Goal: Task Accomplishment & Management: Manage account settings

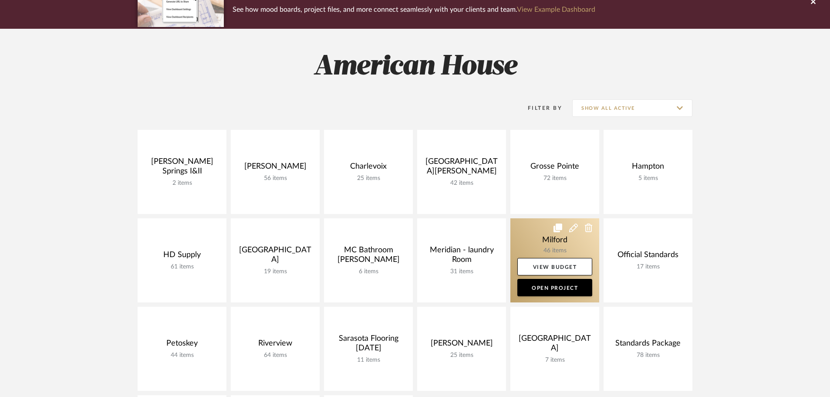
scroll to position [87, 0]
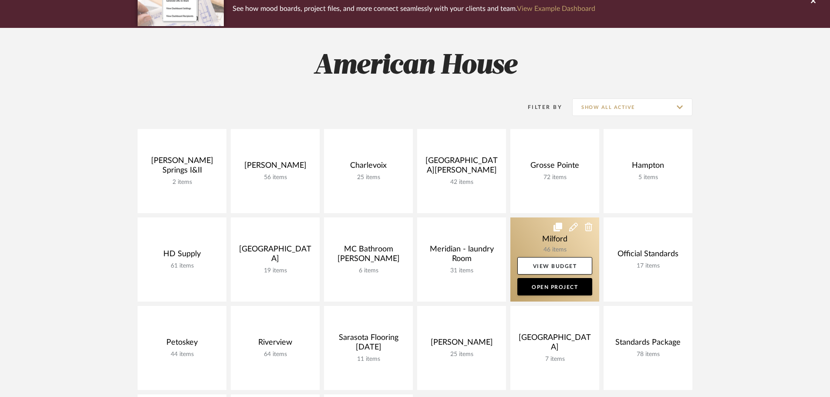
click at [552, 226] on link at bounding box center [554, 259] width 89 height 84
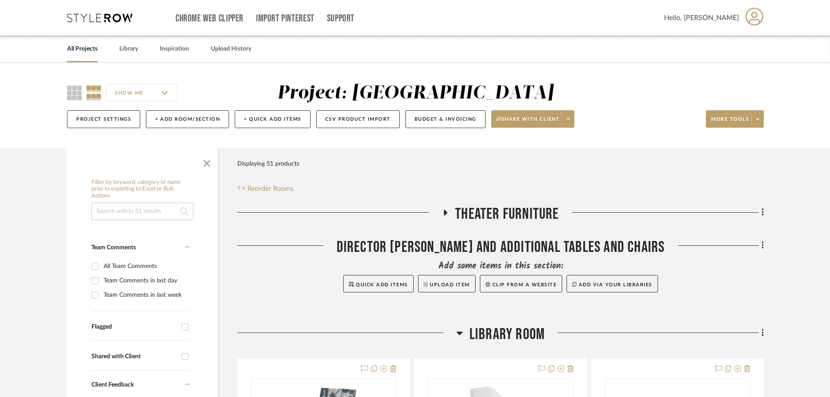
click at [458, 332] on icon at bounding box center [459, 332] width 6 height 3
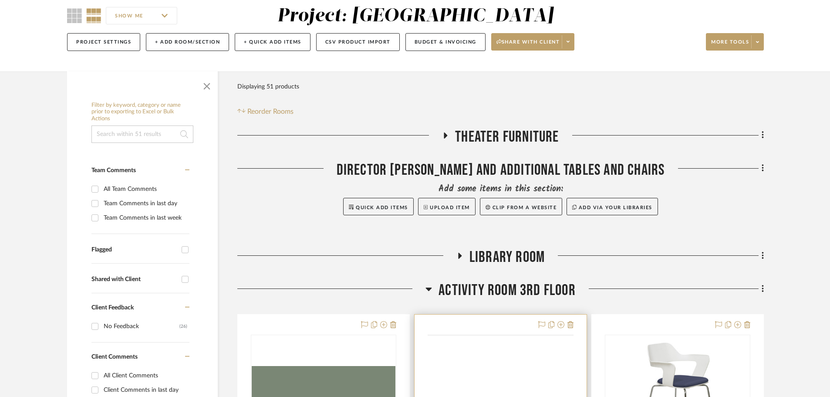
scroll to position [87, 0]
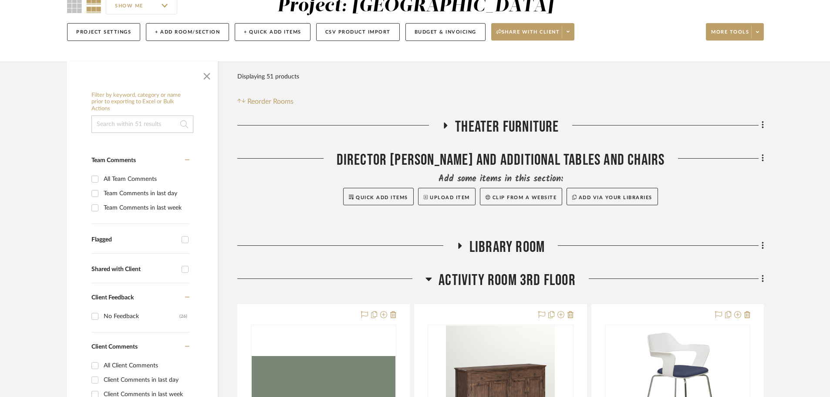
click at [427, 277] on icon at bounding box center [428, 278] width 7 height 10
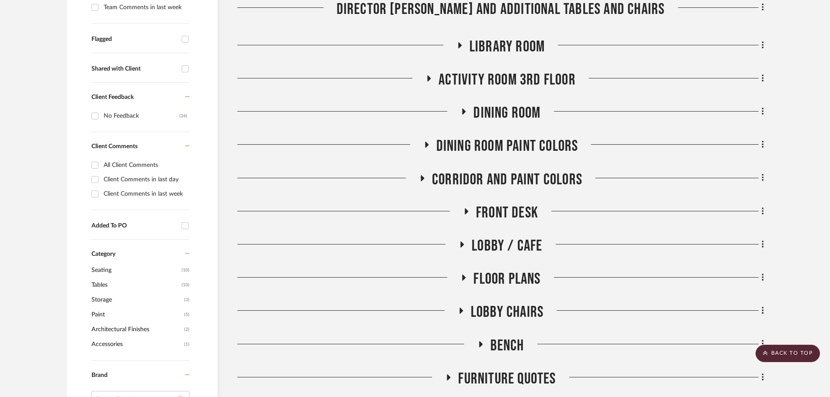
scroll to position [305, 0]
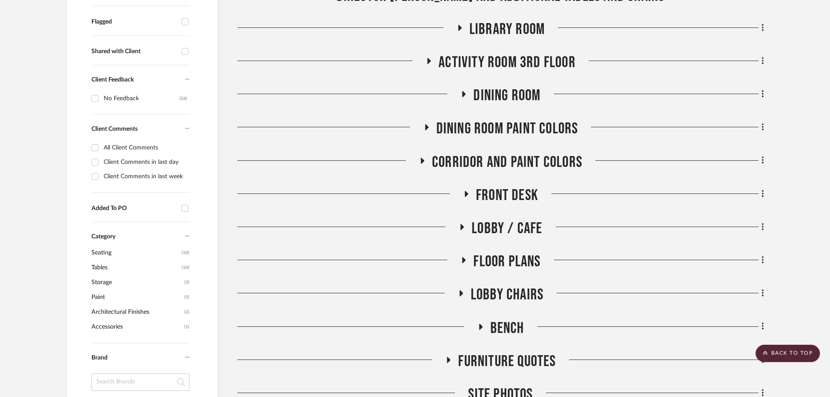
click at [755, 226] on div at bounding box center [653, 230] width 221 height 22
click at [765, 228] on div "Filter by keyword, category or name prior to exporting to Excel or Bulk Actions…" at bounding box center [415, 321] width 722 height 954
click at [762, 227] on icon at bounding box center [763, 226] width 2 height 7
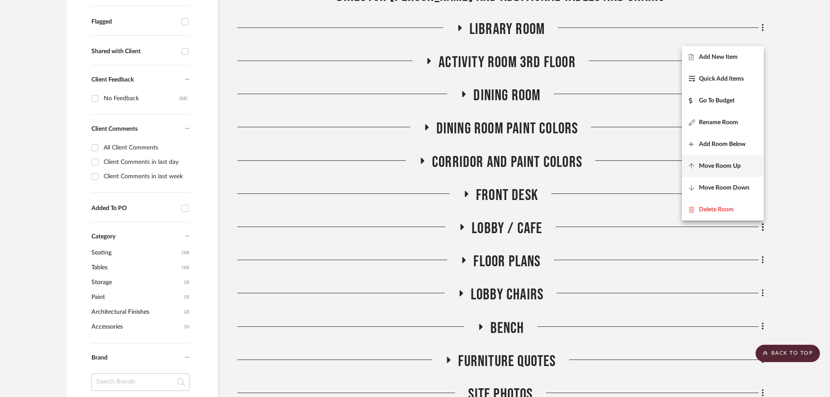
click at [718, 161] on button "Move Room Up" at bounding box center [723, 166] width 82 height 22
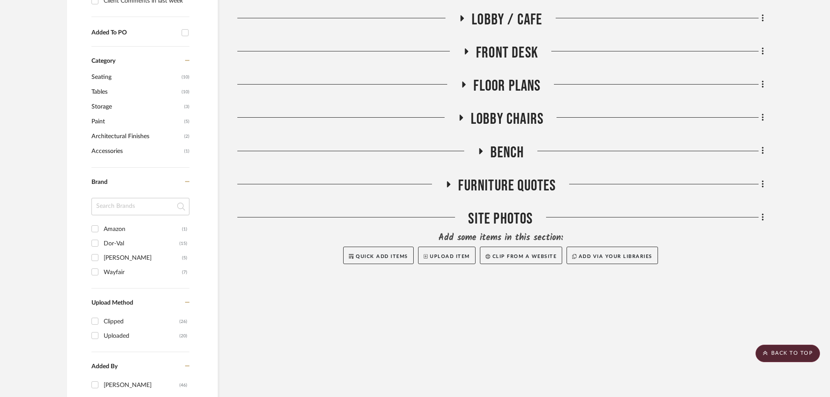
scroll to position [491, 0]
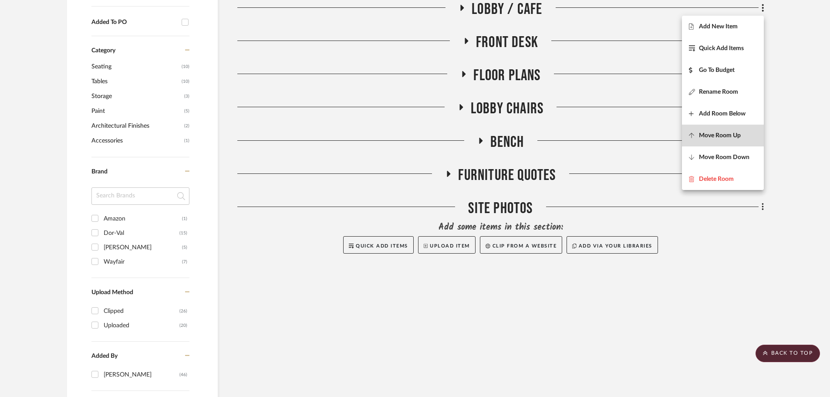
click at [714, 144] on button "Move Room Up" at bounding box center [723, 136] width 82 height 22
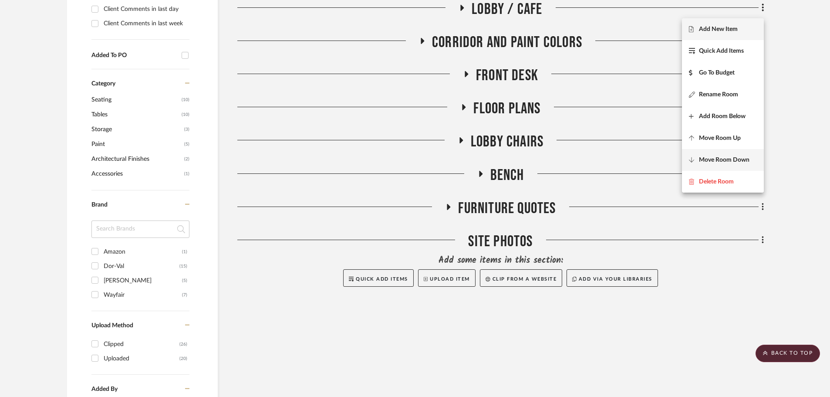
scroll to position [414, 0]
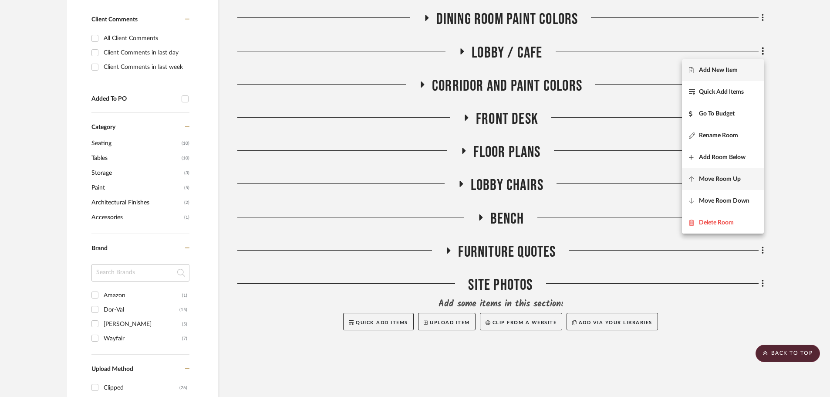
click at [708, 177] on span "Move Room Up" at bounding box center [720, 178] width 42 height 7
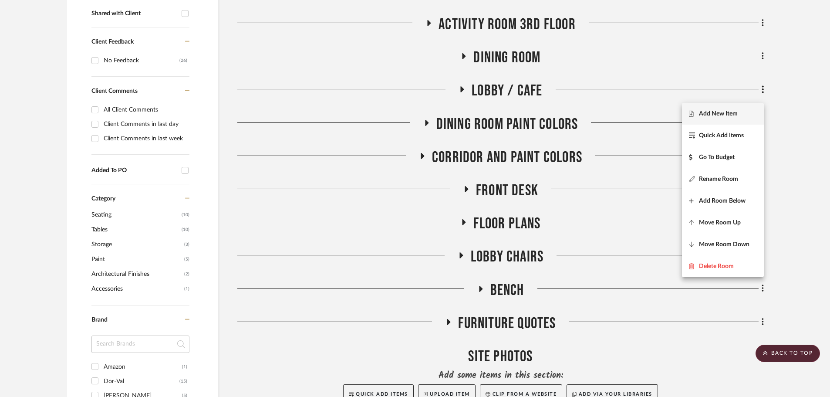
scroll to position [337, 0]
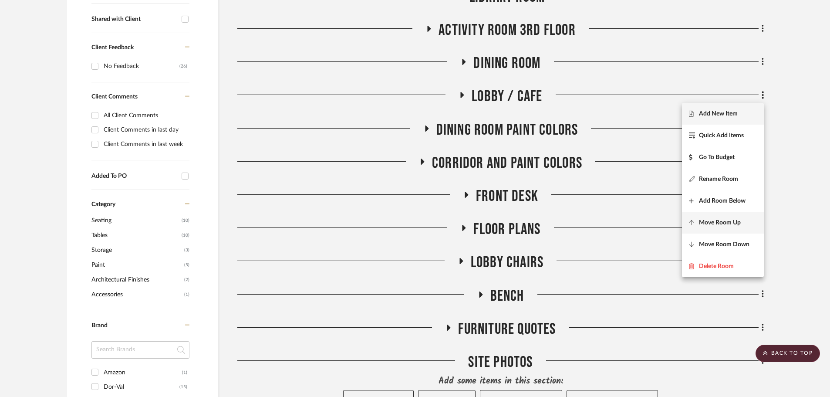
click at [708, 216] on button "Move Room Up" at bounding box center [723, 223] width 82 height 22
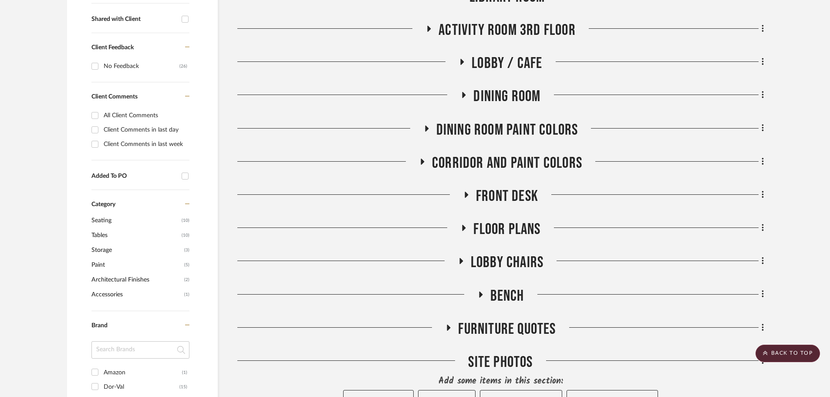
scroll to position [391, 0]
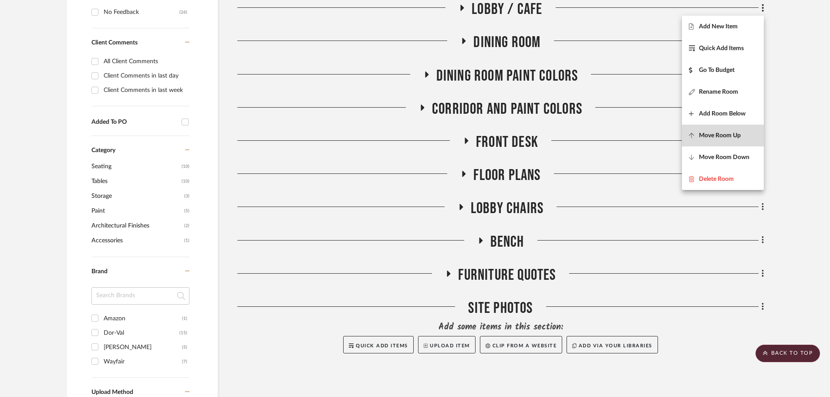
click at [706, 138] on span "Move Room Up" at bounding box center [720, 135] width 42 height 7
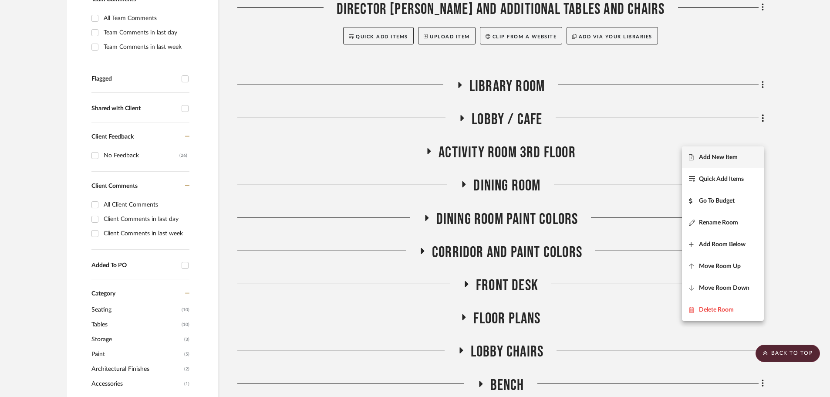
scroll to position [227, 0]
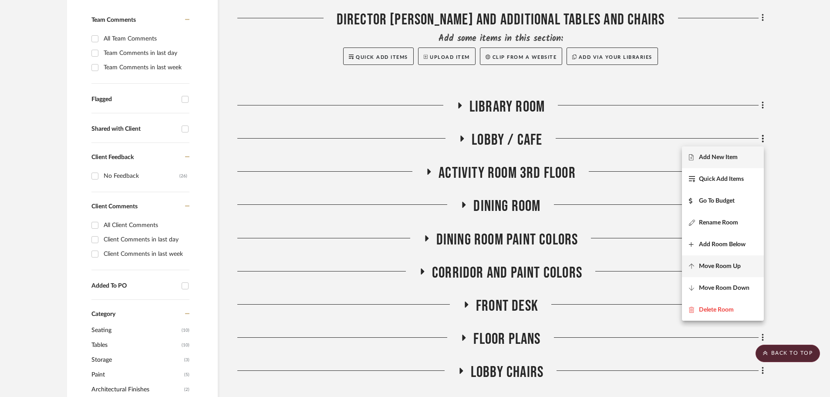
click at [693, 263] on span "Move Room Up" at bounding box center [723, 266] width 68 height 7
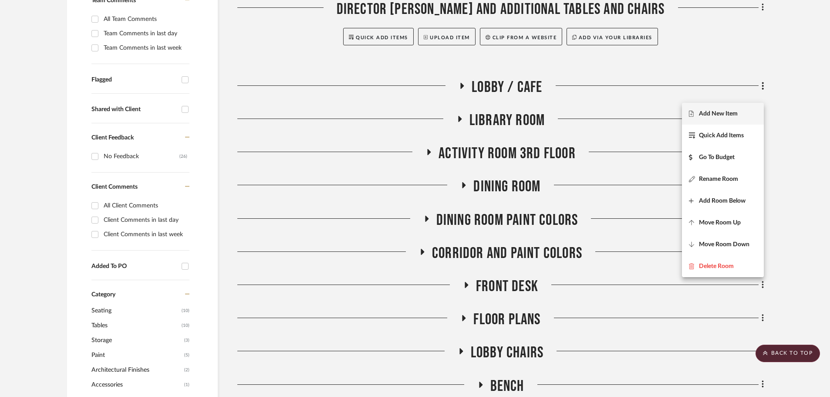
scroll to position [238, 0]
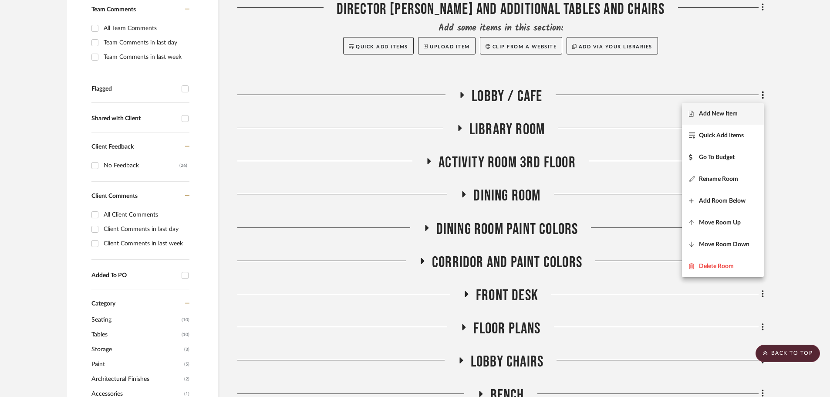
click at [786, 208] on div at bounding box center [415, 198] width 830 height 397
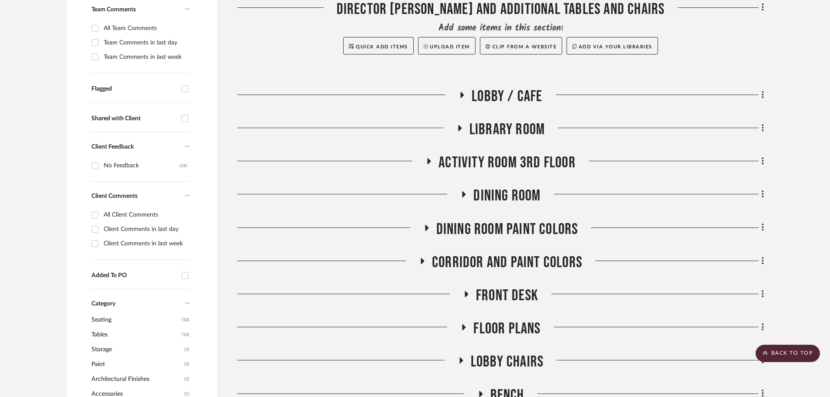
click at [462, 99] on fa-icon at bounding box center [461, 97] width 7 height 13
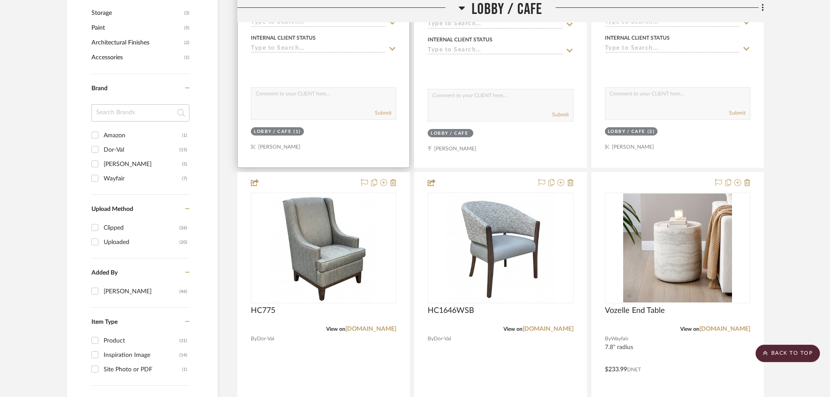
scroll to position [586, 0]
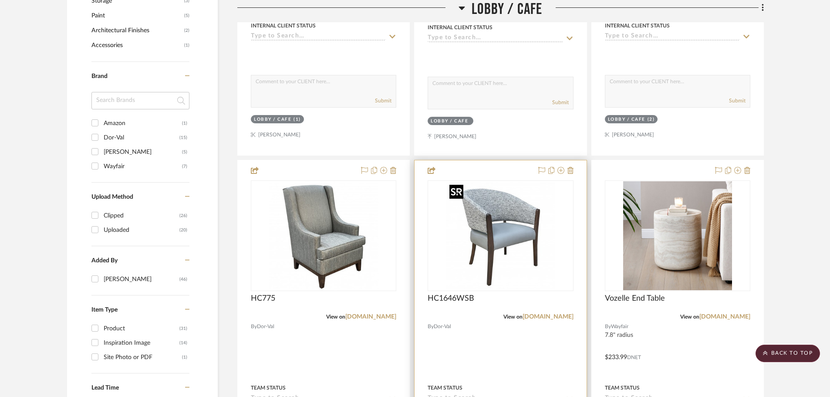
click at [513, 249] on img "0" at bounding box center [500, 235] width 109 height 109
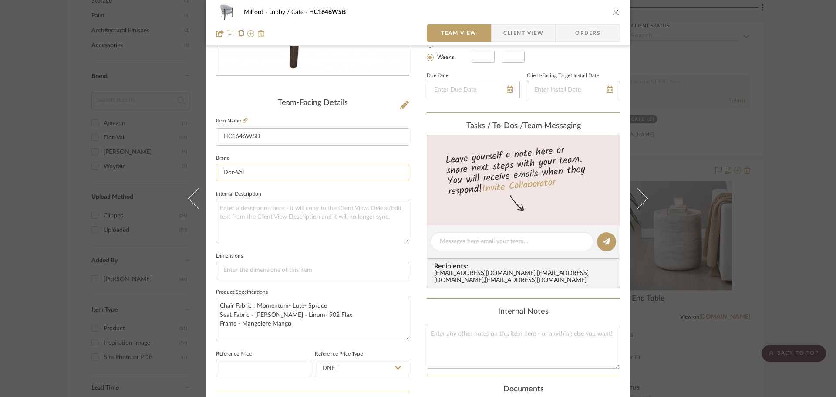
scroll to position [174, 0]
click at [616, 14] on icon "close" at bounding box center [616, 12] width 7 height 7
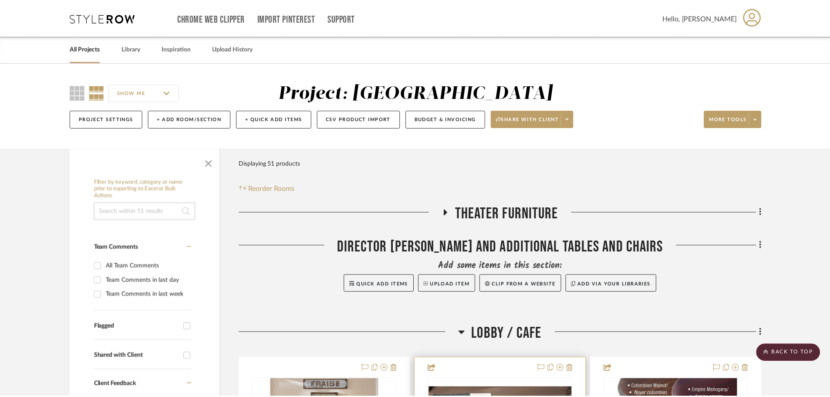
scroll to position [586, 0]
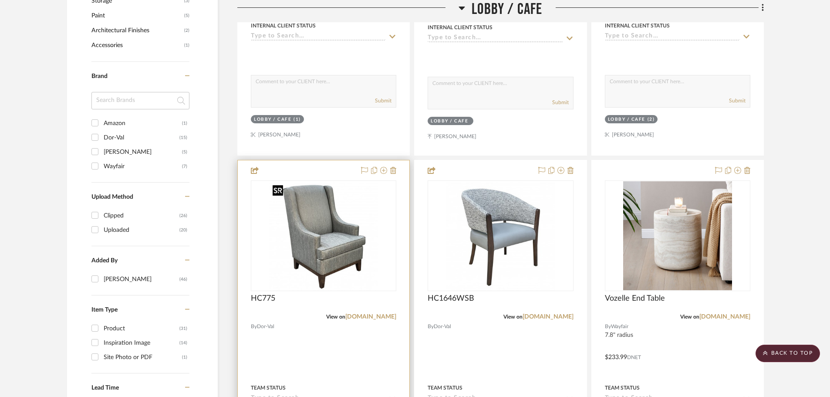
click at [347, 253] on img "0" at bounding box center [323, 235] width 109 height 109
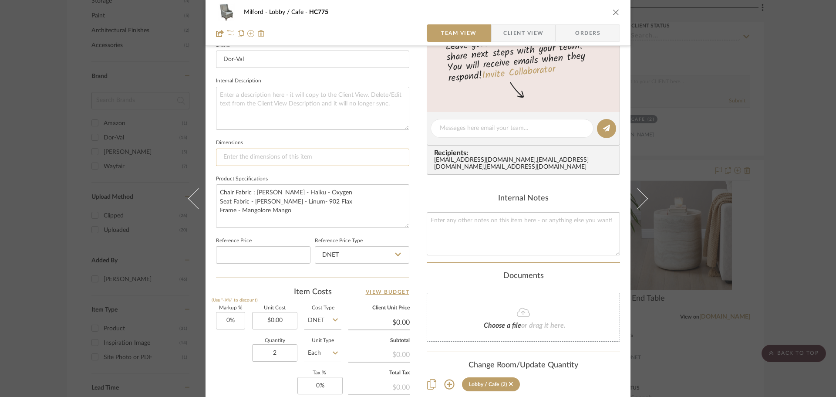
scroll to position [305, 0]
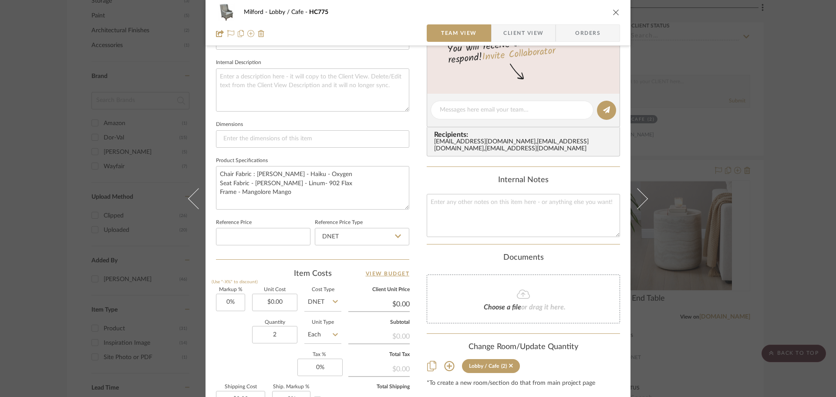
click at [613, 12] on icon "close" at bounding box center [616, 12] width 7 height 7
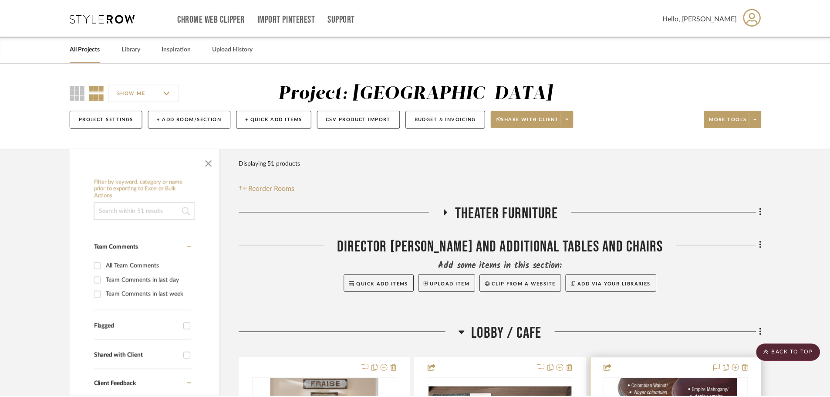
scroll to position [586, 0]
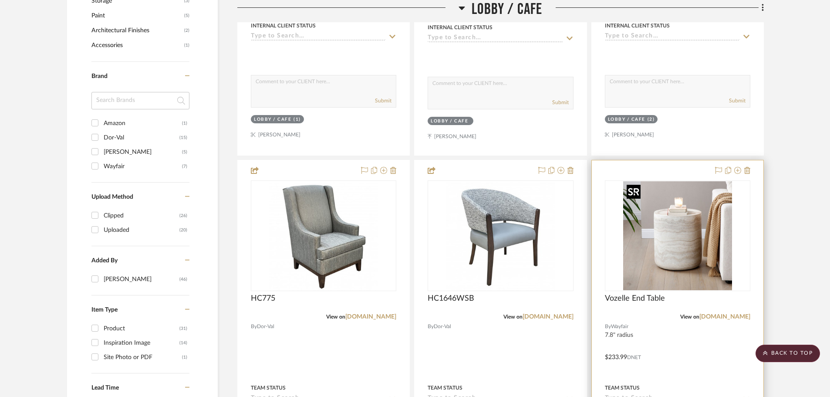
click at [664, 253] on img "0" at bounding box center [677, 235] width 109 height 109
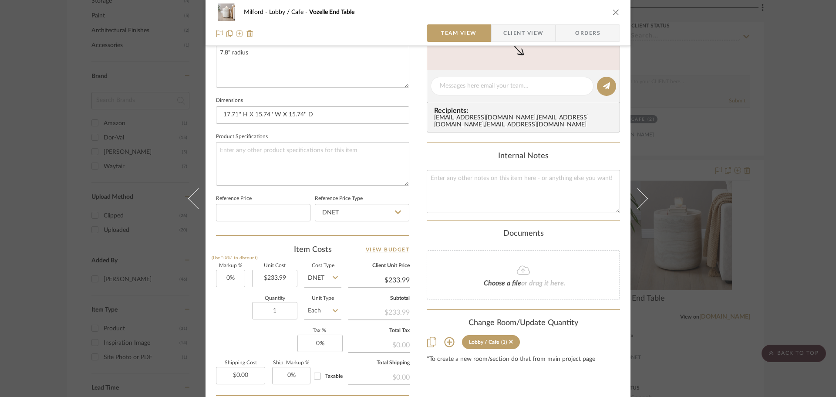
scroll to position [348, 0]
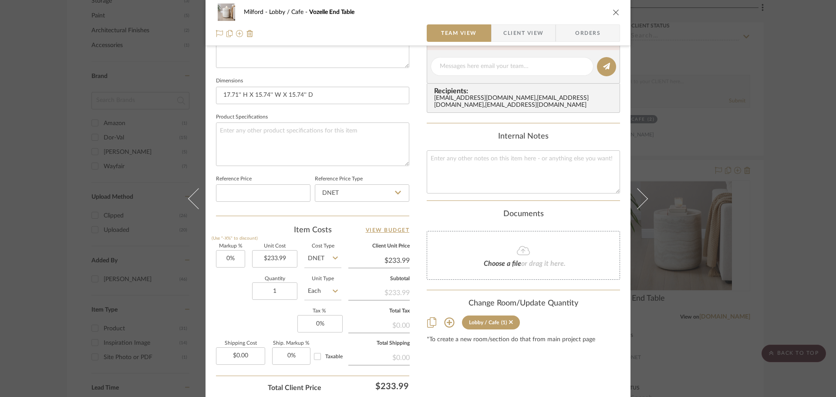
click at [613, 10] on icon "close" at bounding box center [616, 12] width 7 height 7
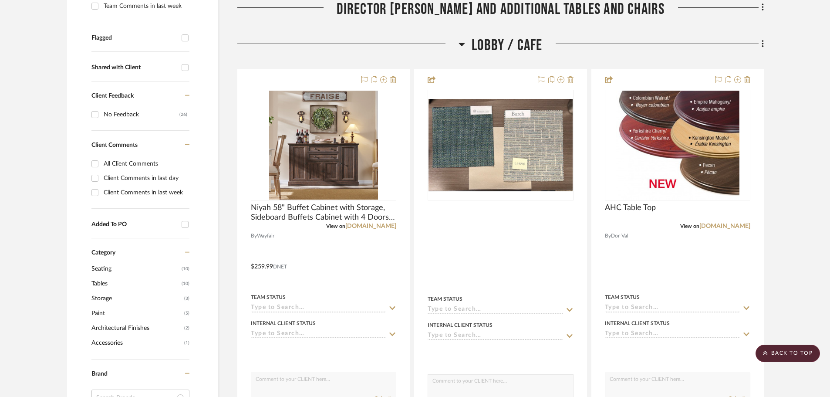
scroll to position [281, 0]
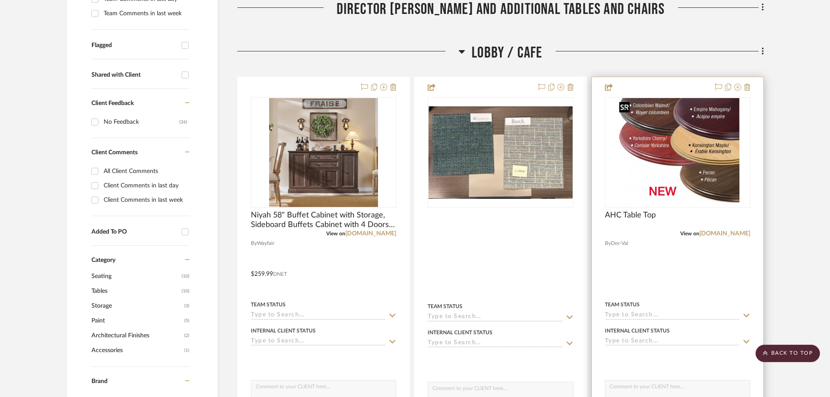
click at [0, 0] on img at bounding box center [0, 0] width 0 height 0
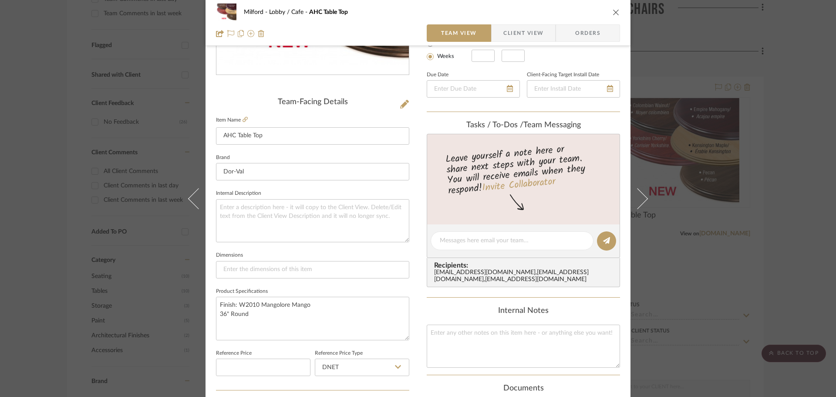
scroll to position [305, 0]
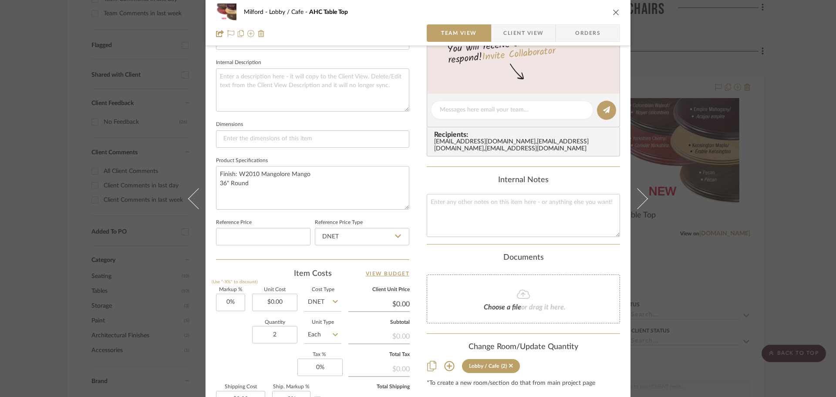
click at [617, 12] on div "Milford Lobby / Cafe AHC Table Top Team View Client View Orders" at bounding box center [418, 23] width 425 height 46
click at [614, 11] on icon "close" at bounding box center [616, 12] width 7 height 7
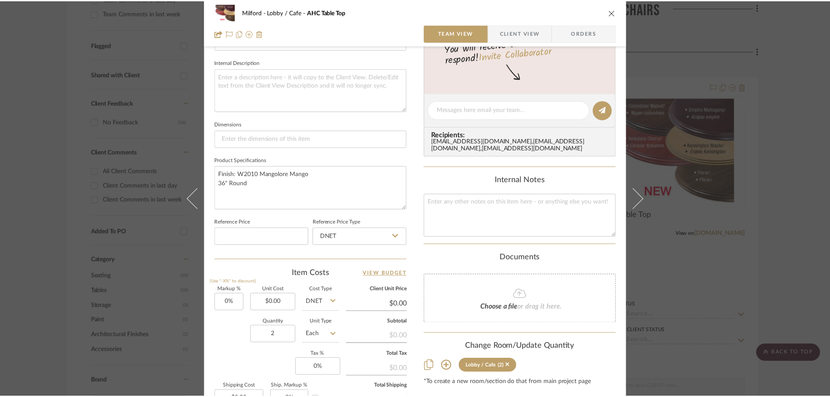
scroll to position [281, 0]
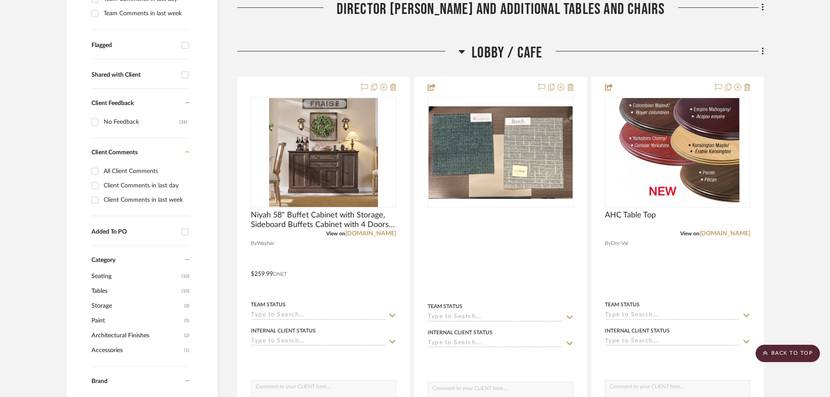
click at [463, 53] on icon at bounding box center [461, 51] width 7 height 10
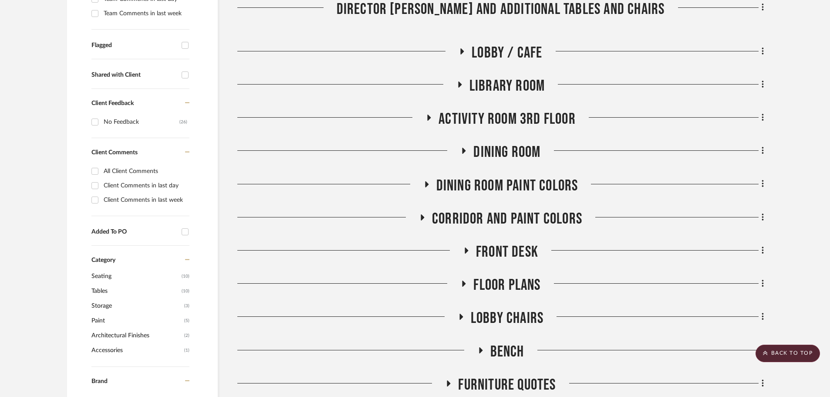
click at [455, 84] on icon at bounding box center [459, 84] width 10 height 7
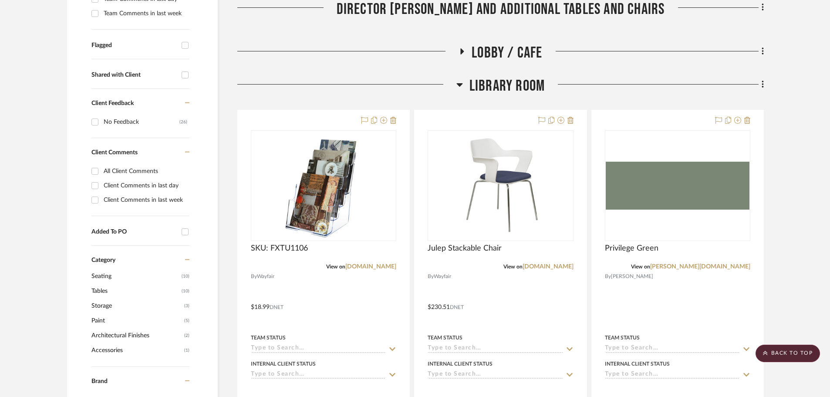
click at [456, 84] on icon at bounding box center [459, 84] width 7 height 10
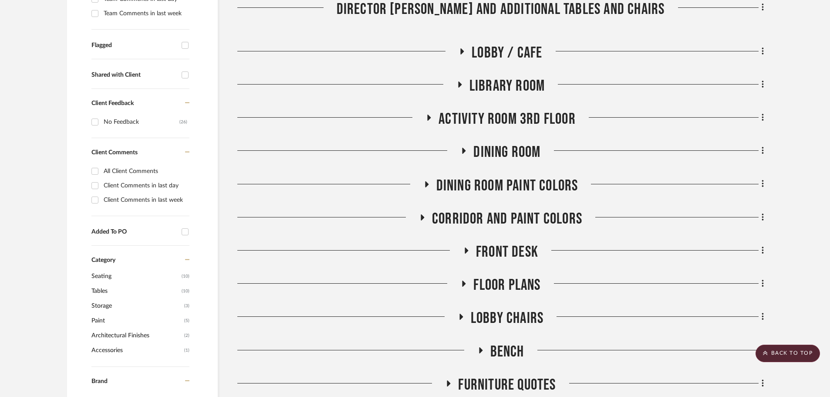
click at [764, 314] on div "Filter by keyword, category or name prior to exporting to Excel or Bulk Actions…" at bounding box center [415, 344] width 722 height 954
click at [762, 317] on icon at bounding box center [763, 317] width 3 height 10
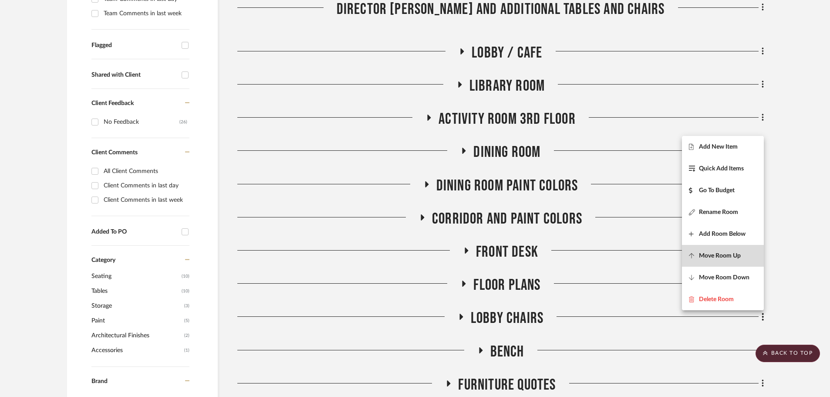
click at [740, 261] on button "Move Room Up" at bounding box center [723, 256] width 82 height 22
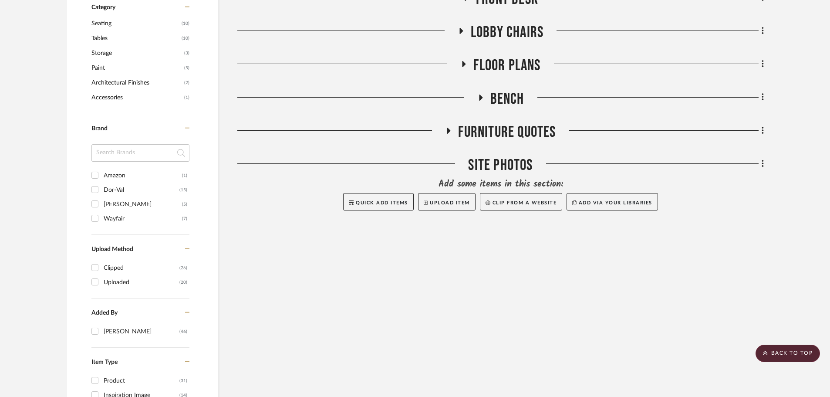
scroll to position [557, 0]
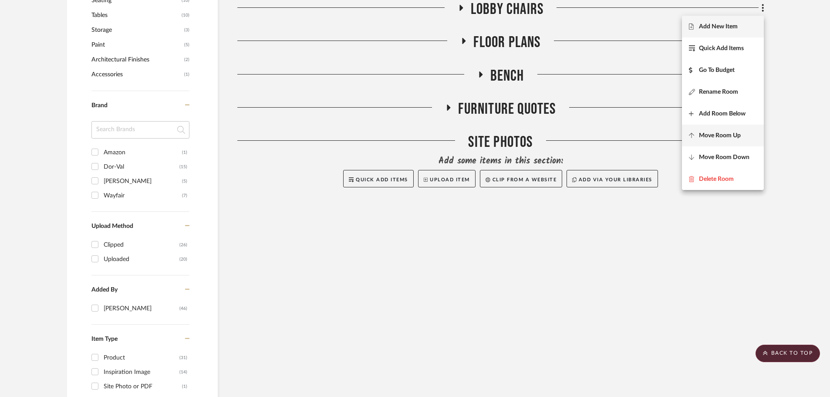
click at [723, 137] on span "Move Room Up" at bounding box center [720, 135] width 42 height 7
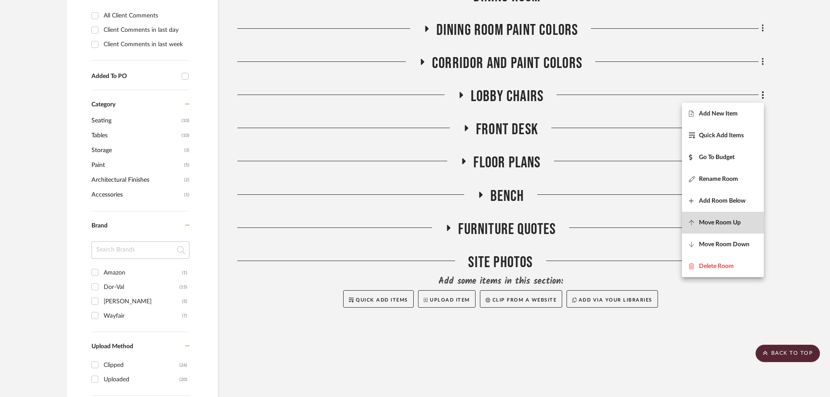
click at [709, 217] on button "Move Room Up" at bounding box center [723, 223] width 82 height 22
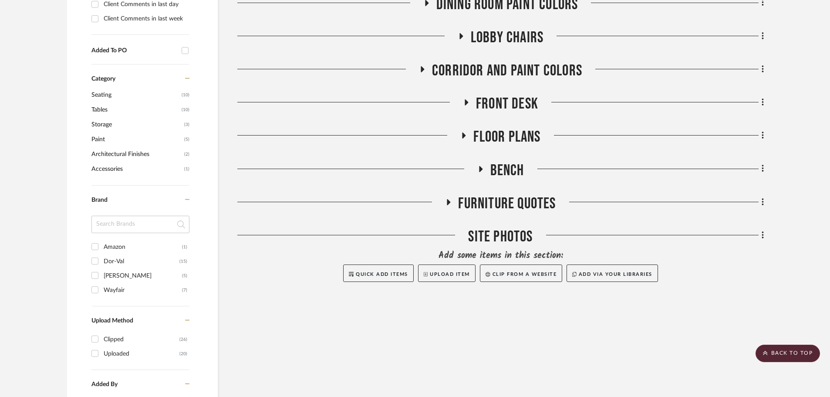
scroll to position [491, 0]
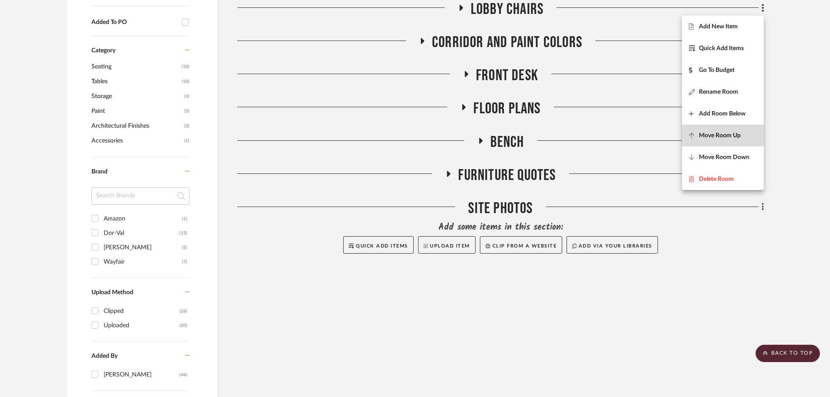
click at [696, 132] on span "Move Room Up" at bounding box center [723, 134] width 68 height 7
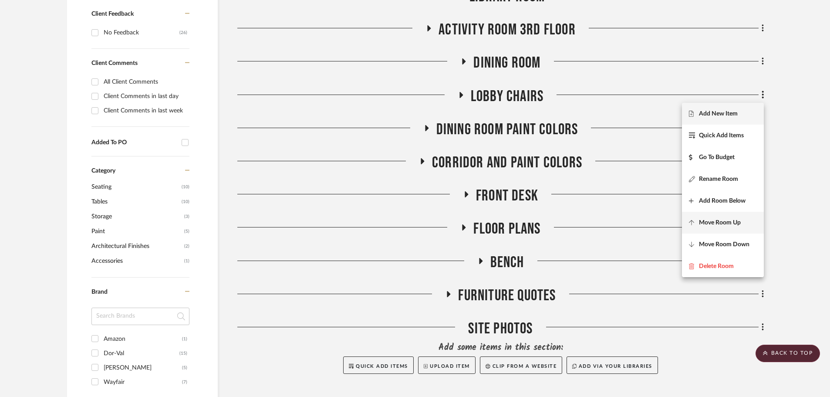
click at [714, 222] on span "Move Room Up" at bounding box center [720, 222] width 42 height 7
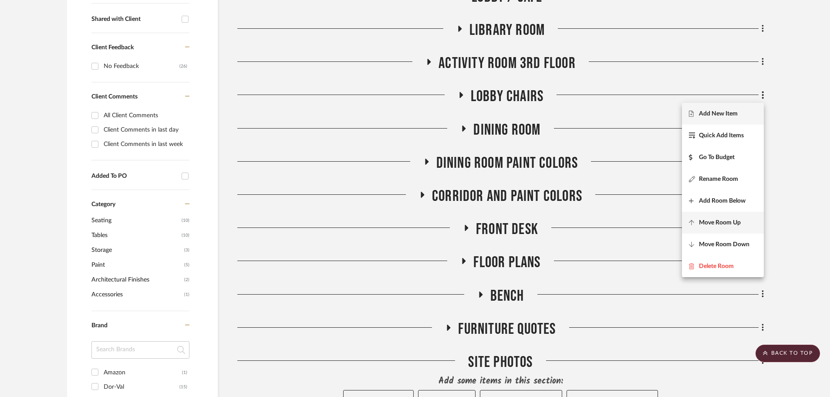
click at [697, 231] on button "Move Room Up" at bounding box center [723, 223] width 82 height 22
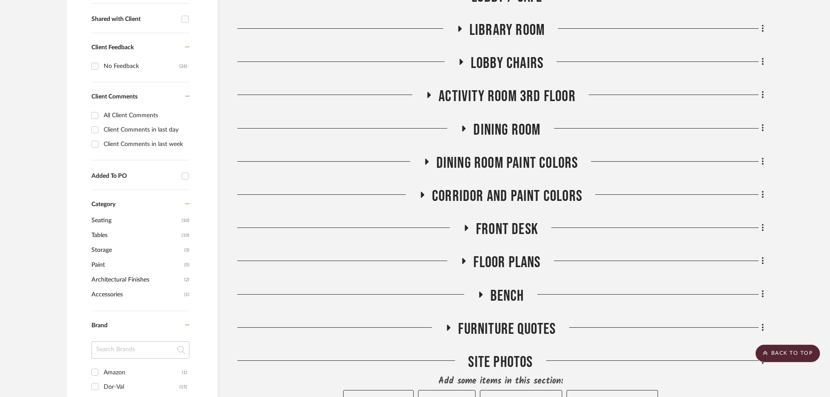
scroll to position [391, 0]
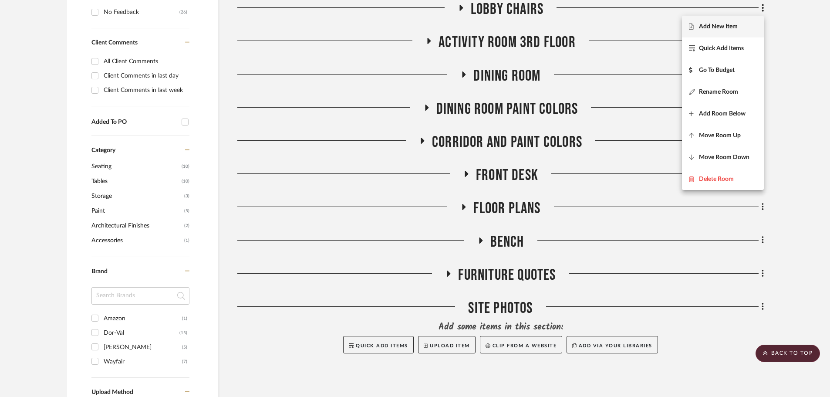
click at [458, 7] on div at bounding box center [415, 198] width 830 height 397
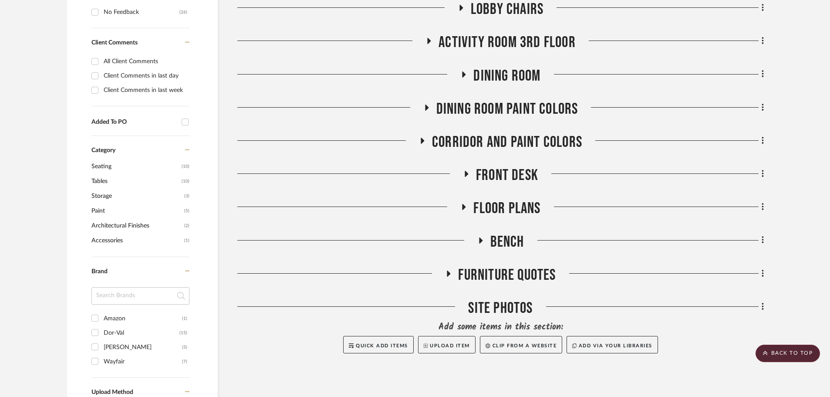
click at [462, 8] on icon at bounding box center [460, 8] width 3 height 6
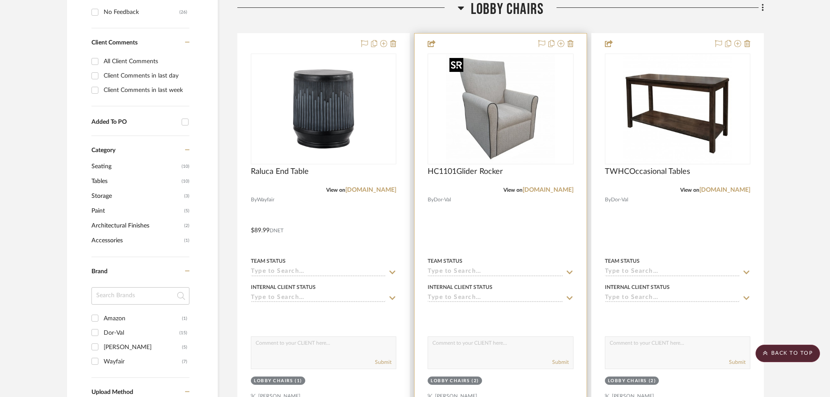
click at [500, 130] on img "0" at bounding box center [500, 108] width 109 height 109
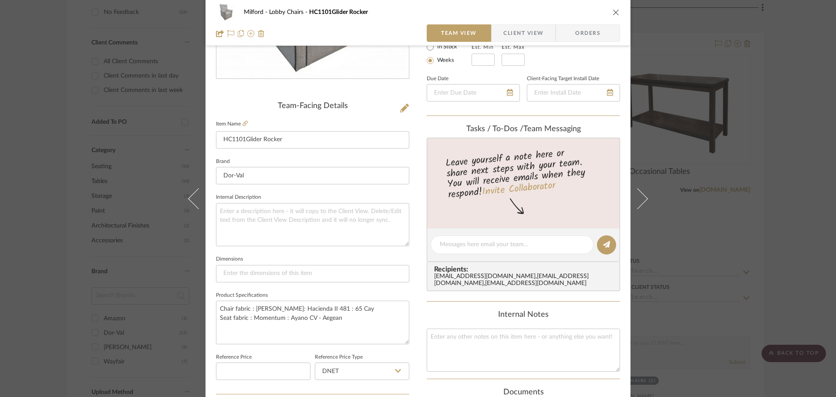
scroll to position [174, 0]
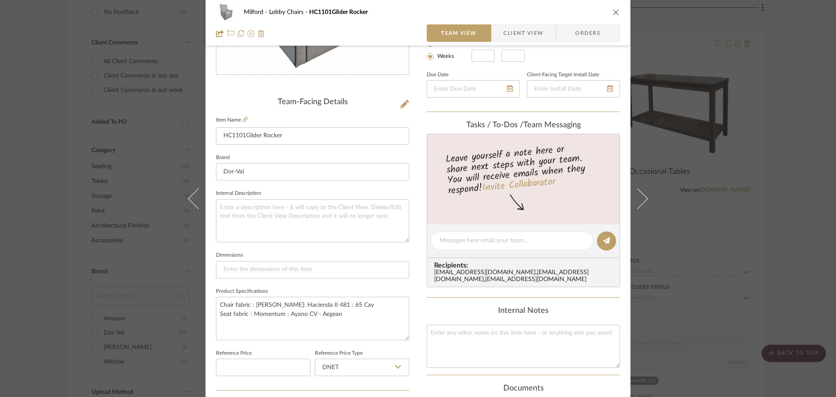
click at [408, 194] on div "Milford Lobby Chairs HC1101Glider Rocker Team View Client View Orders Team-Faci…" at bounding box center [418, 234] width 425 height 804
click at [300, 216] on textarea at bounding box center [312, 220] width 193 height 43
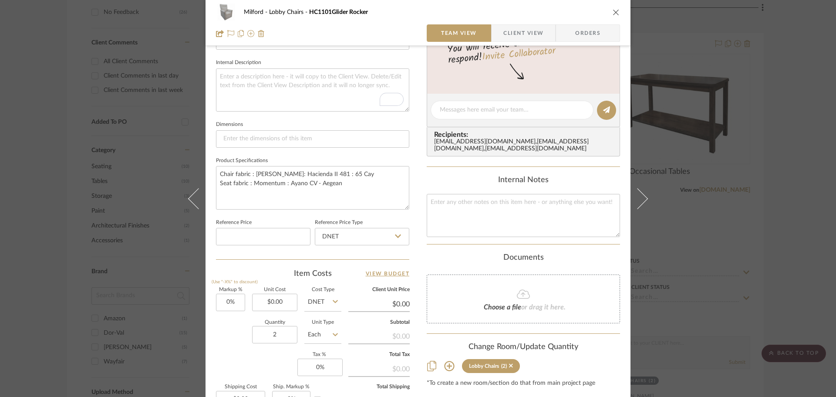
click at [609, 13] on div "Milford Lobby Chairs HC1101Glider Rocker" at bounding box center [418, 11] width 404 height 17
click at [613, 13] on icon "close" at bounding box center [616, 12] width 7 height 7
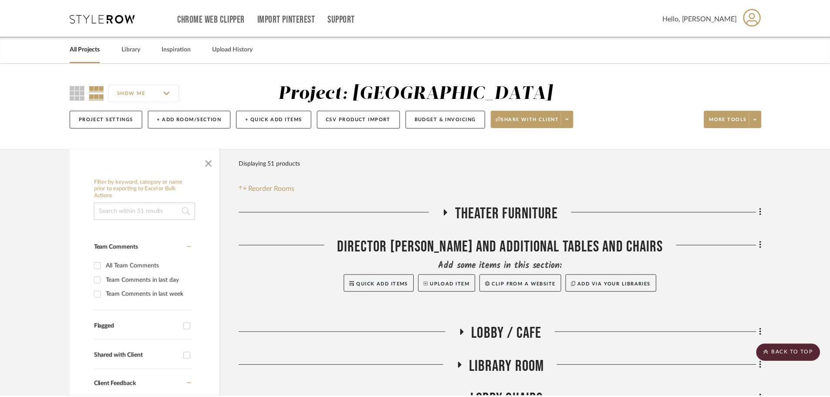
scroll to position [391, 0]
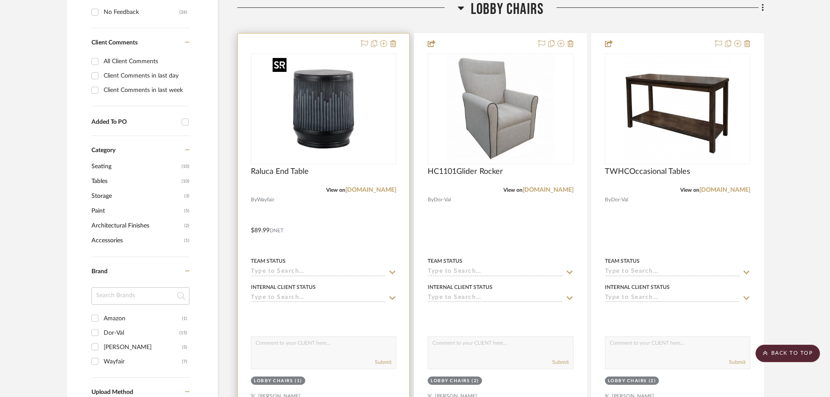
click at [364, 102] on img "0" at bounding box center [323, 108] width 109 height 109
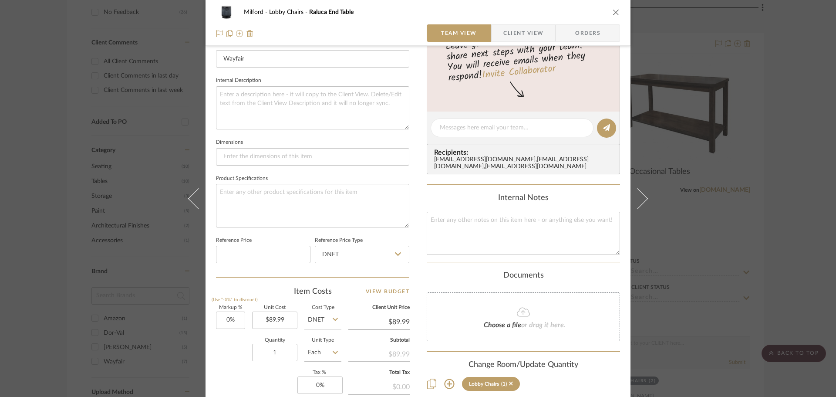
scroll to position [305, 0]
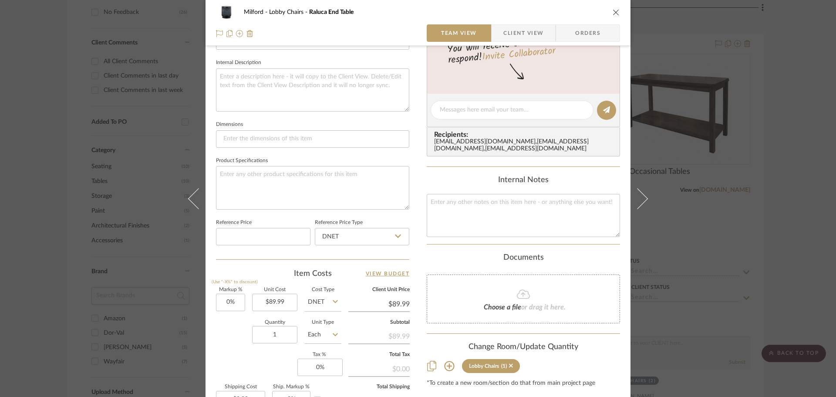
click at [613, 13] on icon "close" at bounding box center [616, 12] width 7 height 7
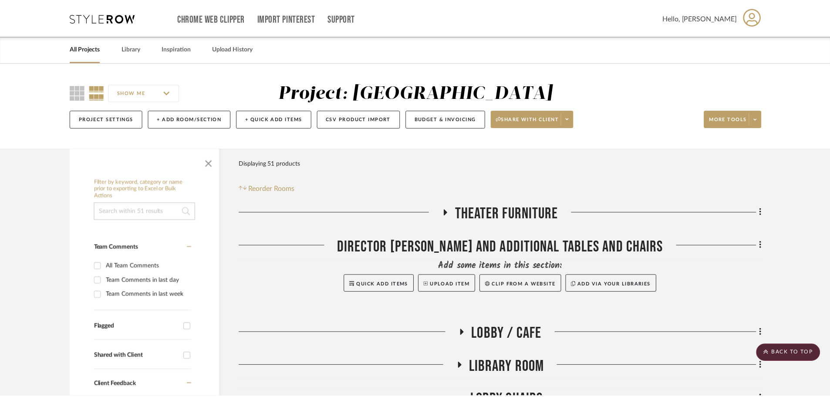
scroll to position [391, 0]
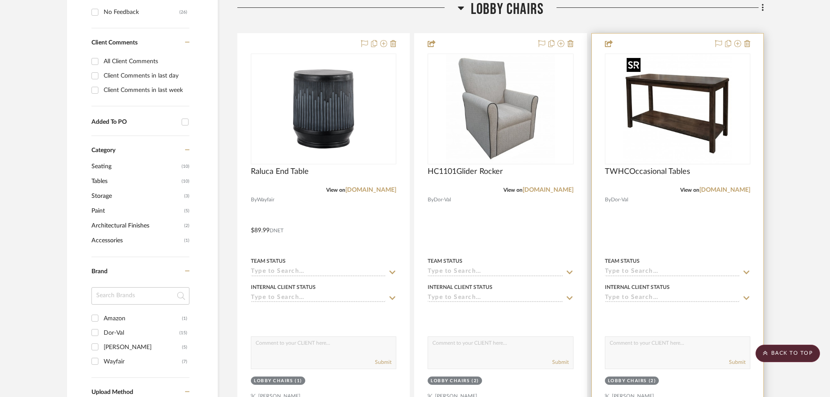
click at [0, 0] on img at bounding box center [0, 0] width 0 height 0
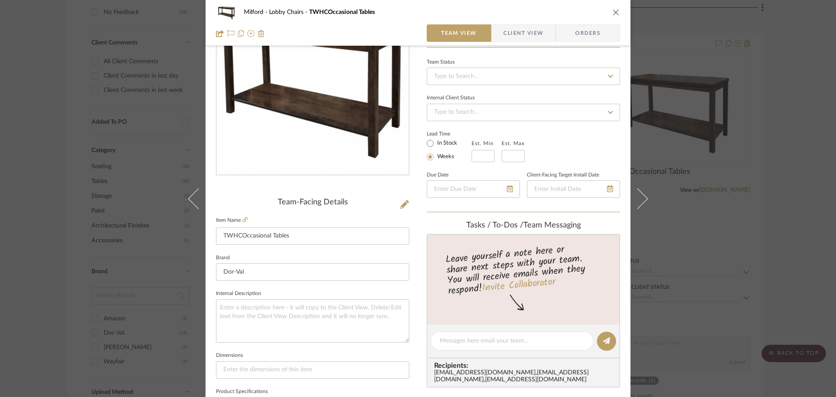
scroll to position [44, 0]
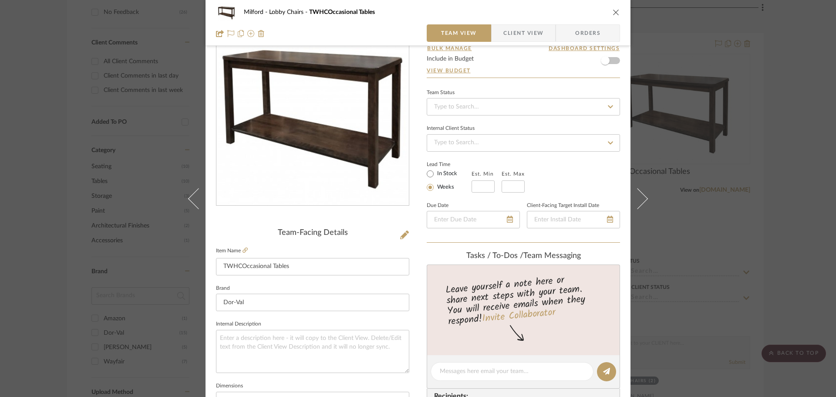
click at [613, 15] on icon "close" at bounding box center [616, 12] width 7 height 7
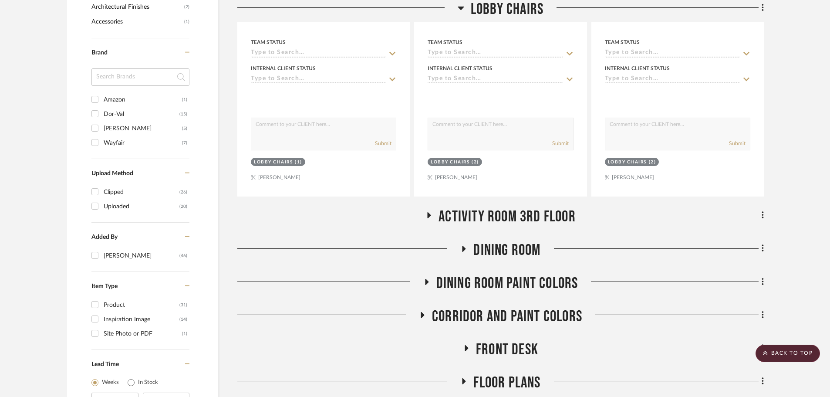
scroll to position [609, 0]
click at [458, 9] on icon at bounding box center [461, 8] width 7 height 10
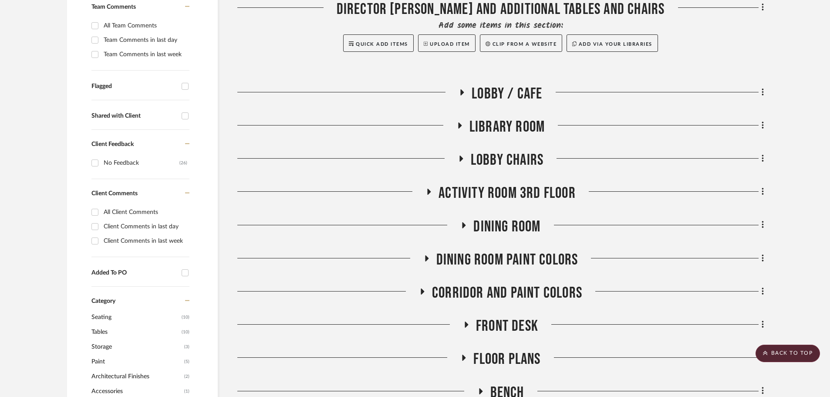
scroll to position [260, 0]
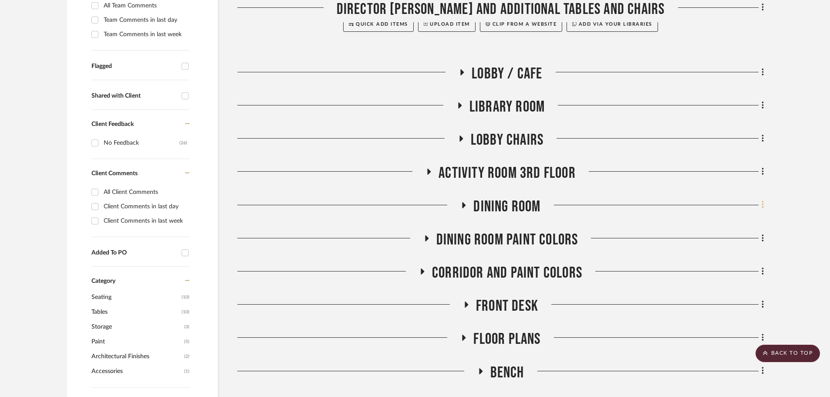
click at [760, 206] on fa-icon at bounding box center [761, 206] width 6 height 14
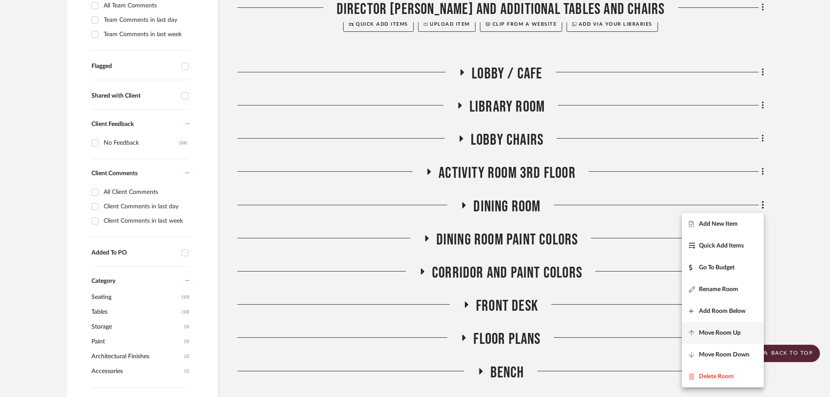
click at [722, 324] on button "Move Room Up" at bounding box center [723, 333] width 82 height 22
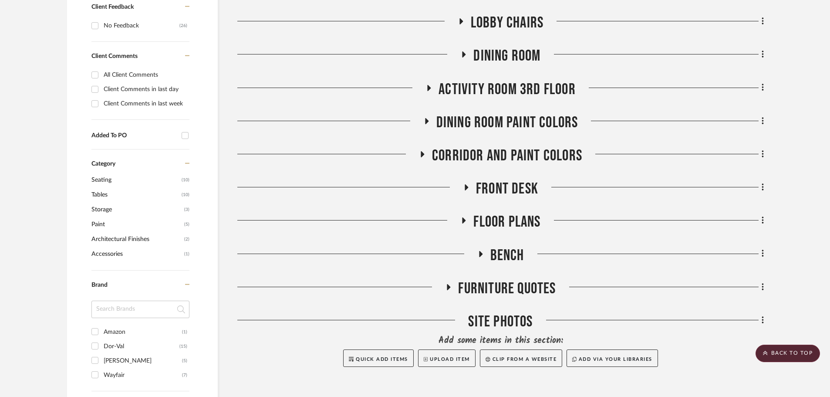
scroll to position [424, 0]
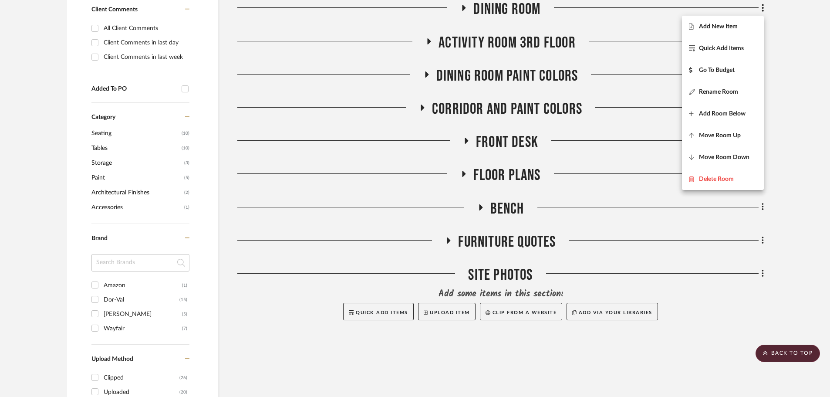
click at [465, 9] on div at bounding box center [415, 198] width 830 height 397
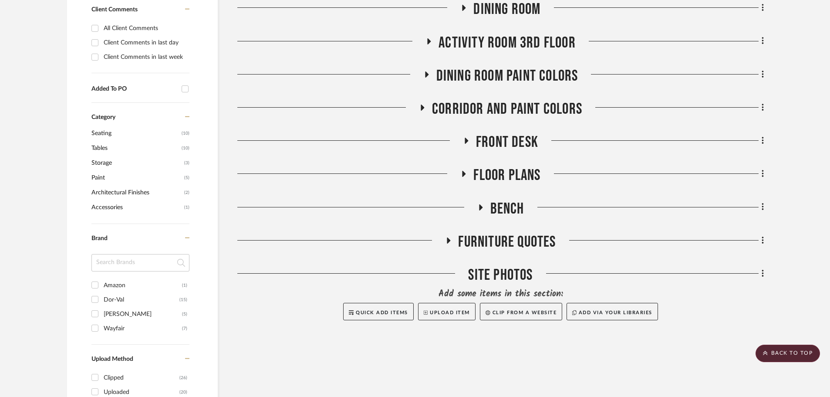
click at [465, 9] on icon at bounding box center [463, 8] width 3 height 6
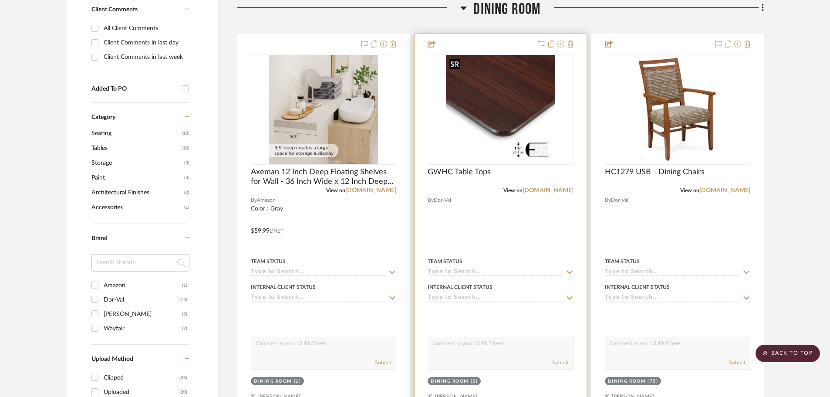
click at [479, 104] on img "0" at bounding box center [500, 109] width 109 height 109
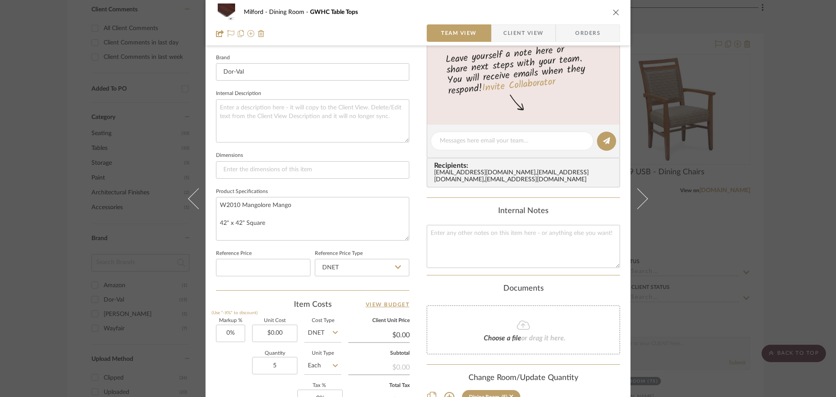
scroll to position [305, 0]
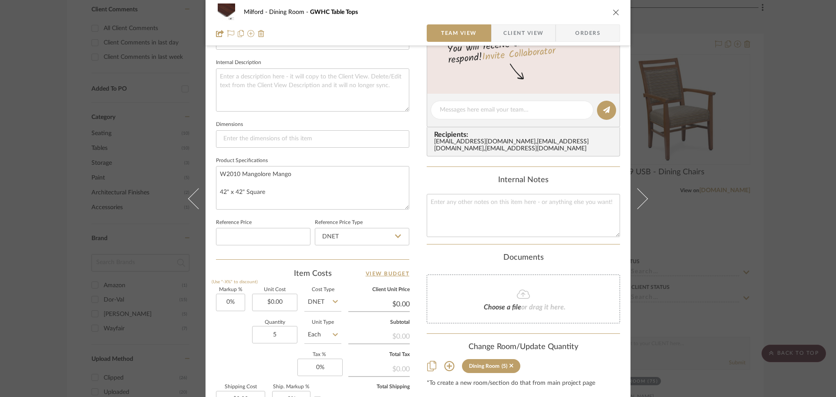
click at [613, 13] on icon "close" at bounding box center [616, 12] width 7 height 7
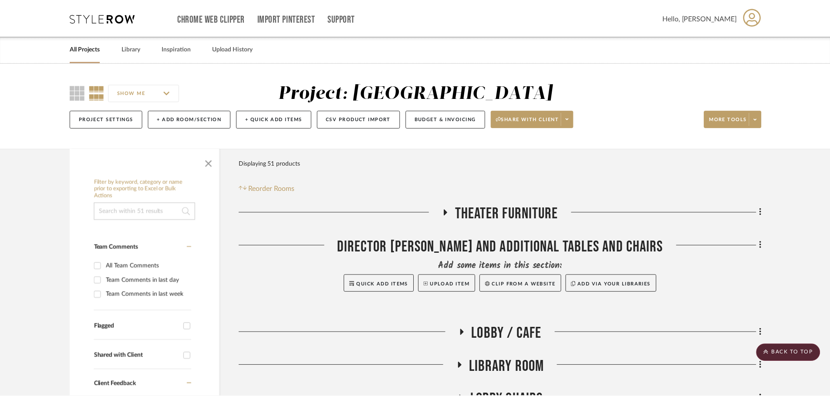
scroll to position [424, 0]
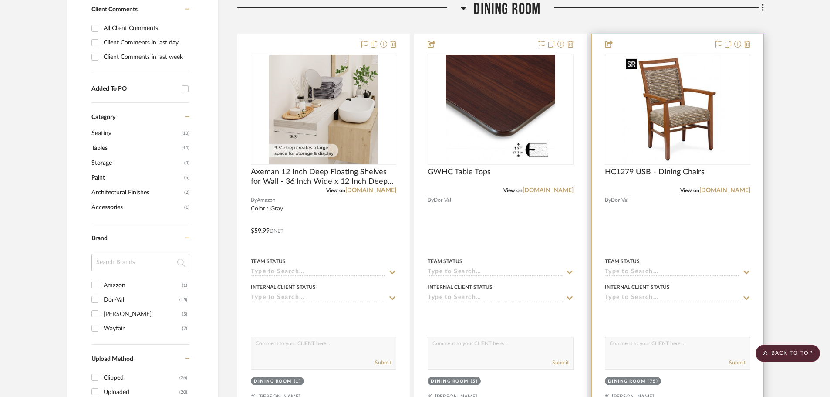
click at [0, 0] on img at bounding box center [0, 0] width 0 height 0
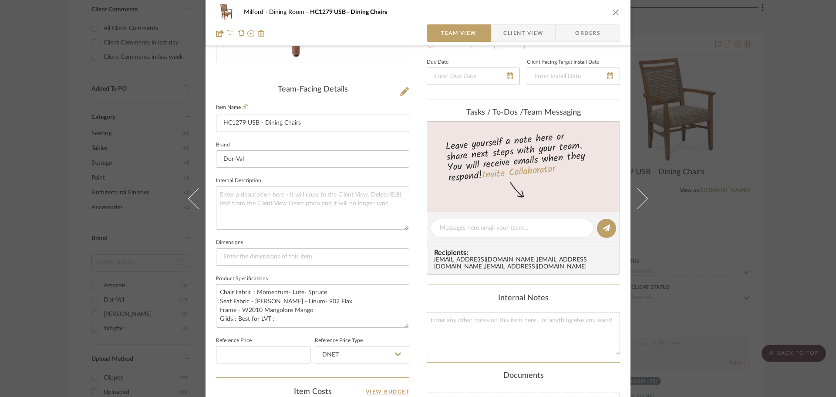
scroll to position [174, 0]
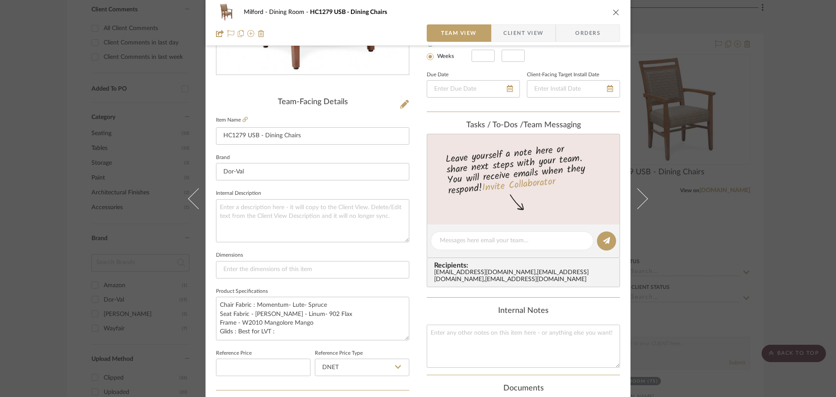
click at [614, 10] on icon "close" at bounding box center [616, 12] width 7 height 7
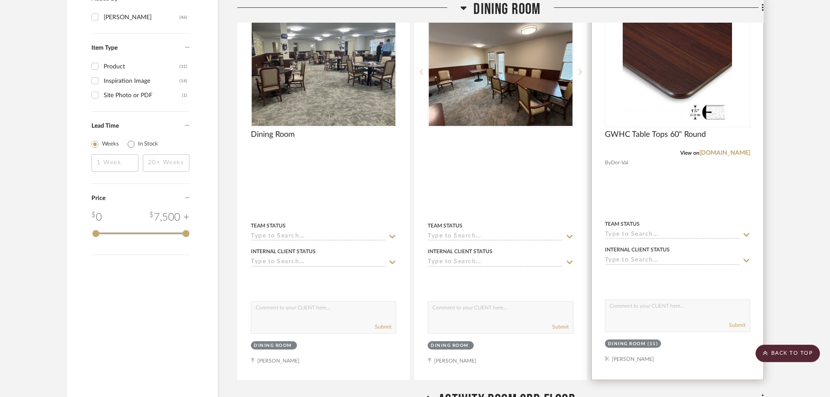
scroll to position [859, 0]
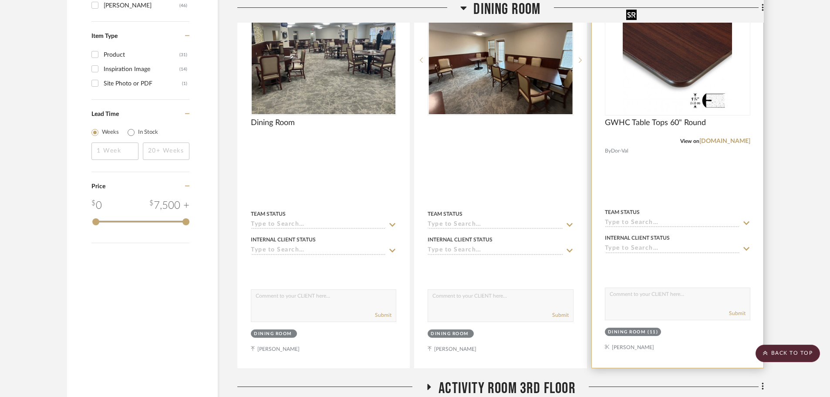
click at [0, 0] on img at bounding box center [0, 0] width 0 height 0
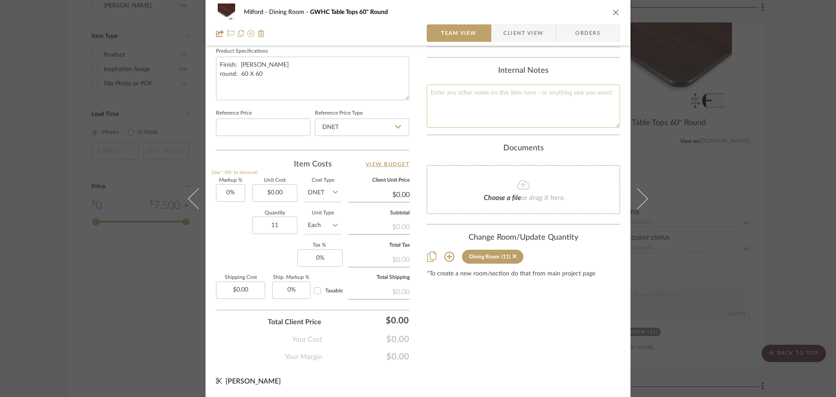
scroll to position [371, 0]
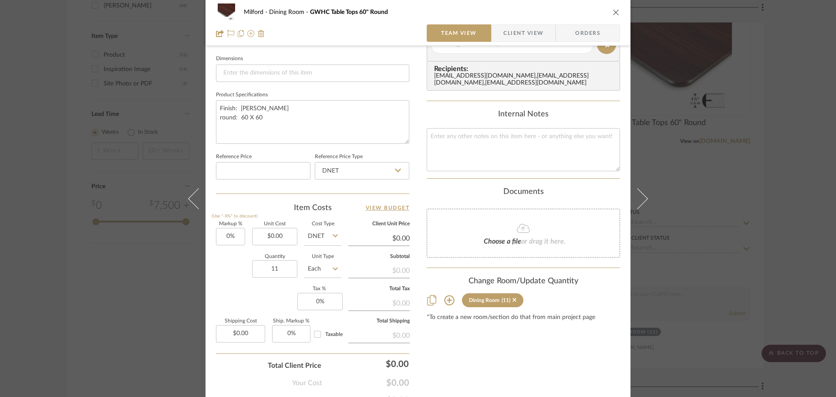
click at [613, 13] on icon "close" at bounding box center [616, 12] width 7 height 7
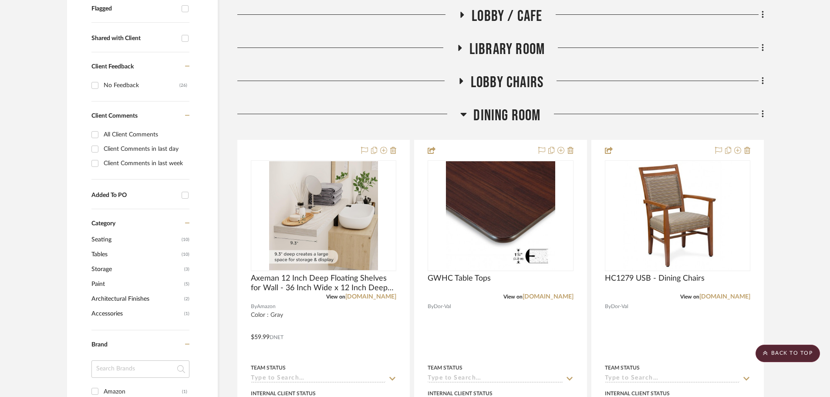
scroll to position [293, 0]
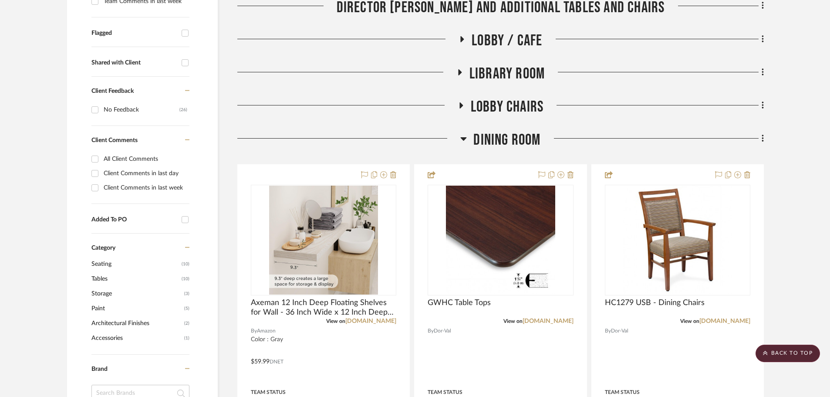
click at [468, 139] on h3 "Dining Room" at bounding box center [500, 140] width 80 height 19
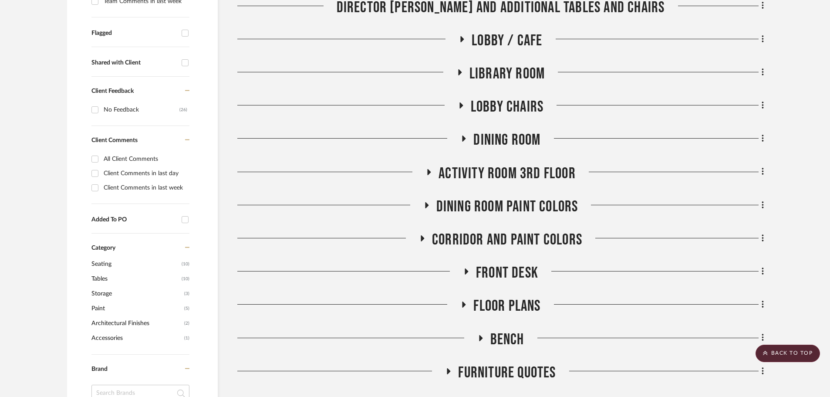
click at [428, 170] on icon at bounding box center [429, 172] width 3 height 6
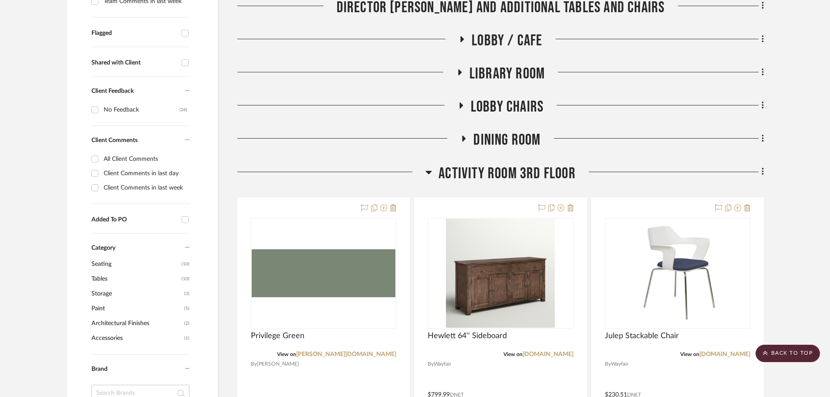
click at [428, 170] on icon at bounding box center [428, 172] width 7 height 10
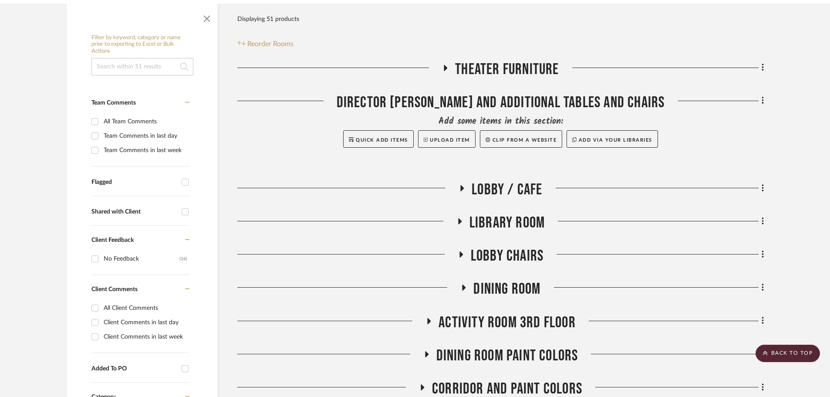
scroll to position [119, 0]
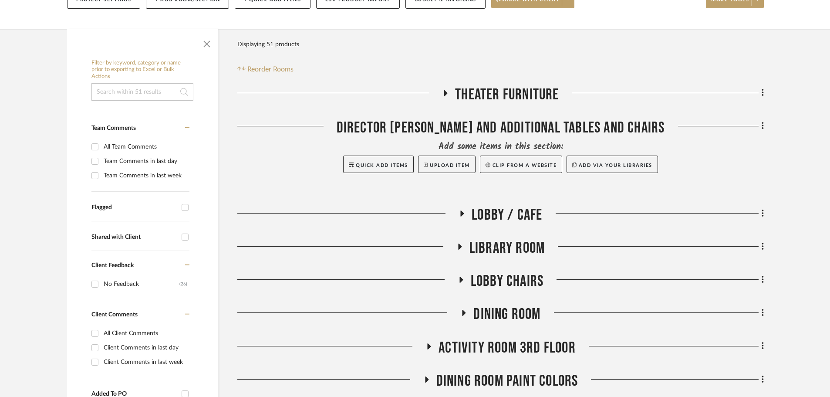
click at [445, 91] on icon at bounding box center [445, 93] width 10 height 7
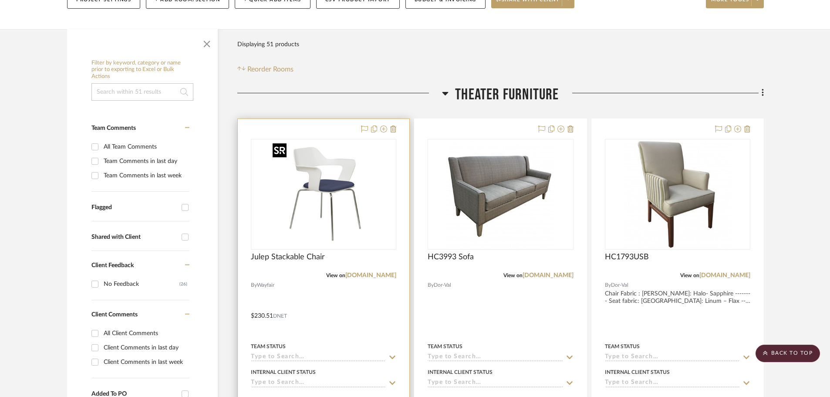
click at [0, 0] on img at bounding box center [0, 0] width 0 height 0
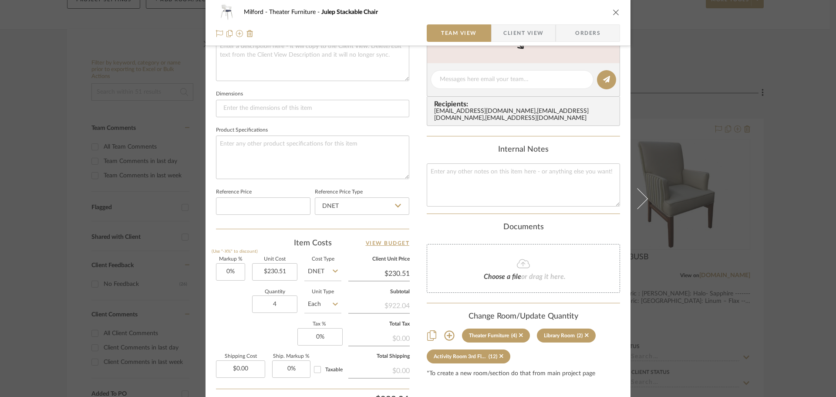
scroll to position [348, 0]
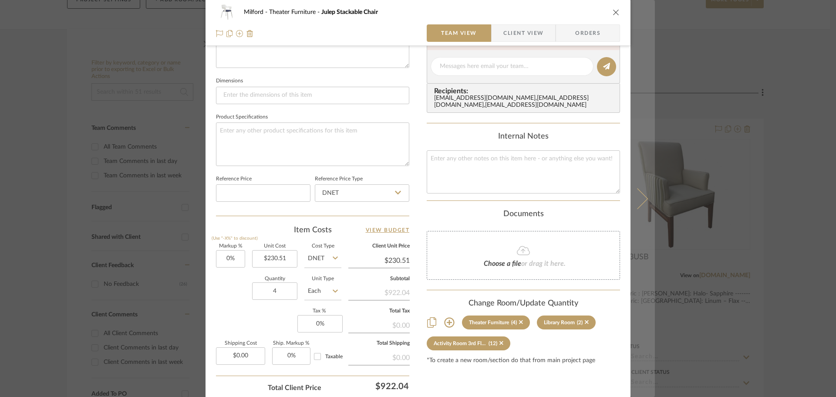
click at [637, 198] on icon at bounding box center [637, 198] width 21 height 21
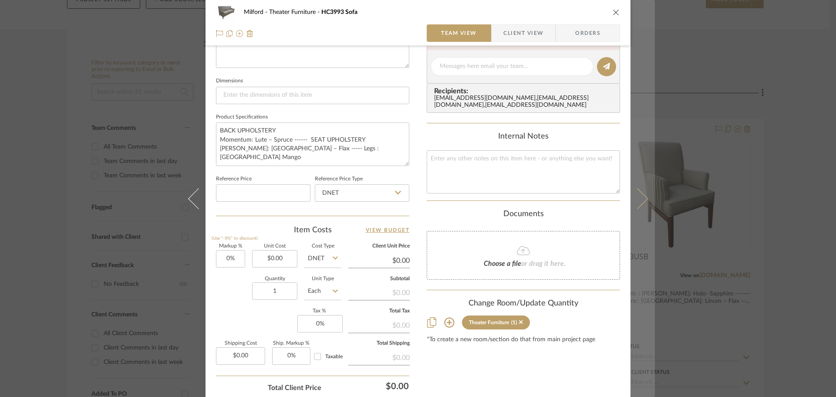
click at [638, 197] on icon at bounding box center [637, 198] width 21 height 21
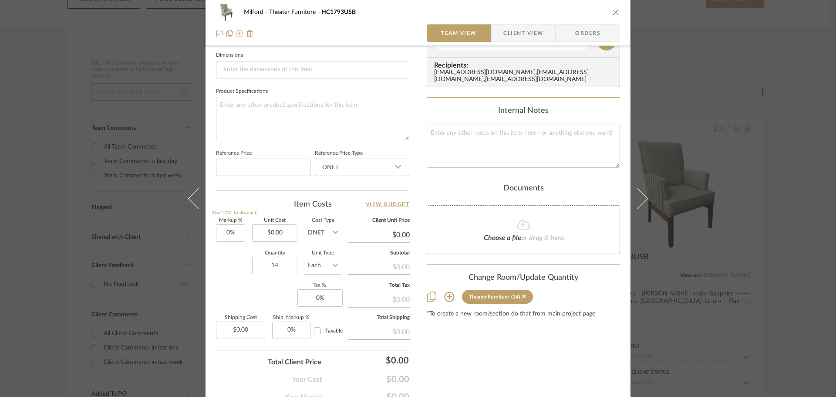
scroll to position [414, 0]
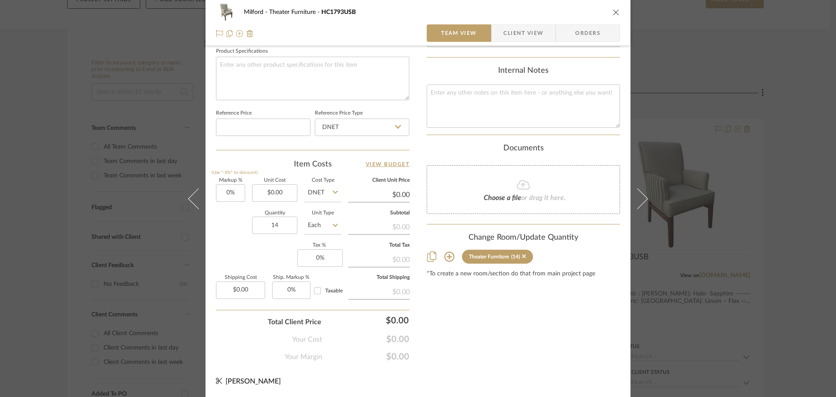
click at [614, 15] on icon "close" at bounding box center [616, 12] width 7 height 7
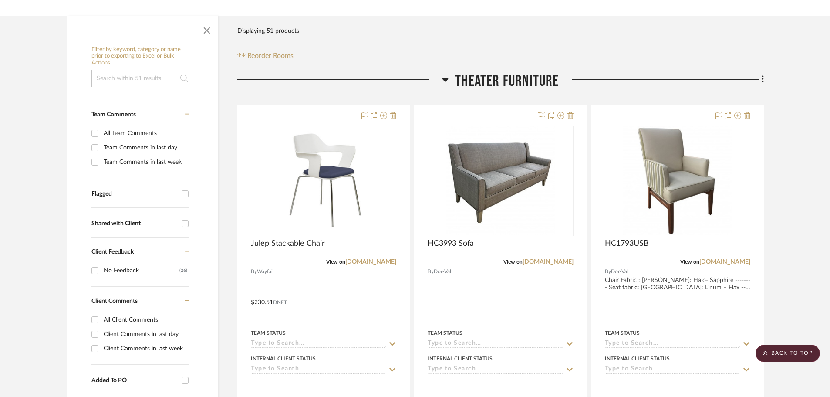
scroll to position [119, 0]
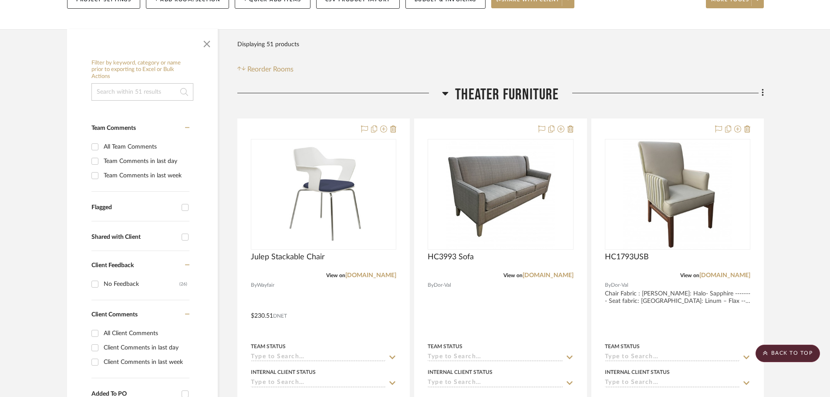
click at [445, 94] on icon at bounding box center [445, 93] width 6 height 3
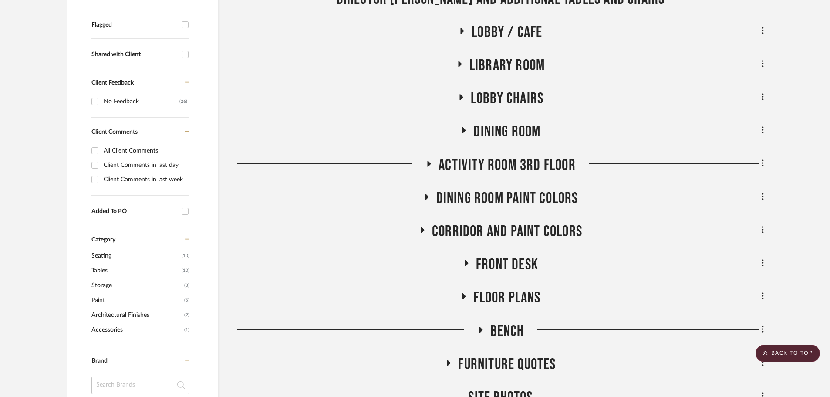
scroll to position [293, 0]
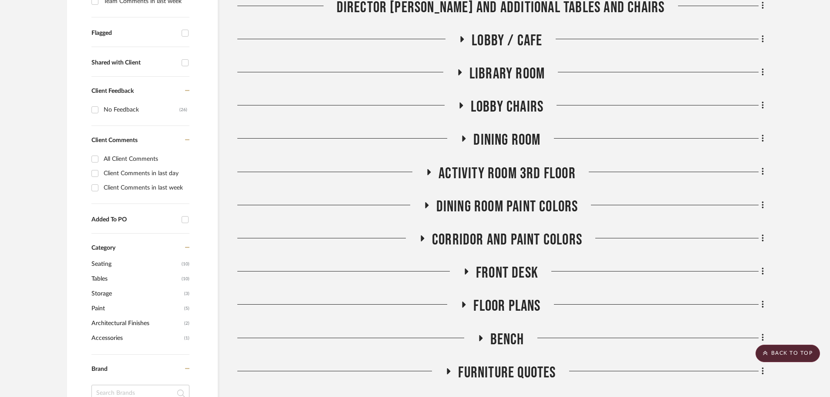
click at [432, 171] on icon at bounding box center [429, 172] width 10 height 7
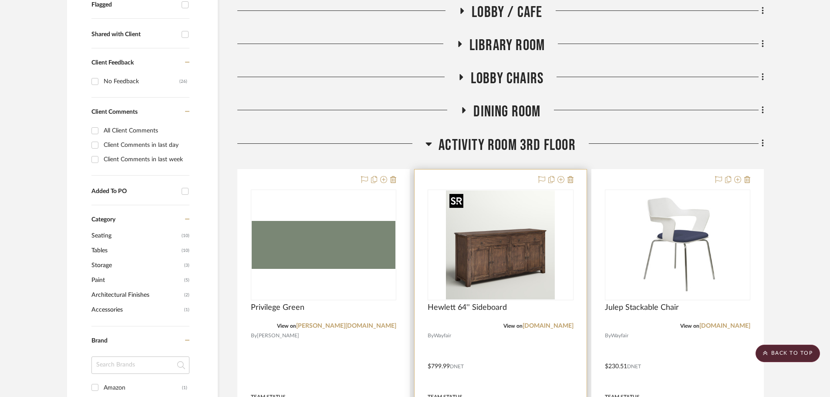
scroll to position [381, 0]
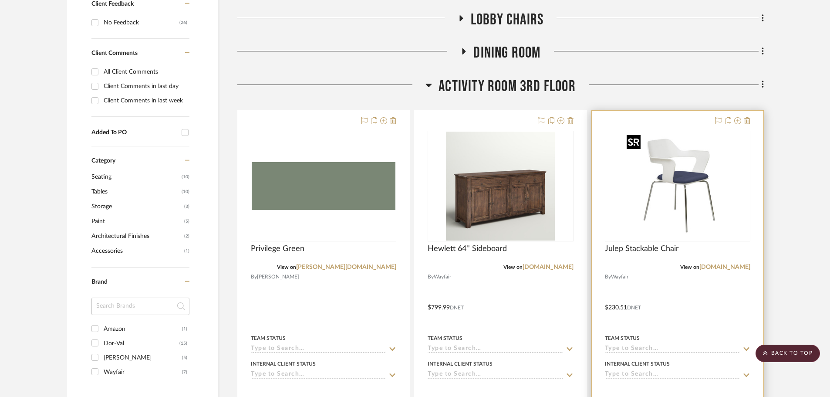
click at [0, 0] on img at bounding box center [0, 0] width 0 height 0
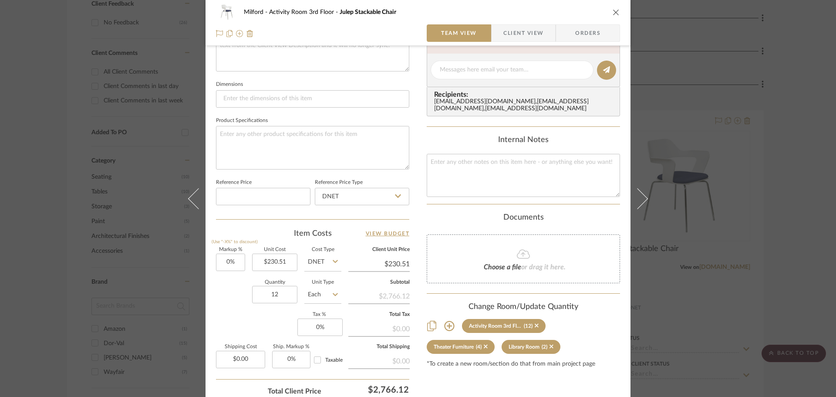
scroll to position [348, 0]
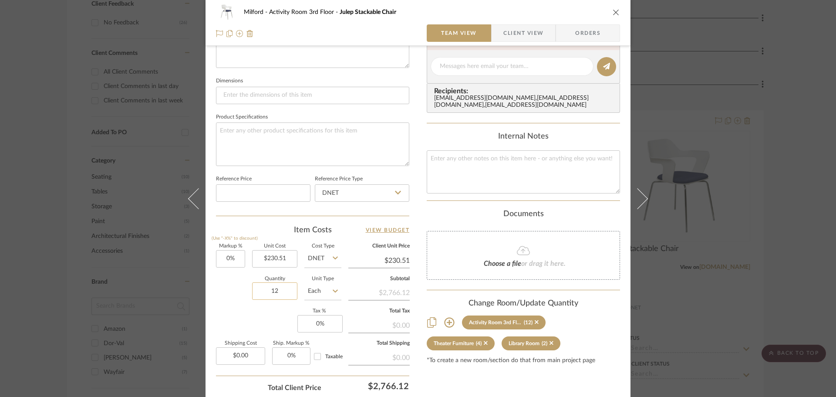
click at [276, 286] on input "12" at bounding box center [274, 290] width 45 height 17
type input "2"
click at [260, 312] on div "Markup % (Use "-X%" to discount) 0% Unit Cost $230.51 Cost Type DNET Client Uni…" at bounding box center [312, 307] width 193 height 127
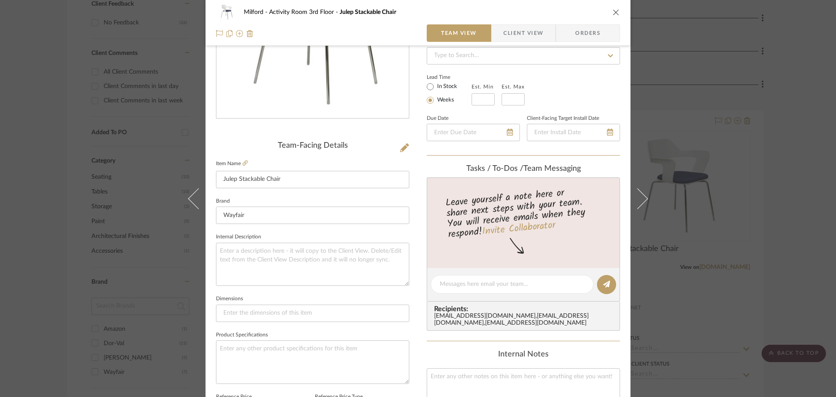
scroll to position [0, 0]
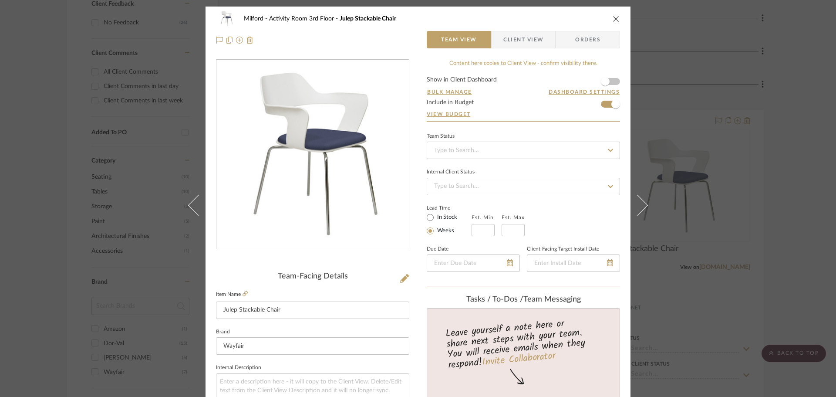
click at [615, 19] on icon "close" at bounding box center [616, 18] width 7 height 7
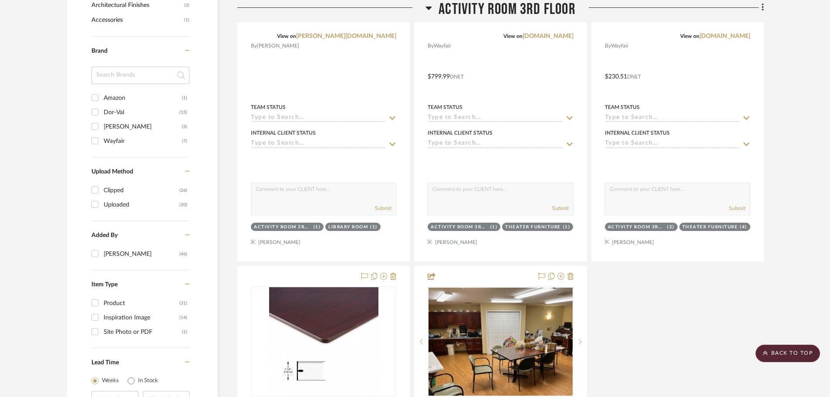
scroll to position [729, 0]
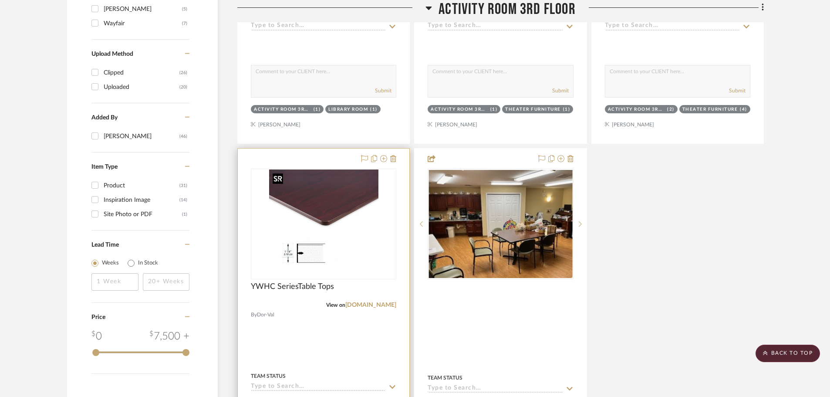
click at [0, 0] on img at bounding box center [0, 0] width 0 height 0
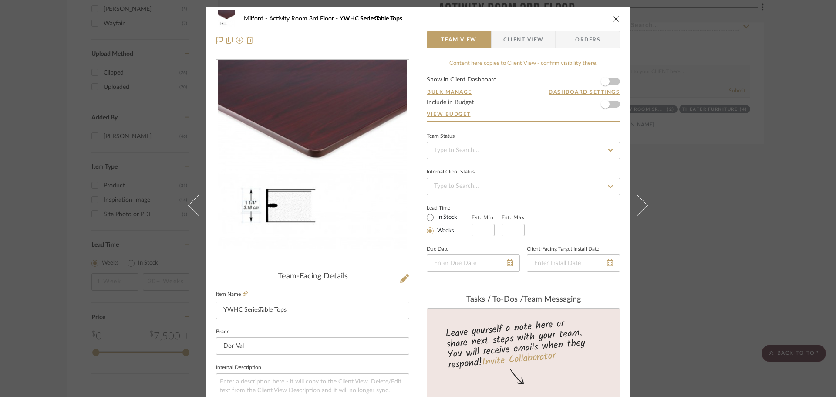
click at [613, 21] on icon "close" at bounding box center [616, 18] width 7 height 7
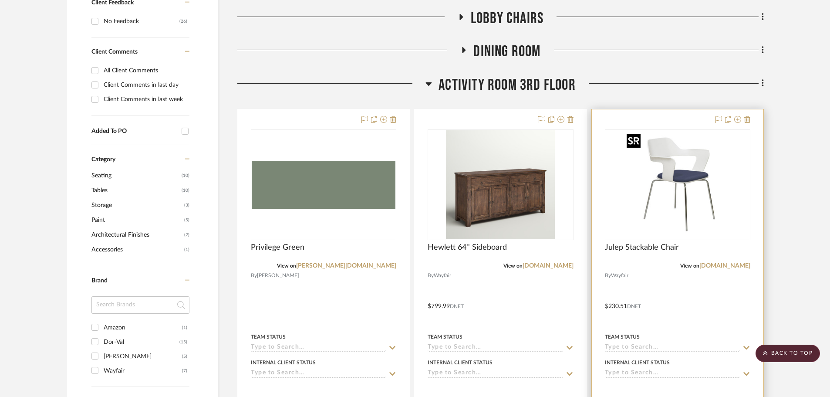
scroll to position [381, 0]
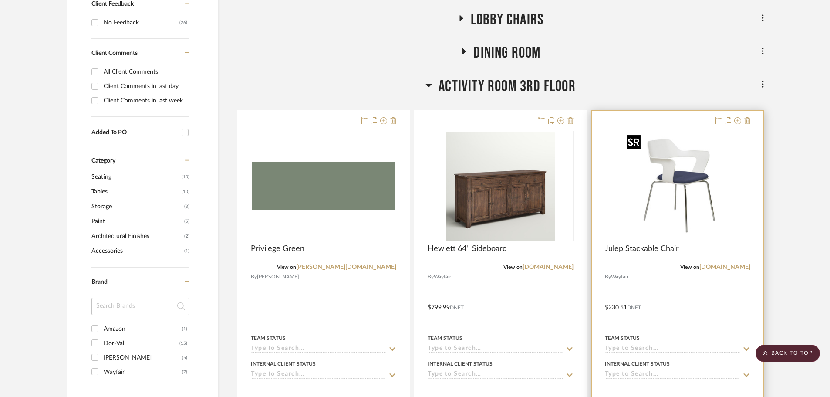
click at [678, 172] on img "0" at bounding box center [677, 185] width 109 height 109
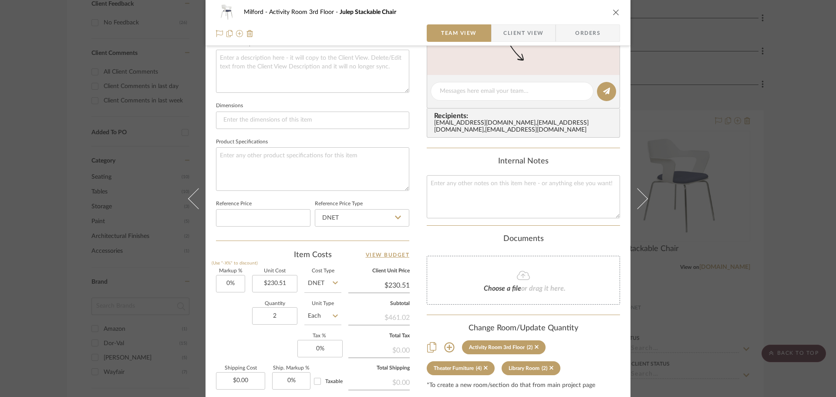
scroll to position [348, 0]
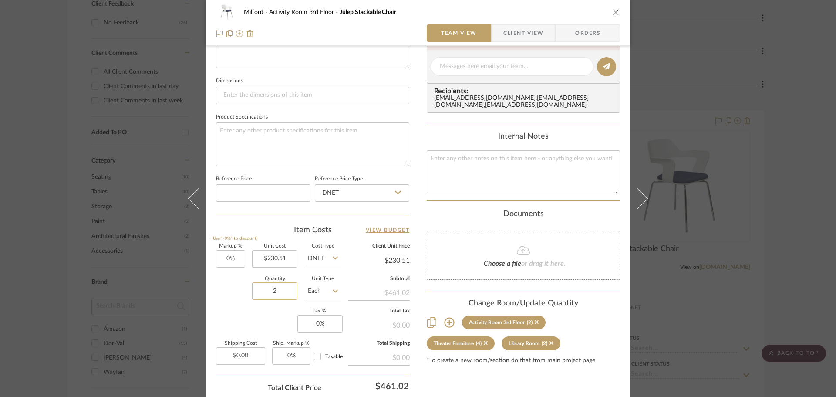
click at [267, 297] on input "2" at bounding box center [274, 290] width 45 height 17
type input "8"
click at [241, 324] on div "Markup % (Use "-X%" to discount) 0% Unit Cost $230.51 Cost Type DNET Client Uni…" at bounding box center [312, 307] width 193 height 127
click at [639, 43] on button at bounding box center [642, 198] width 24 height 397
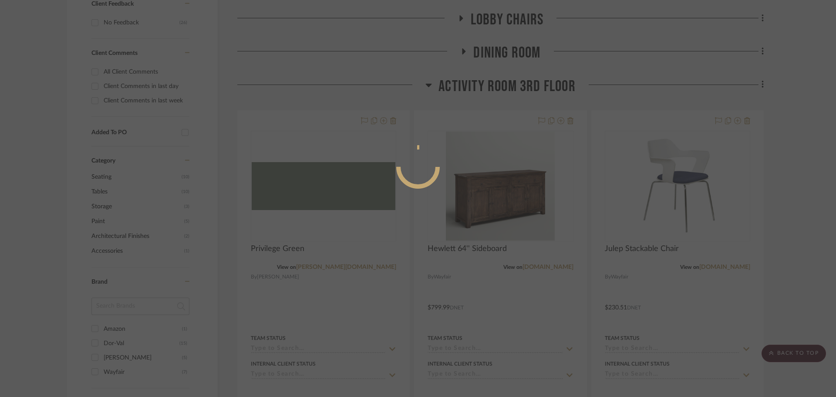
scroll to position [0, 0]
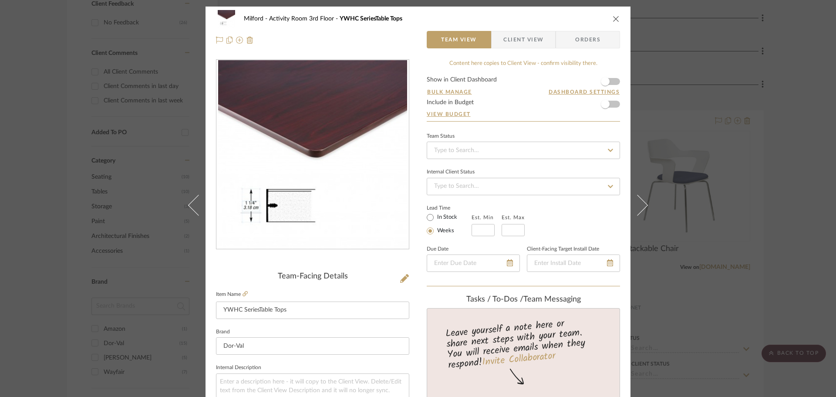
click at [613, 17] on icon "close" at bounding box center [616, 18] width 7 height 7
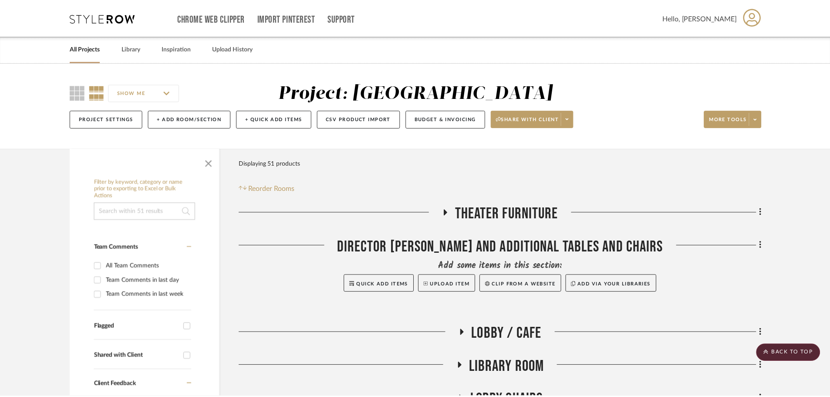
scroll to position [381, 0]
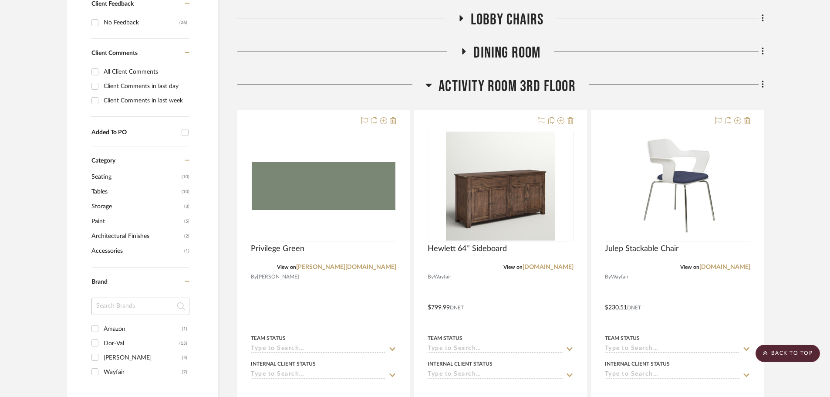
click at [428, 85] on icon at bounding box center [429, 85] width 6 height 3
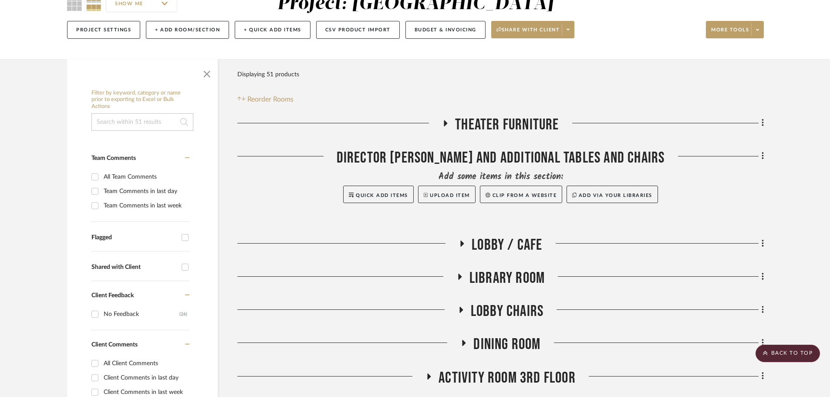
scroll to position [76, 0]
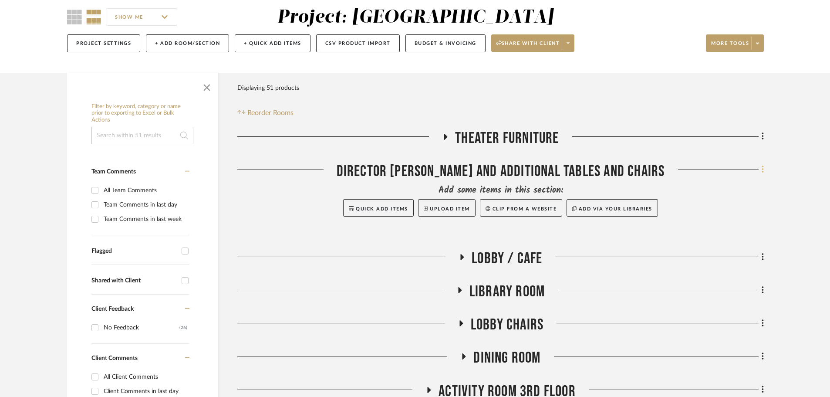
click at [763, 170] on icon at bounding box center [763, 169] width 2 height 7
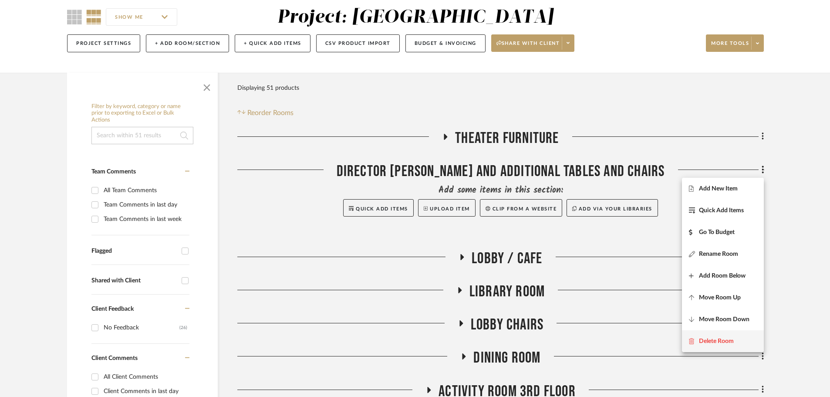
click at [721, 341] on span "Delete Room" at bounding box center [716, 340] width 35 height 7
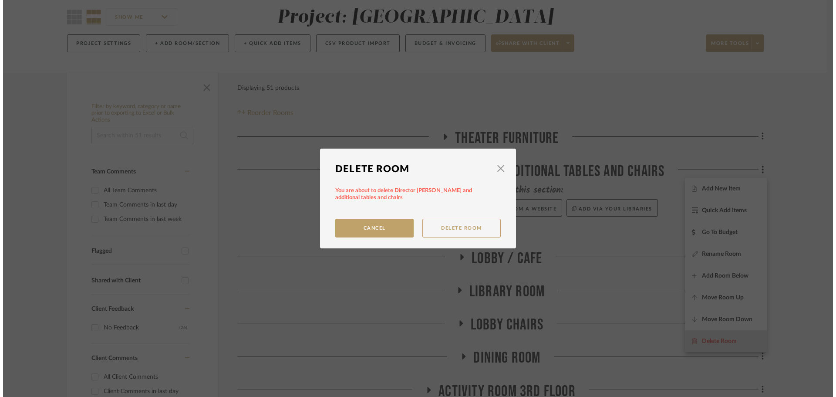
scroll to position [0, 0]
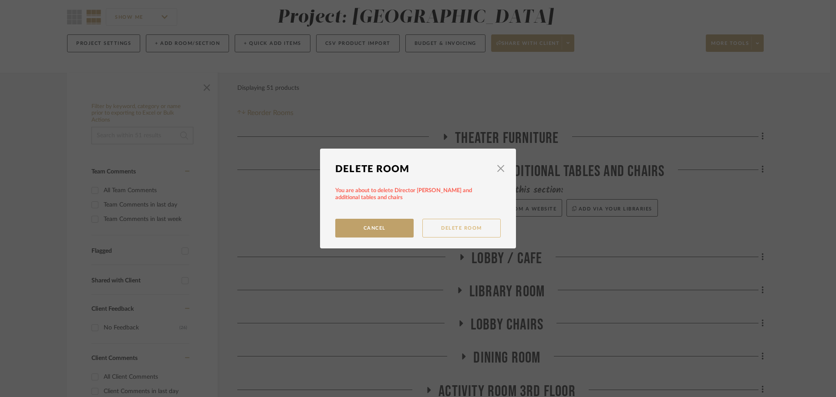
click at [453, 231] on button "Delete Room" at bounding box center [461, 228] width 78 height 19
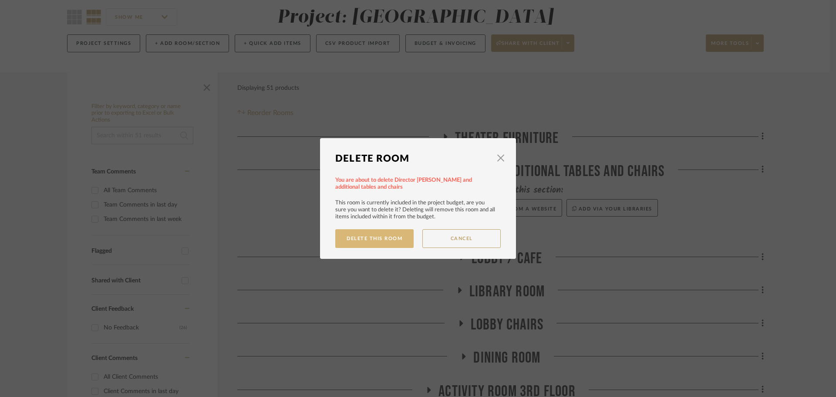
click at [391, 237] on button "Delete This Room" at bounding box center [374, 238] width 78 height 19
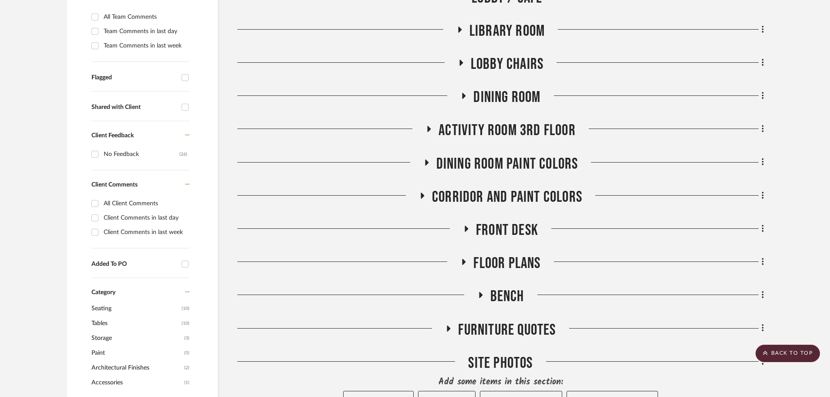
scroll to position [250, 0]
click at [482, 290] on h3 "Bench" at bounding box center [500, 295] width 47 height 19
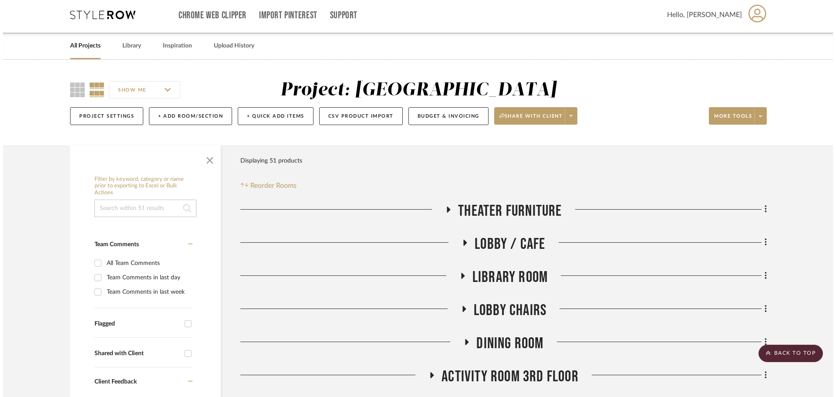
scroll to position [0, 0]
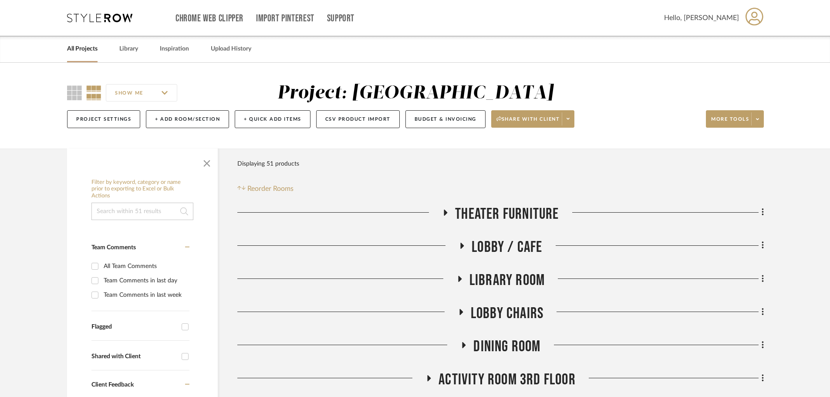
click at [171, 108] on div "Project Settings + Add Room/Section + Quick Add Items CSV Product Import Budget…" at bounding box center [415, 118] width 697 height 29
click at [176, 118] on button "+ Add Room/Section" at bounding box center [187, 119] width 83 height 18
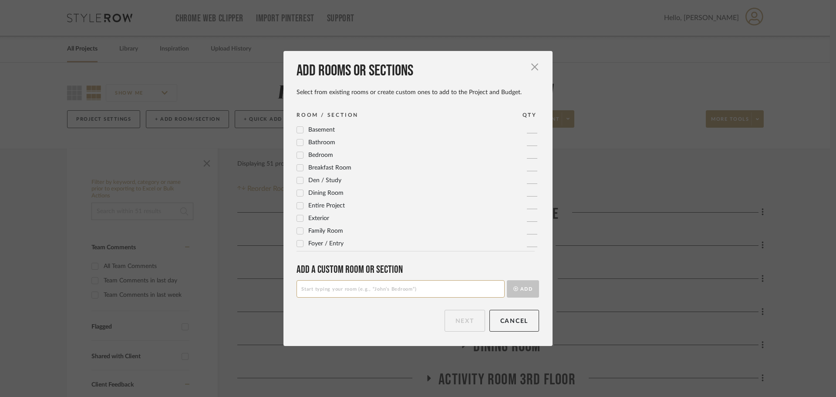
click at [328, 284] on input at bounding box center [401, 288] width 208 height 17
type input "S"
type input "Art Studio"
click at [518, 289] on button "Add" at bounding box center [523, 288] width 32 height 17
click at [475, 320] on button "Next" at bounding box center [465, 321] width 40 height 22
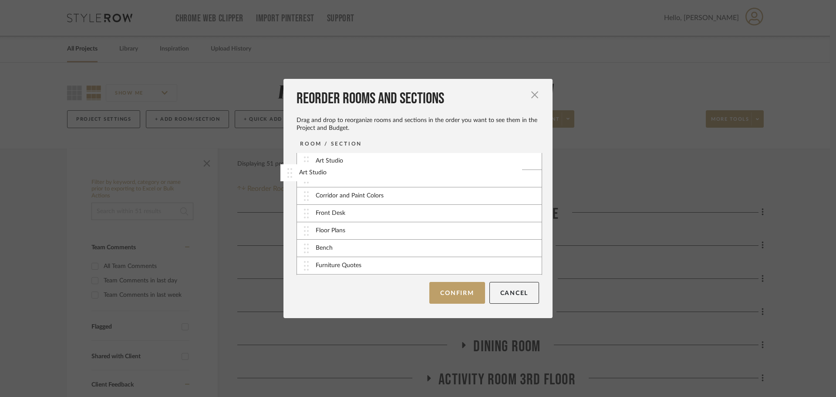
scroll to position [71, 0]
drag, startPoint x: 435, startPoint y: 266, endPoint x: 421, endPoint y: 173, distance: 94.1
click at [400, 177] on div "Art Studio" at bounding box center [419, 178] width 245 height 17
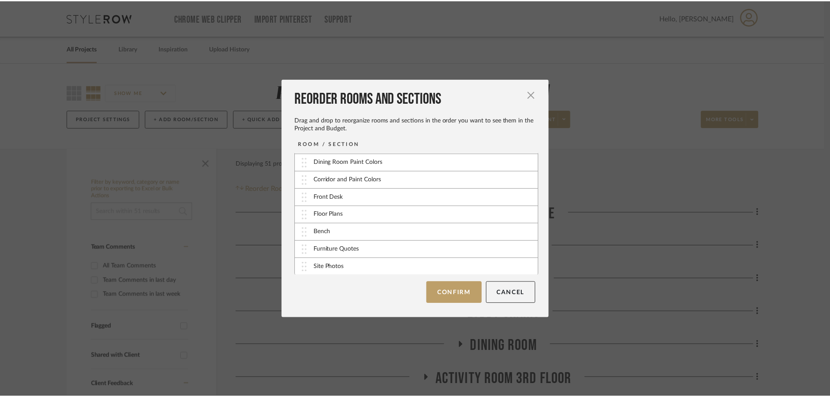
scroll to position [122, 0]
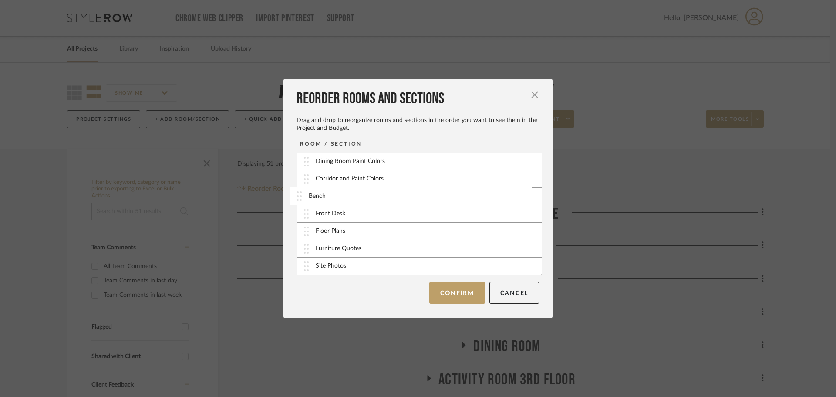
drag, startPoint x: 400, startPoint y: 234, endPoint x: 396, endPoint y: 199, distance: 35.5
click at [445, 293] on button "Confirm" at bounding box center [456, 293] width 55 height 22
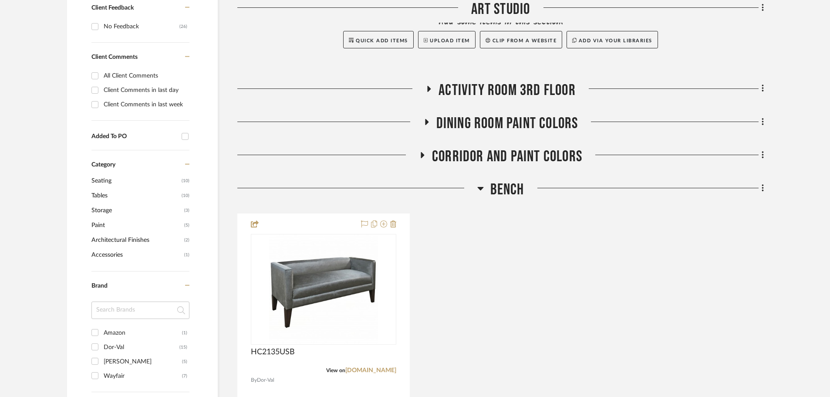
scroll to position [392, 0]
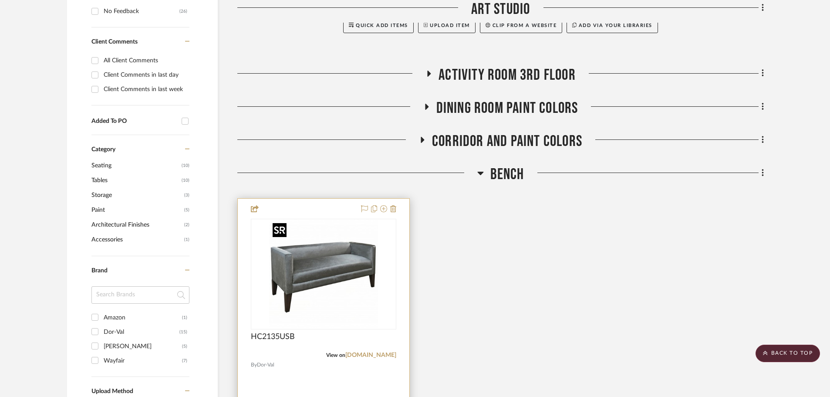
click at [0, 0] on img at bounding box center [0, 0] width 0 height 0
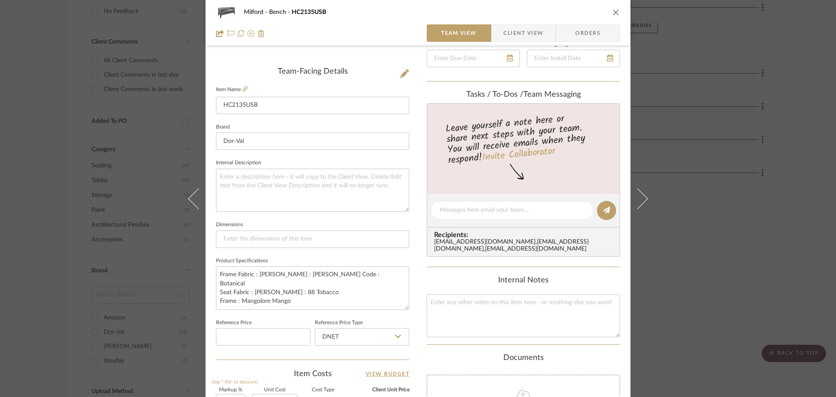
scroll to position [218, 0]
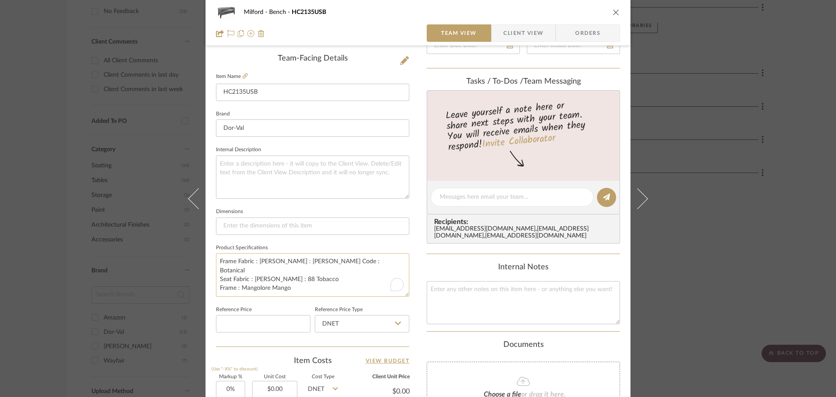
drag, startPoint x: 350, startPoint y: 258, endPoint x: 256, endPoint y: 261, distance: 94.1
click at [256, 261] on textarea "Frame Fabric : Burch : Morse Code : Botanical Seat Fabric : Ennis : 88 Tobacco …" at bounding box center [312, 274] width 193 height 43
click at [280, 262] on textarea "Frame Fabric : Burch : Morse Code : Botanical Seat Fabric : Ennis : 88 Tobacco …" at bounding box center [312, 274] width 193 height 43
click at [282, 262] on textarea "Frame Fabric : Burch : Morse Code : Botanical Seat Fabric : Ennis : 88 Tobacco …" at bounding box center [312, 274] width 193 height 43
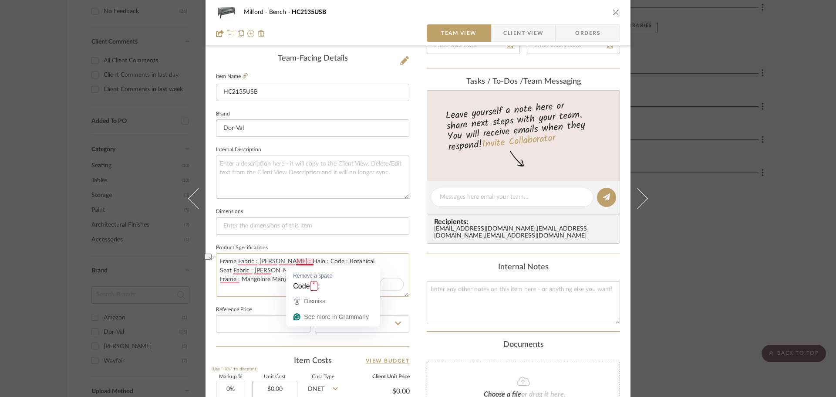
drag, startPoint x: 337, startPoint y: 261, endPoint x: 294, endPoint y: 260, distance: 42.3
click at [294, 260] on textarea "Frame Fabric : Burch : Halo : Code : Botanical Seat Fabric : Ennis : 88 Tobacco…" at bounding box center [312, 274] width 193 height 43
click at [296, 270] on textarea "Frame Fabric : Burch : Halo : Sapphire Seat Fabric : Ennis : 88 Tobacco Frame :…" at bounding box center [312, 274] width 193 height 43
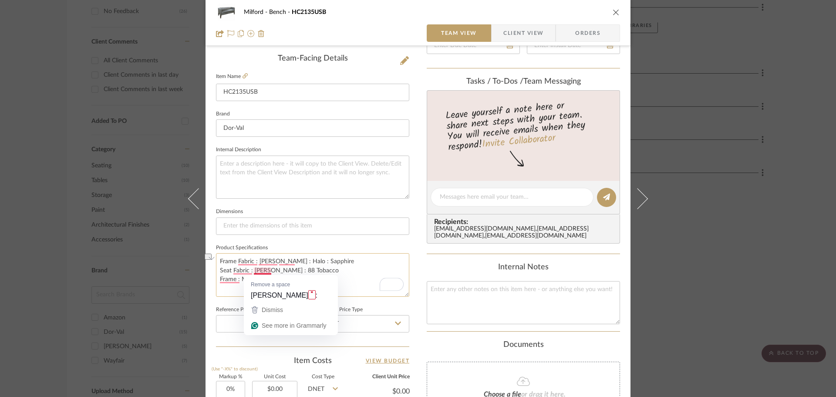
drag, startPoint x: 303, startPoint y: 270, endPoint x: 251, endPoint y: 270, distance: 51.8
click at [251, 270] on textarea "Frame Fabric : Burch : Halo : Sapphire Seat Fabric : Ennis : 88 Tobacco Frame :…" at bounding box center [312, 274] width 193 height 43
click at [273, 284] on textarea "Frame Fabric : Burch : Halo : Sapphire Seat Fabric : Linum : Flax Frame : Mango…" at bounding box center [312, 274] width 193 height 43
type textarea "Frame Fabric : Burch : Halo : Sapphire Seat Fabric : Linum : Flax Frame : Mango…"
click at [378, 310] on fieldset "Reference Price Type DNET" at bounding box center [362, 317] width 94 height 29
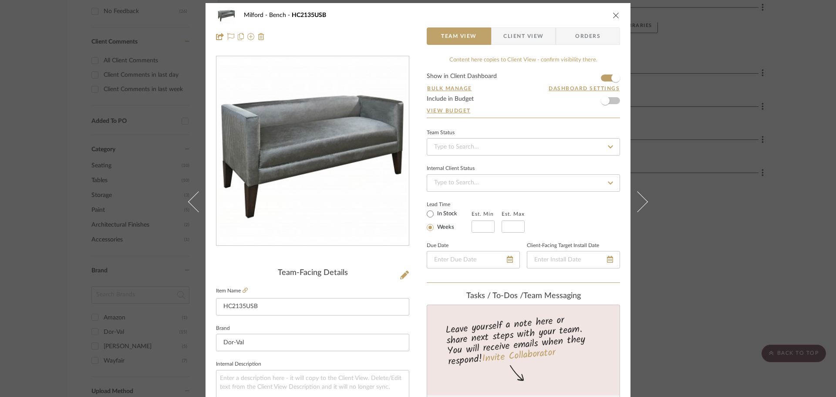
scroll to position [0, 0]
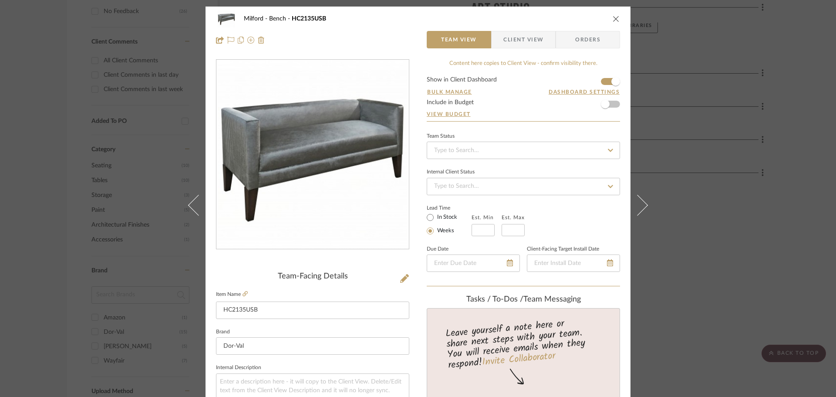
click at [617, 13] on div "Milford Bench HC2135USB Team View Client View Orders" at bounding box center [418, 30] width 425 height 46
click at [613, 16] on icon "close" at bounding box center [616, 18] width 7 height 7
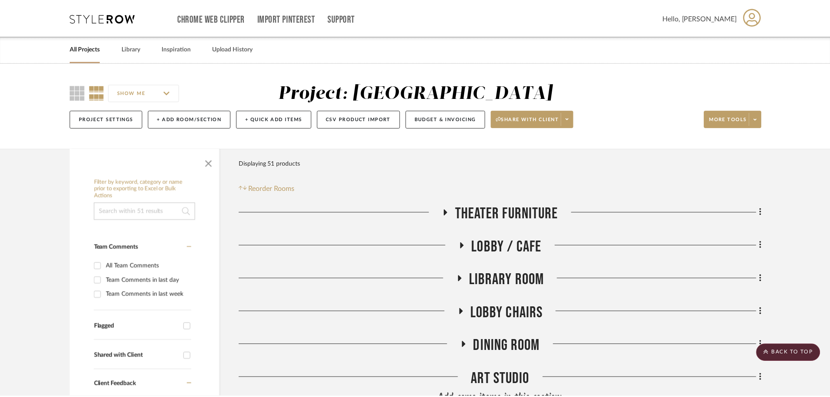
scroll to position [392, 0]
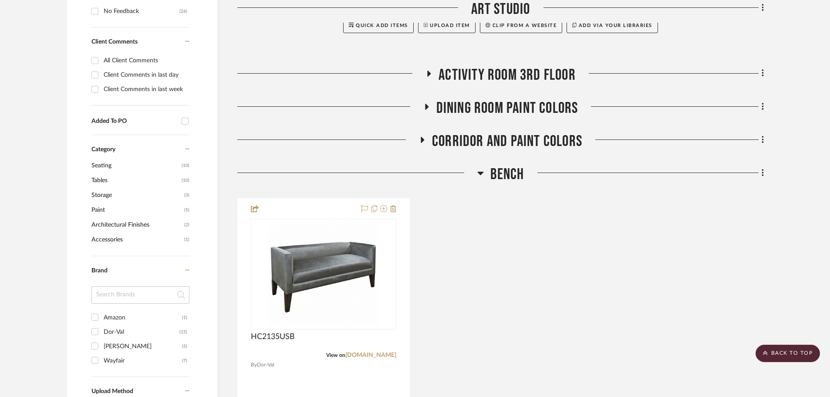
click at [479, 172] on icon at bounding box center [480, 173] width 6 height 3
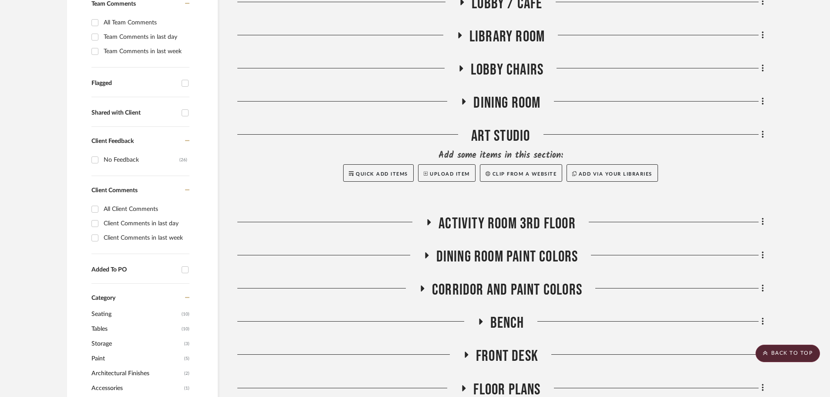
scroll to position [174, 0]
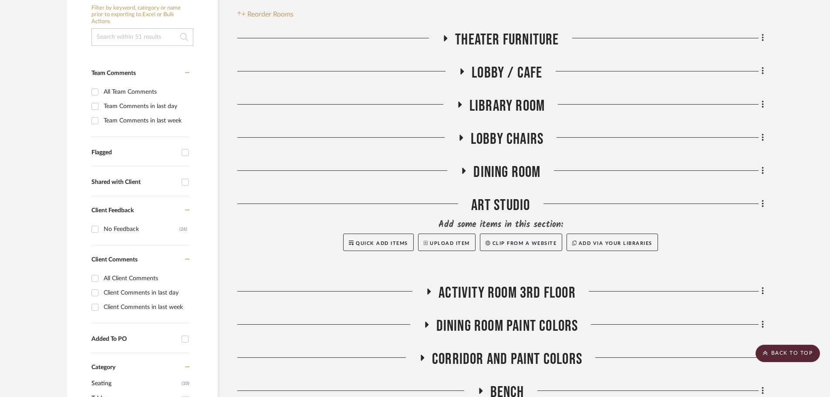
click at [460, 102] on icon at bounding box center [459, 104] width 10 height 7
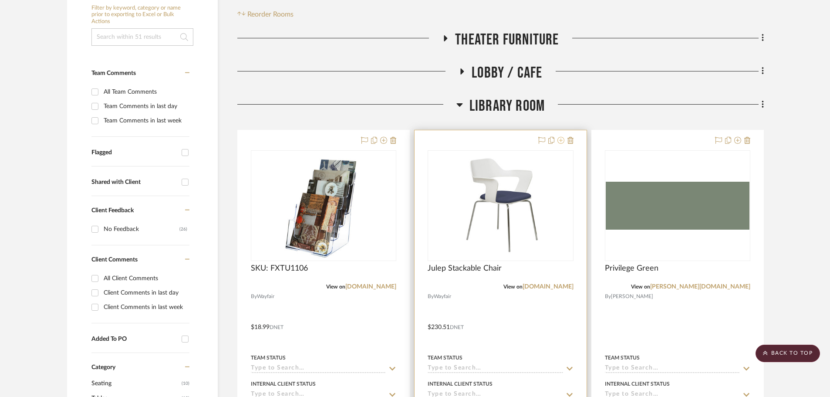
click at [558, 140] on icon at bounding box center [560, 140] width 7 height 7
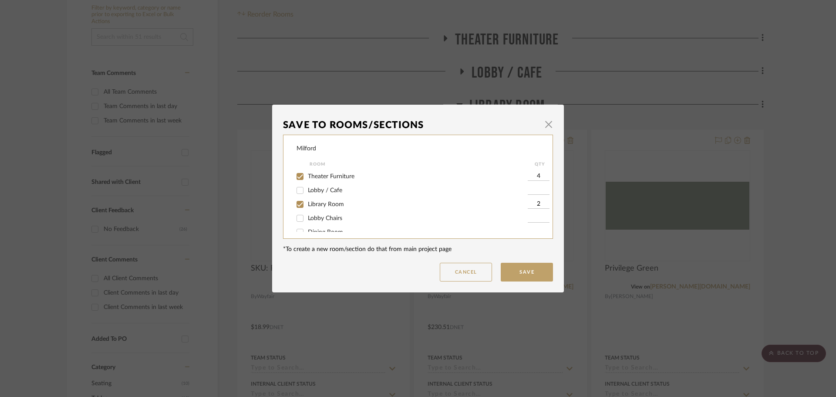
scroll to position [44, 0]
click at [297, 200] on input "Art Studio" at bounding box center [300, 202] width 14 height 14
checkbox input "true"
type input "8"
click at [540, 265] on button "Save" at bounding box center [527, 272] width 52 height 19
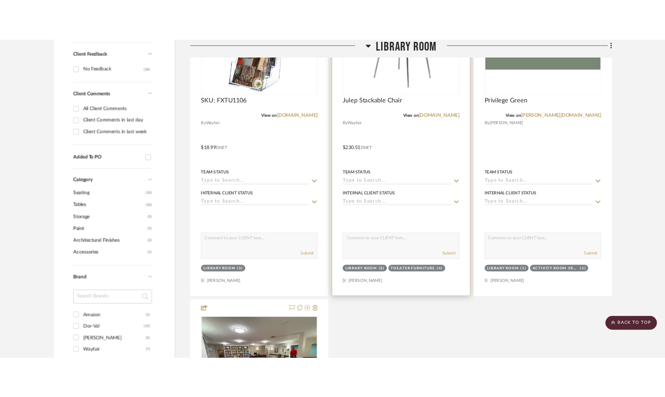
scroll to position [348, 0]
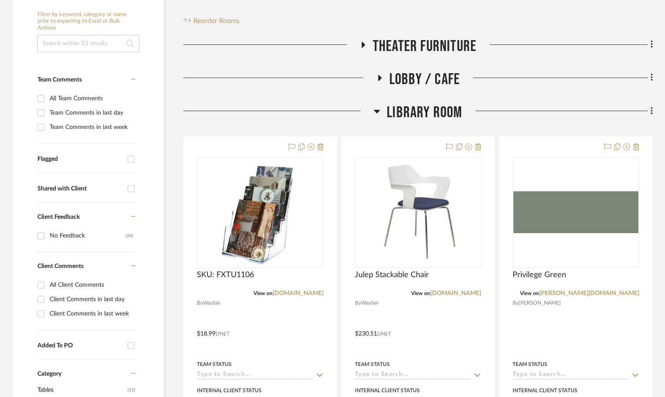
scroll to position [174, 0]
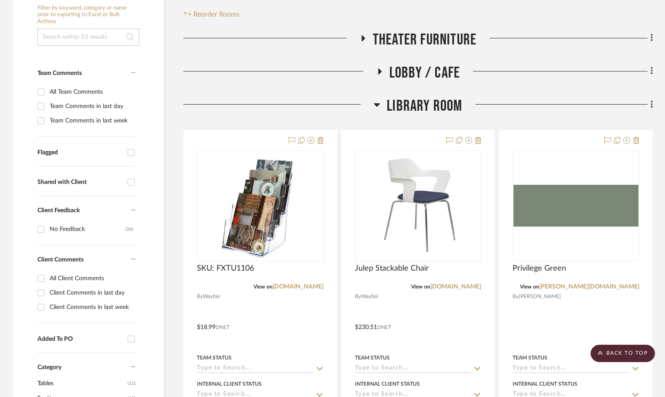
click at [362, 38] on icon at bounding box center [362, 38] width 3 height 6
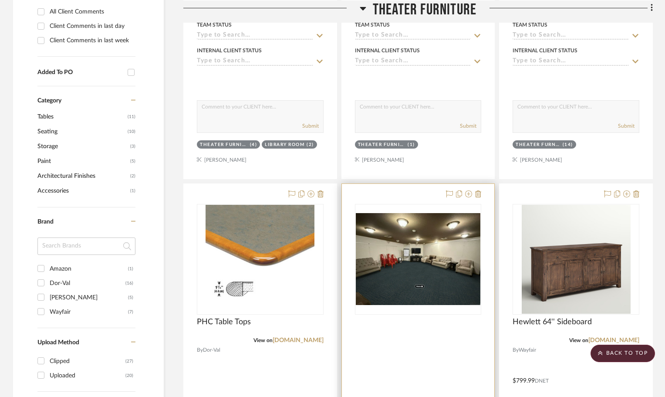
scroll to position [522, 0]
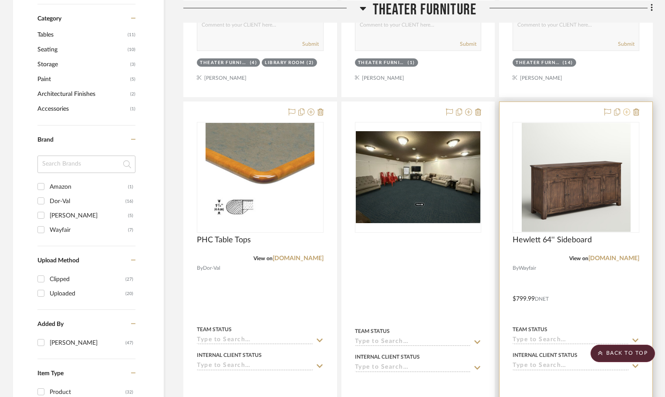
click at [626, 112] on icon at bounding box center [626, 111] width 7 height 7
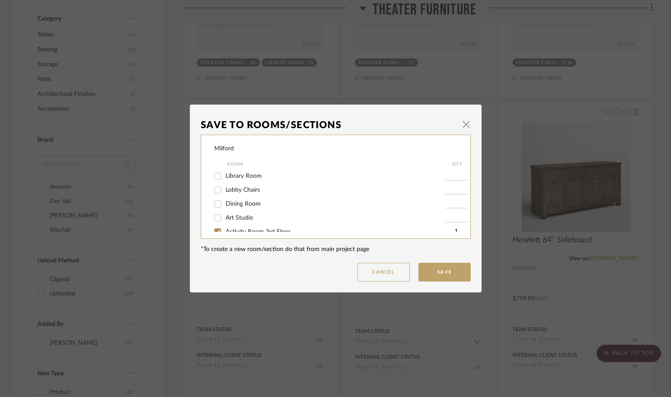
scroll to position [44, 0]
click at [219, 202] on input "Art Studio" at bounding box center [218, 202] width 14 height 14
checkbox input "true"
type input "1"
click at [463, 272] on button "Save" at bounding box center [444, 272] width 52 height 19
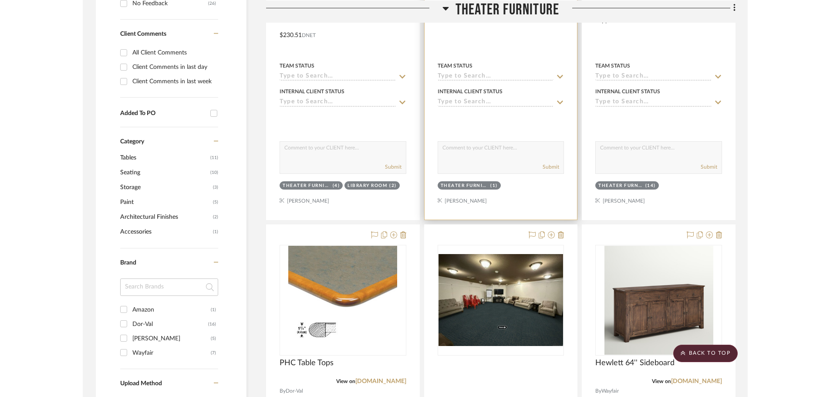
scroll to position [392, 0]
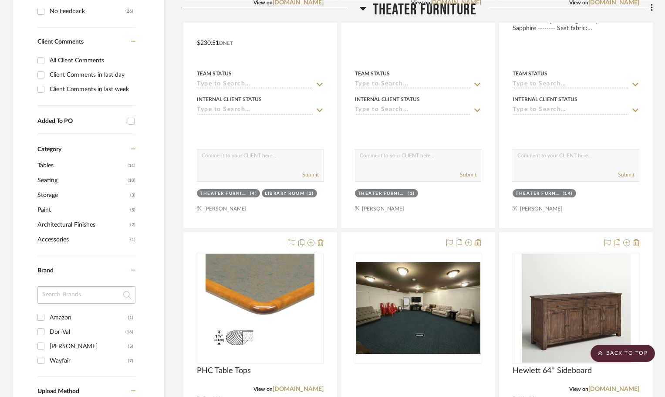
click at [361, 7] on icon at bounding box center [363, 8] width 6 height 3
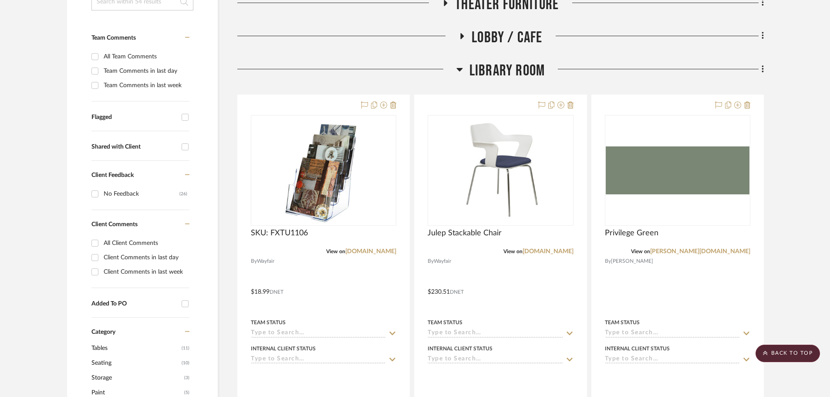
scroll to position [174, 0]
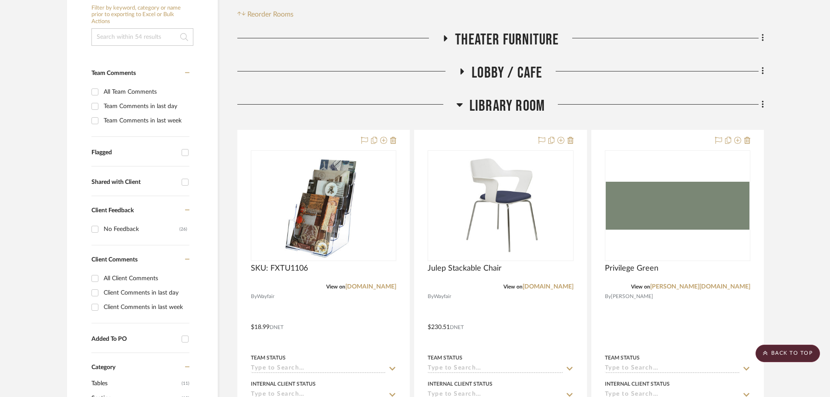
click at [459, 105] on icon at bounding box center [459, 104] width 6 height 3
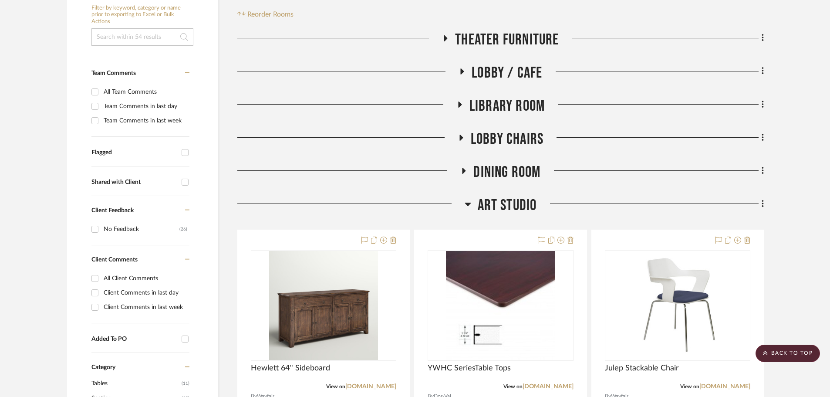
click at [467, 202] on icon at bounding box center [468, 204] width 7 height 10
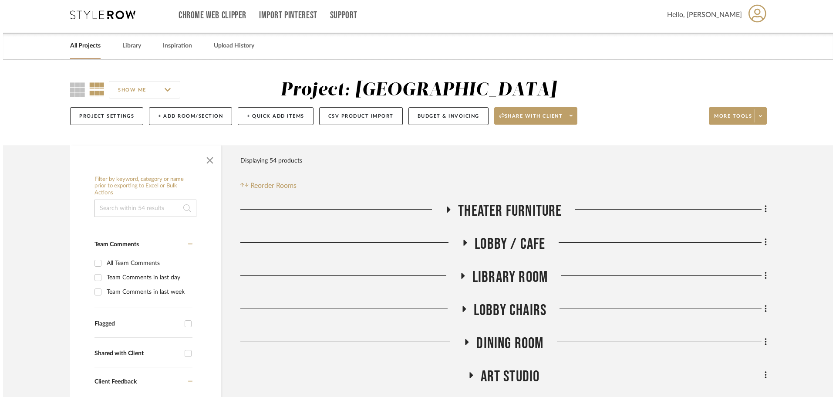
scroll to position [0, 0]
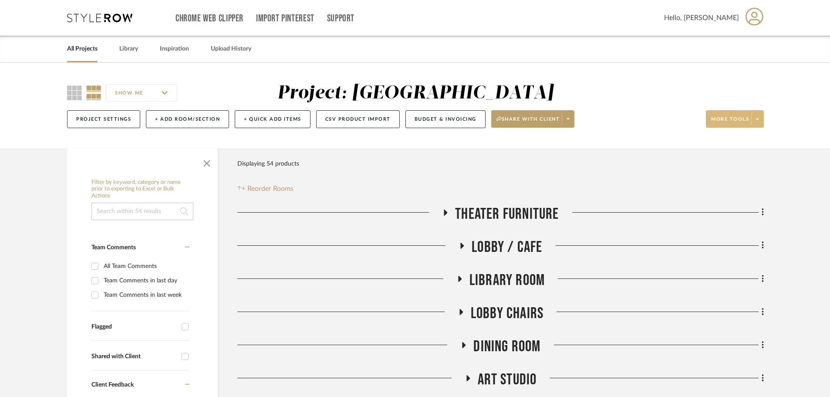
click at [671, 114] on span at bounding box center [757, 118] width 12 height 13
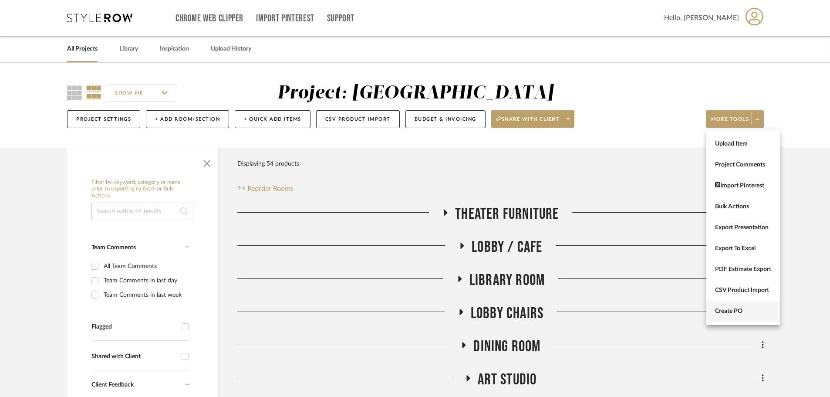
click at [671, 313] on span "Create PO" at bounding box center [743, 310] width 56 height 7
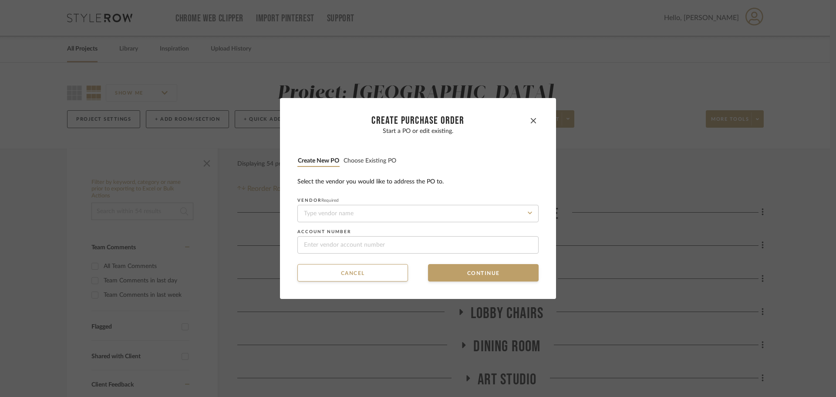
click at [372, 159] on button "Choose existing PO" at bounding box center [370, 161] width 54 height 8
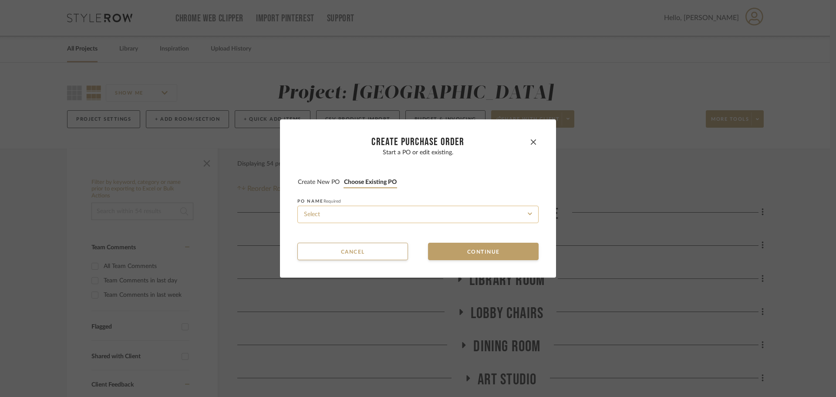
click at [385, 213] on input at bounding box center [417, 214] width 241 height 17
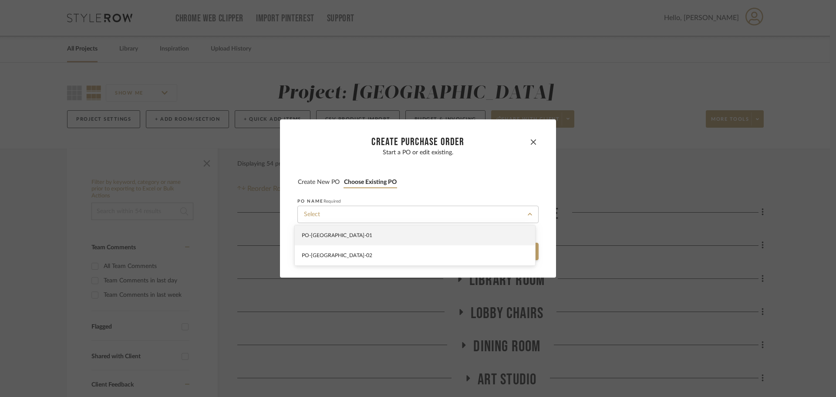
click at [387, 229] on div "PO-MILFORD-01" at bounding box center [415, 235] width 240 height 20
type input "PO-MILFORD-01"
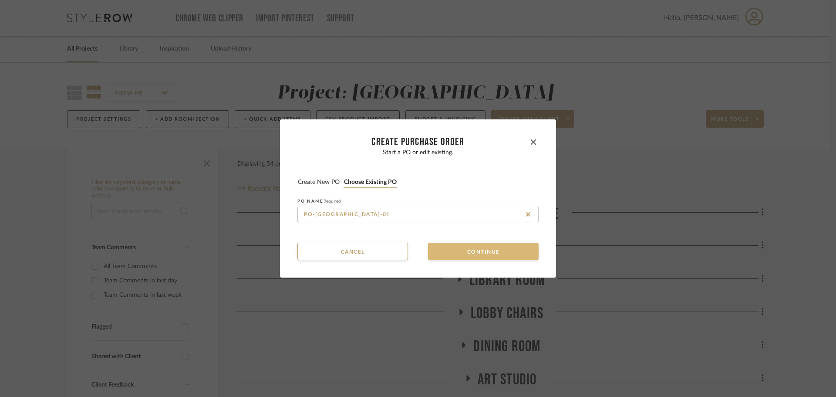
click at [437, 249] on button "Continue" at bounding box center [483, 251] width 111 height 17
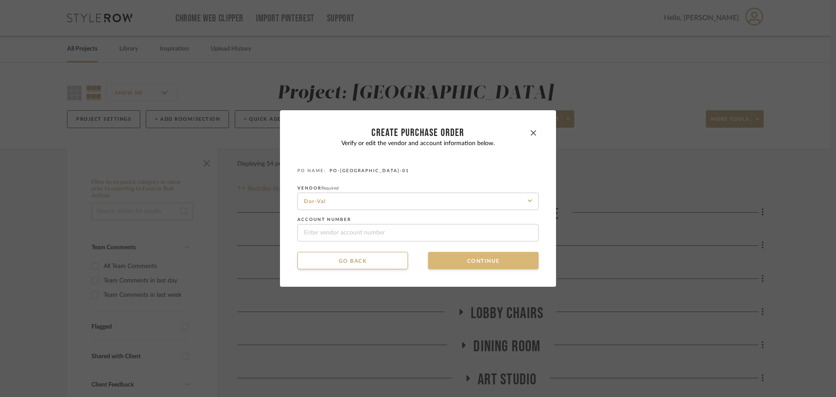
click at [443, 259] on button "Continue" at bounding box center [483, 260] width 111 height 17
click at [450, 260] on button "Continue" at bounding box center [483, 260] width 111 height 17
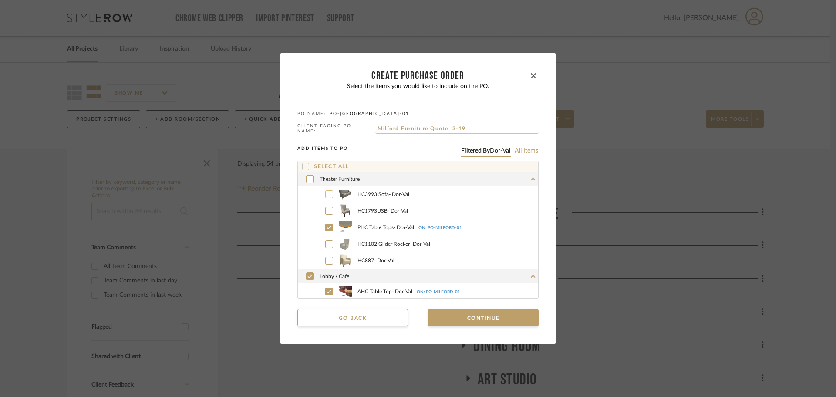
click at [327, 192] on icon at bounding box center [329, 194] width 5 height 6
click at [327, 208] on icon at bounding box center [329, 211] width 5 height 6
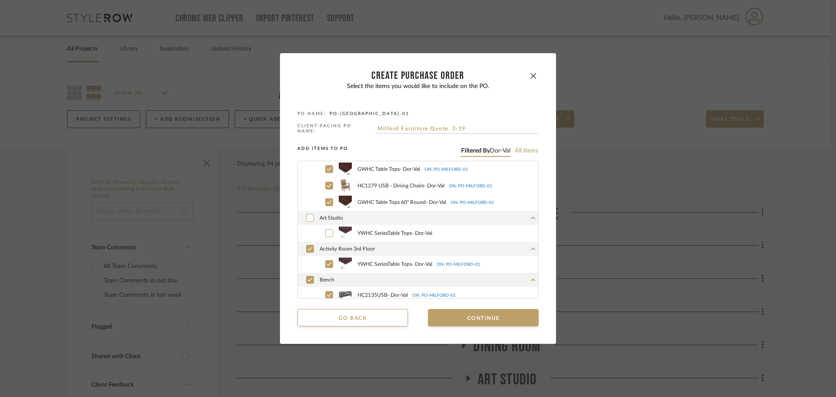
scroll to position [239, 0]
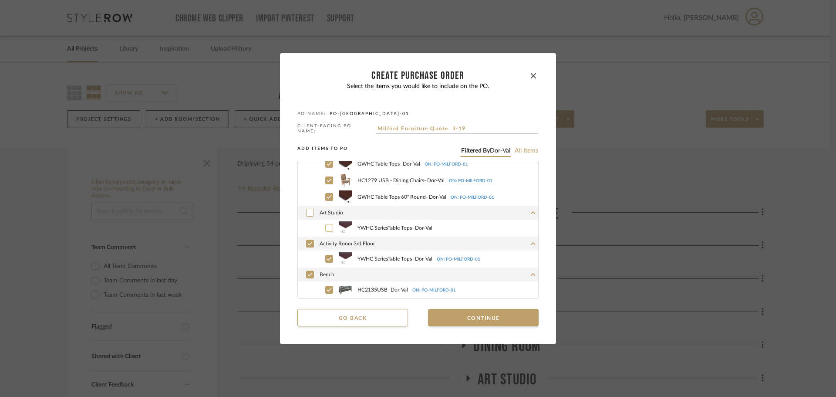
click at [326, 222] on label "YWHC SeriesTable Tops - Dor-Val" at bounding box center [427, 227] width 221 height 13
click at [452, 315] on button "Continue" at bounding box center [483, 317] width 111 height 17
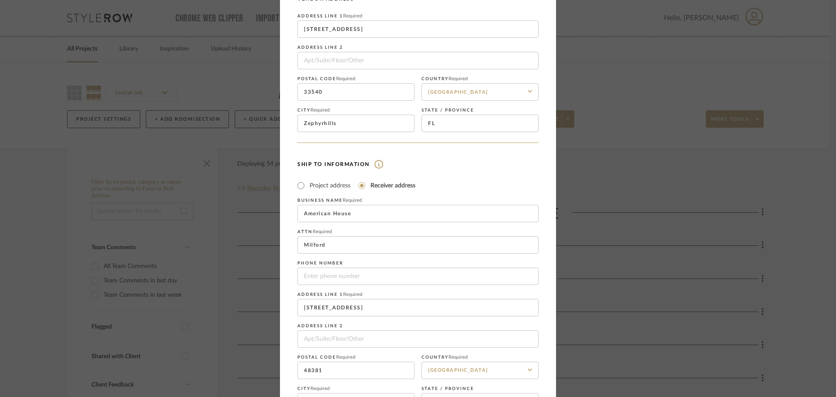
scroll to position [129, 0]
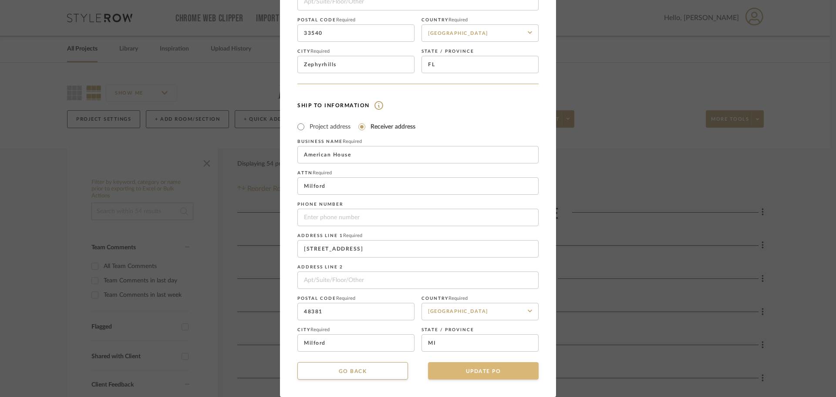
click at [493, 371] on button "UPDATE PO" at bounding box center [483, 370] width 111 height 17
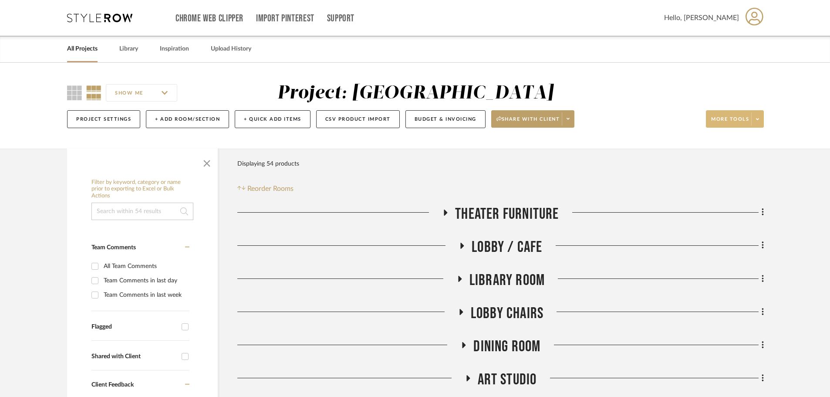
click at [671, 121] on span at bounding box center [757, 118] width 12 height 13
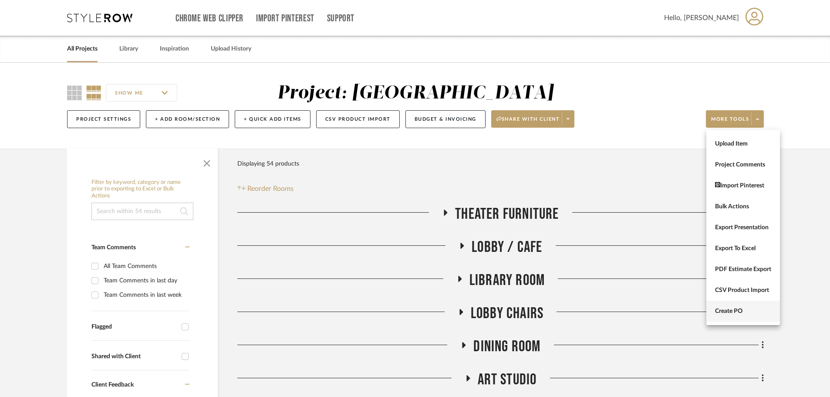
click at [671, 305] on button "Create PO" at bounding box center [743, 310] width 74 height 21
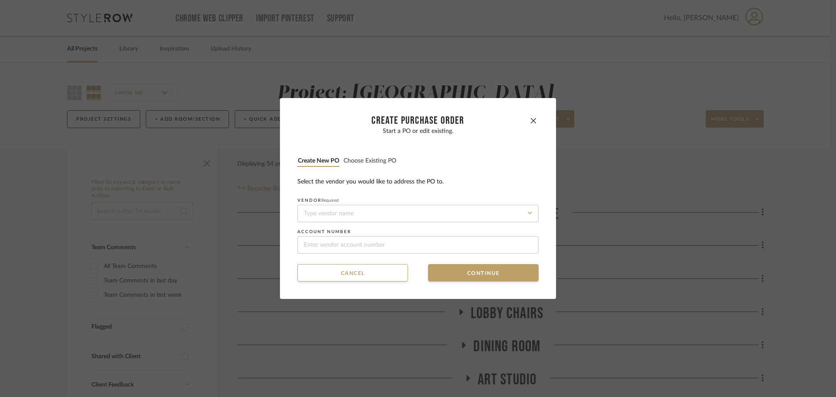
click at [346, 160] on button "Choose existing PO" at bounding box center [370, 161] width 54 height 8
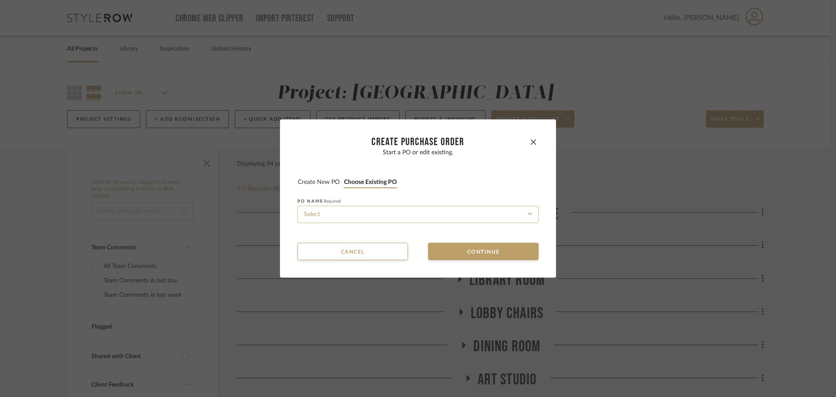
click at [361, 209] on input at bounding box center [417, 214] width 241 height 17
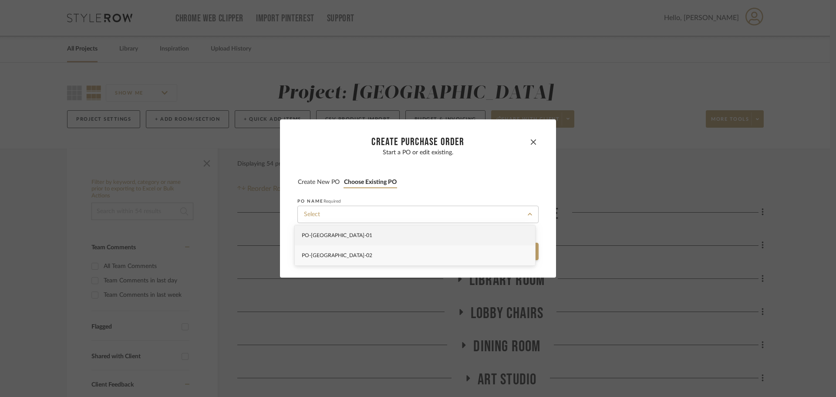
click at [364, 250] on div "PO-MILFORD-02" at bounding box center [415, 255] width 240 height 20
type input "PO-MILFORD-02"
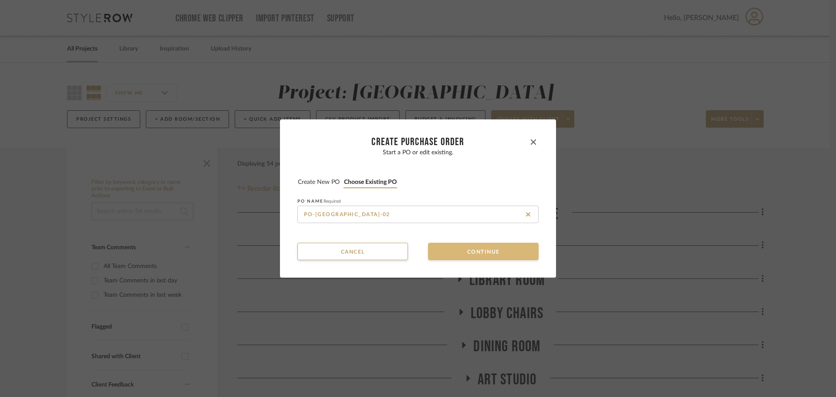
click at [463, 244] on button "Continue" at bounding box center [483, 251] width 111 height 17
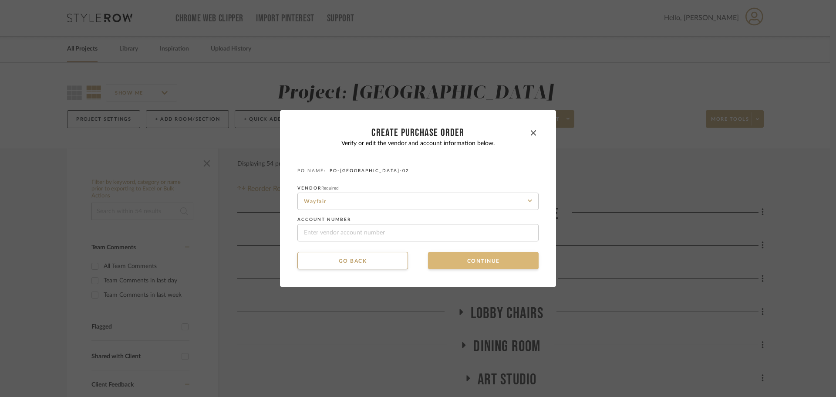
click at [459, 258] on button "Continue" at bounding box center [483, 260] width 111 height 17
click at [458, 262] on button "Continue" at bounding box center [483, 260] width 111 height 17
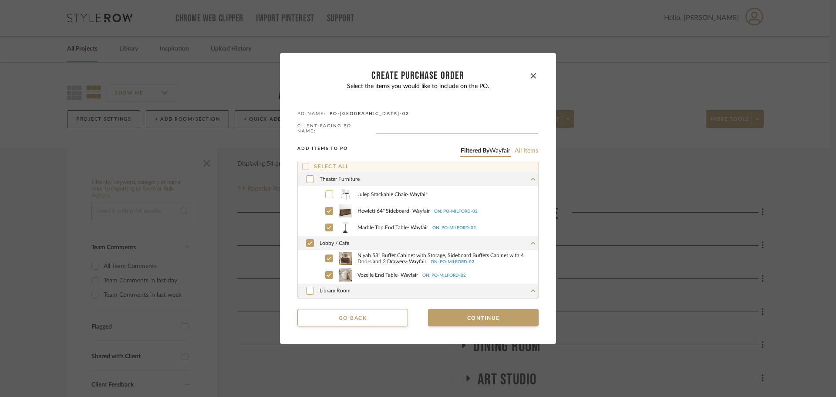
click at [327, 191] on icon at bounding box center [329, 194] width 5 height 6
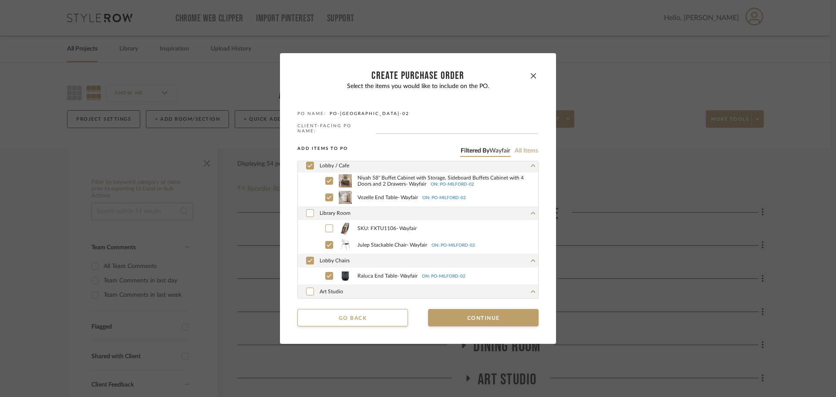
scroll to position [87, 0]
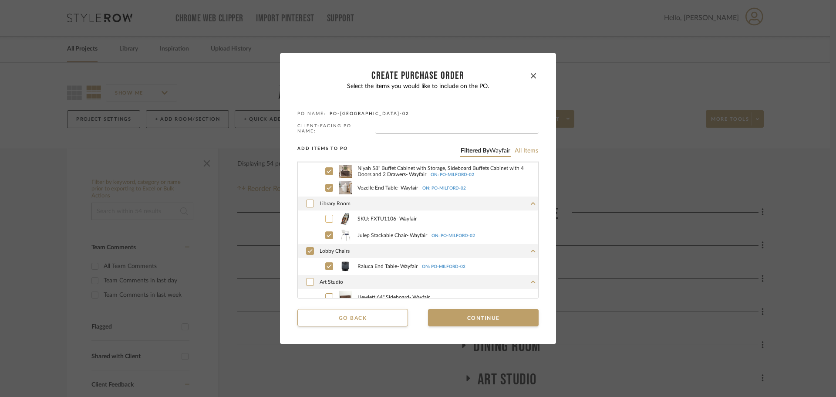
click at [327, 216] on icon at bounding box center [329, 219] width 5 height 6
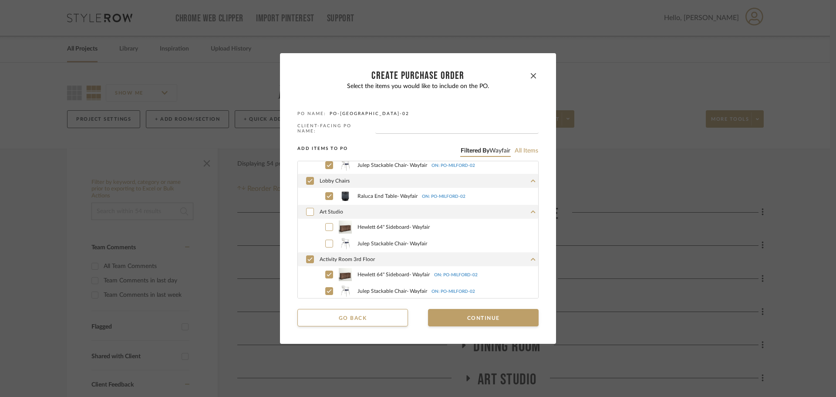
scroll to position [158, 0]
click at [310, 208] on div at bounding box center [310, 210] width 8 height 8
click at [465, 315] on button "Continue" at bounding box center [483, 317] width 111 height 17
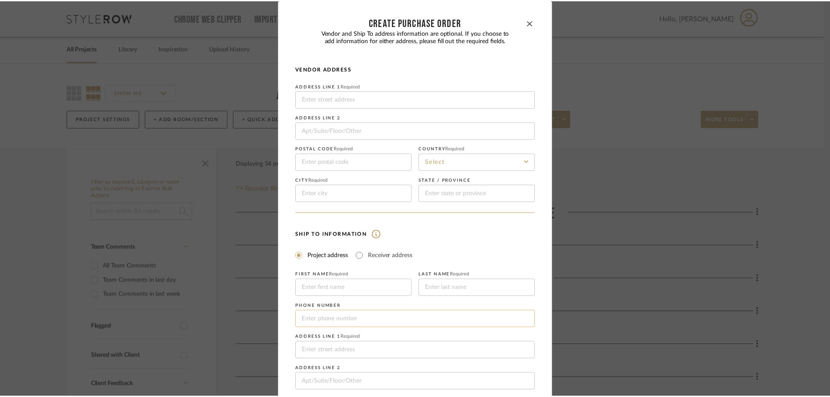
scroll to position [102, 0]
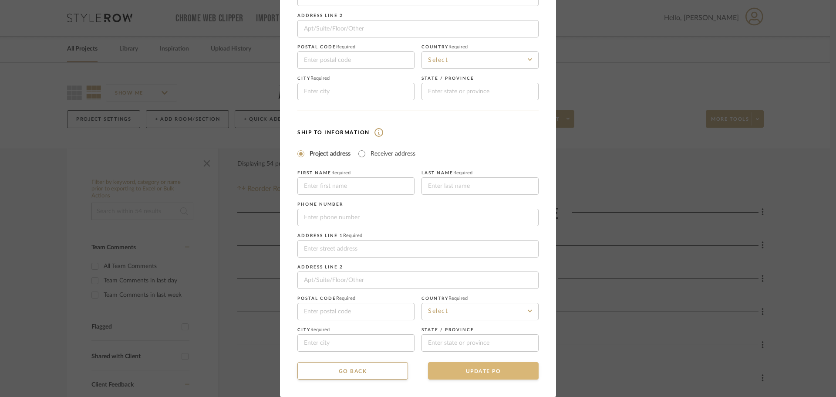
click at [478, 371] on button "UPDATE PO" at bounding box center [483, 370] width 111 height 17
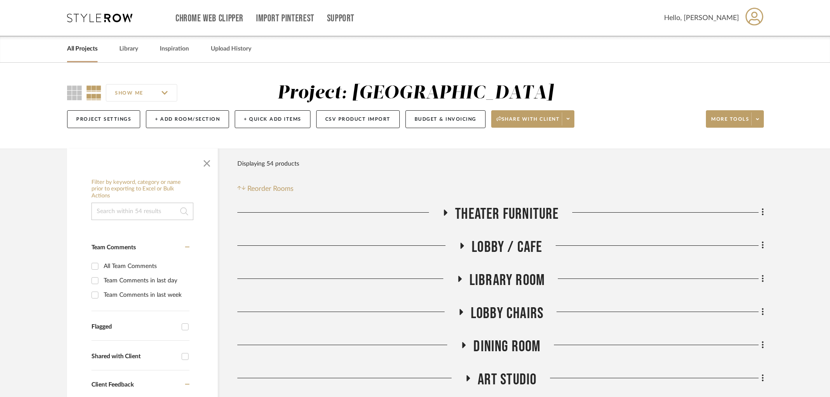
click at [81, 45] on link "All Projects" at bounding box center [82, 49] width 30 height 12
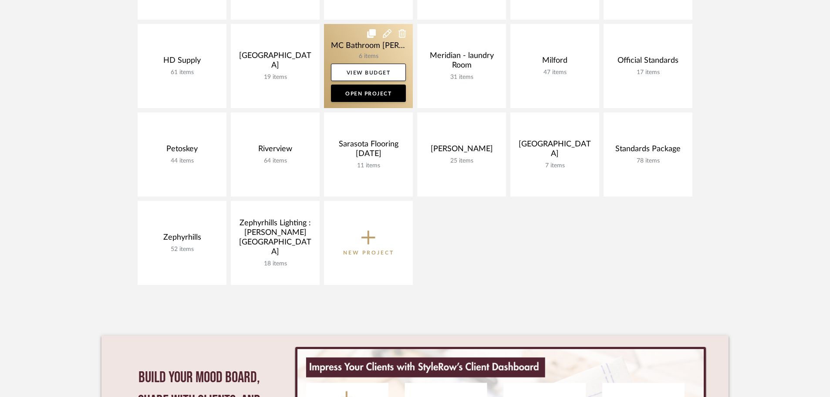
scroll to position [305, 0]
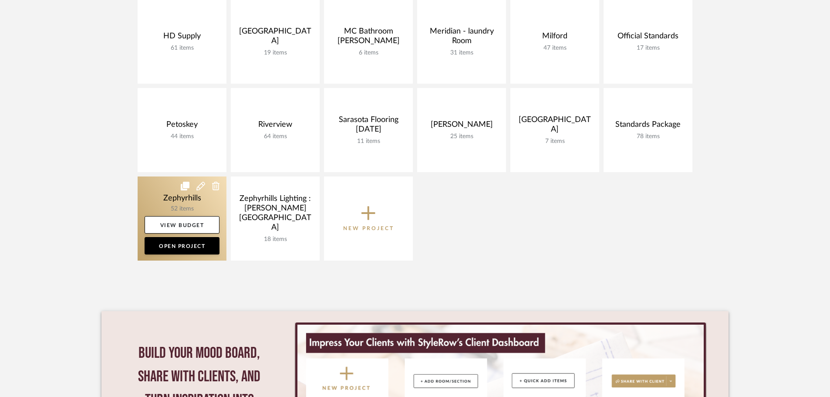
click at [148, 198] on link at bounding box center [182, 218] width 89 height 84
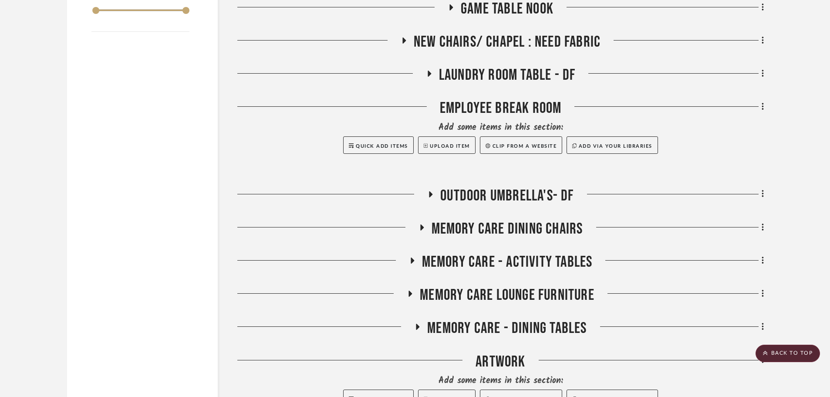
scroll to position [1306, 0]
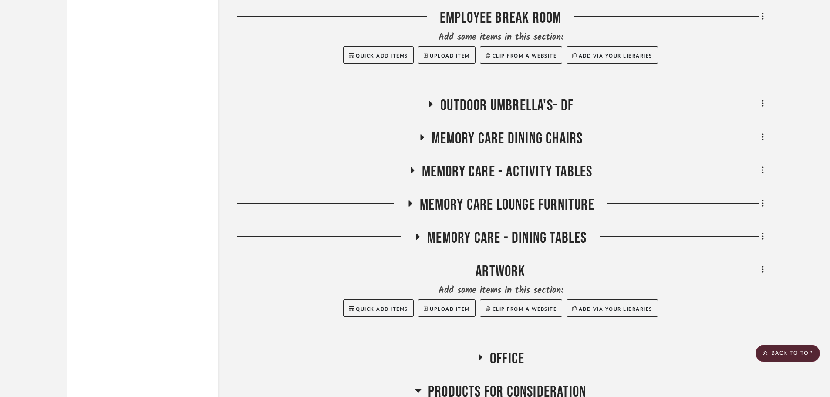
click at [429, 103] on icon at bounding box center [430, 104] width 3 height 6
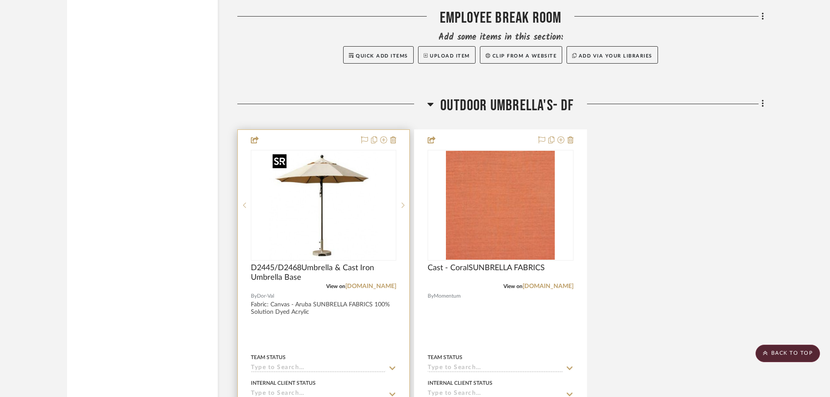
click at [325, 206] on img "0" at bounding box center [323, 205] width 109 height 109
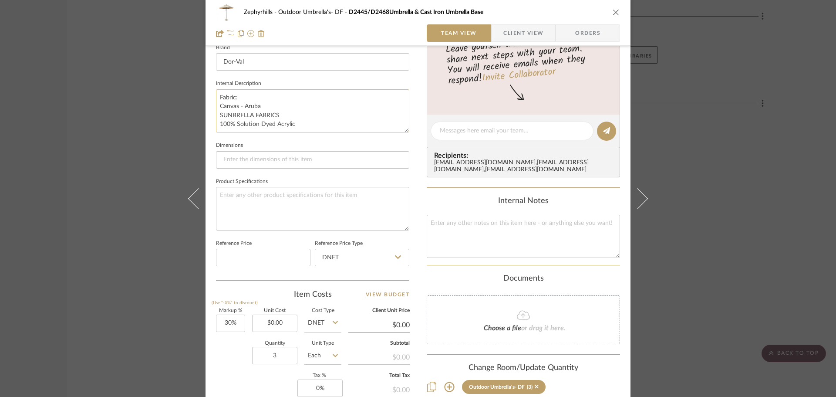
scroll to position [305, 0]
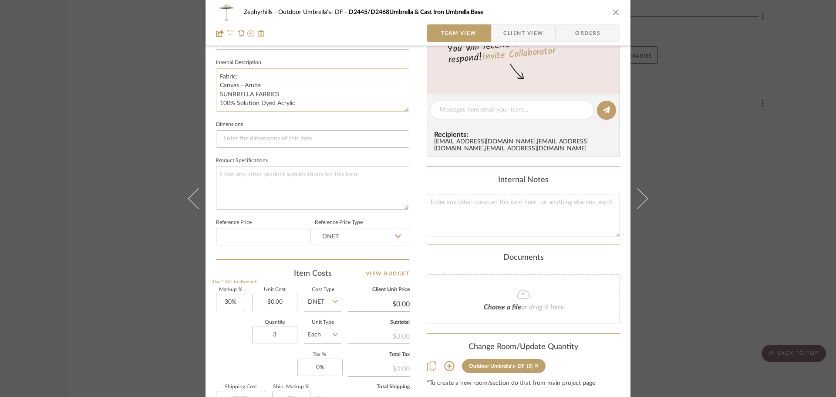
click at [251, 85] on textarea "Fabric: Canvas - Aruba SUNBRELLA FABRICS 100% Solution Dyed Acrylic" at bounding box center [312, 89] width 193 height 43
click at [279, 87] on textarea "Fabric: Canvas - spectrum INdigo SUNBRELLA FABRICS 100% Solution Dyed Acrylic" at bounding box center [312, 89] width 193 height 43
type textarea "Fabric: Canvas - spectrum Indiog SUNBRELLA FABRICS 100% Solution Dyed Acrylic"
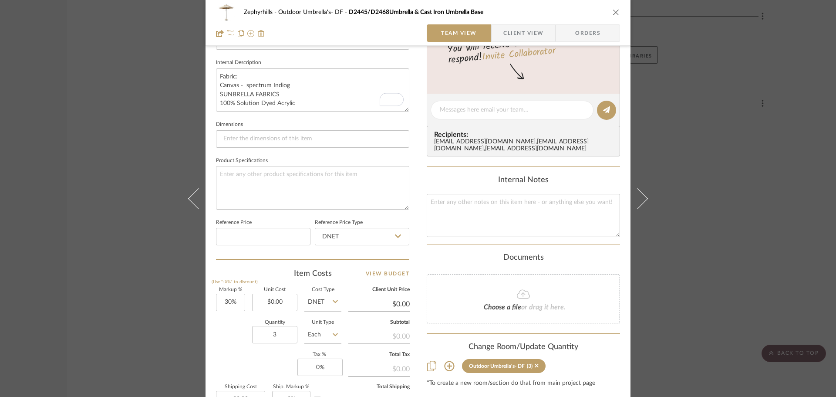
click at [313, 125] on fieldset "Dimensions" at bounding box center [312, 132] width 193 height 29
click at [287, 85] on textarea "Fabric: Canvas - spectrum Indiog SUNBRELLA FABRICS 100% Solution Dyed Acrylic" at bounding box center [312, 89] width 193 height 43
type textarea "Fabric: Canvas - spectrum Indigo SUNBRELLA FABRICS 100% Solution Dyed Acrylic"
click at [297, 112] on sr-form-field "Internal Description Fabric: Canvas - spectrum Indigo SUNBRELLA FABRICS 100% So…" at bounding box center [312, 88] width 193 height 62
click at [613, 14] on icon "close" at bounding box center [616, 12] width 7 height 7
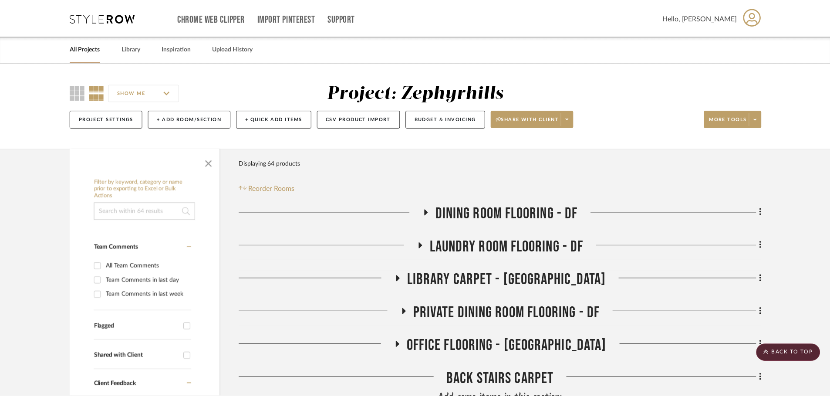
scroll to position [1306, 0]
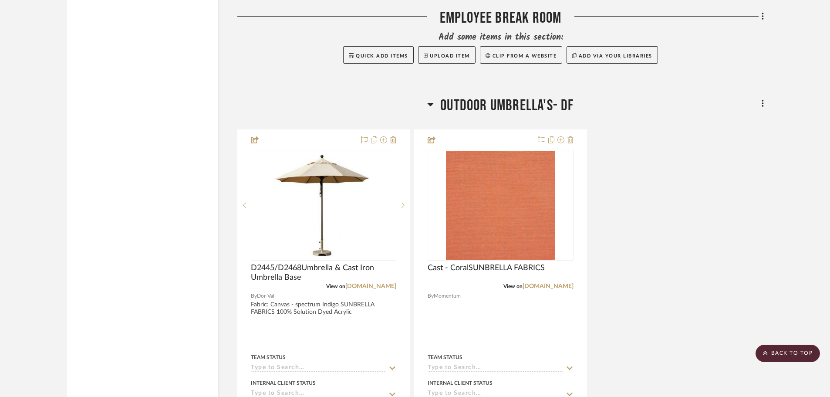
click at [430, 105] on icon at bounding box center [431, 104] width 6 height 3
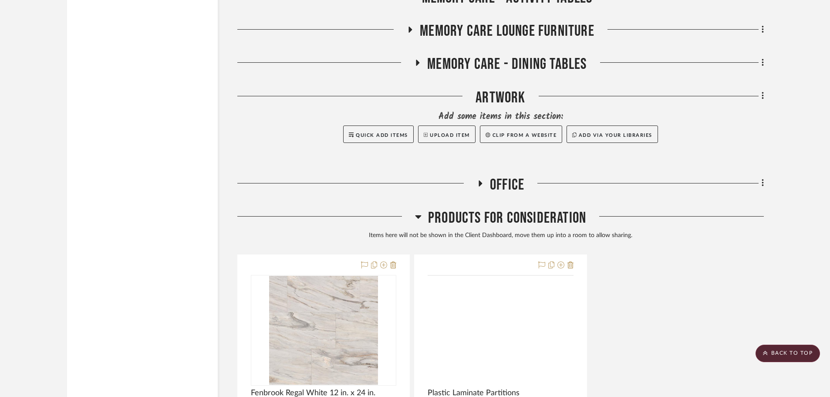
scroll to position [1480, 0]
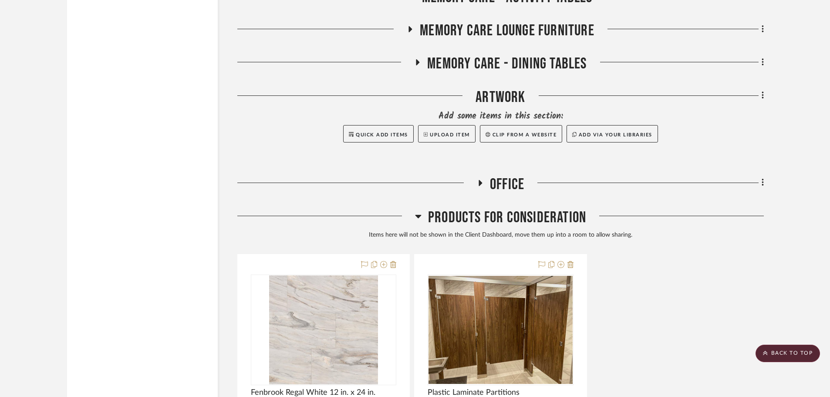
click at [414, 219] on div at bounding box center [326, 219] width 178 height 22
click at [415, 215] on icon at bounding box center [418, 216] width 6 height 3
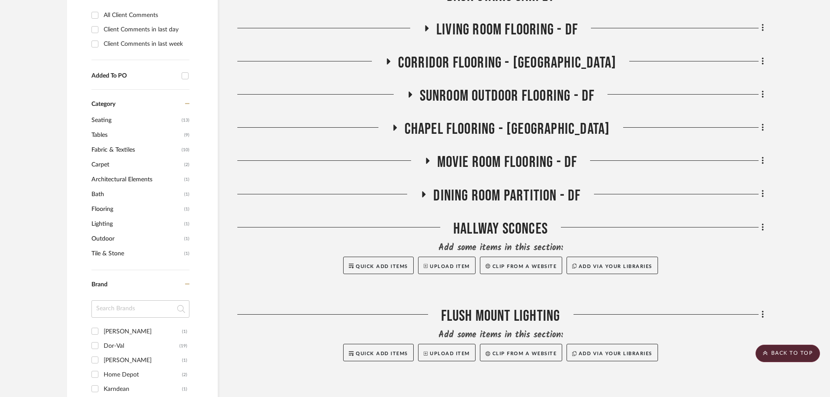
scroll to position [611, 0]
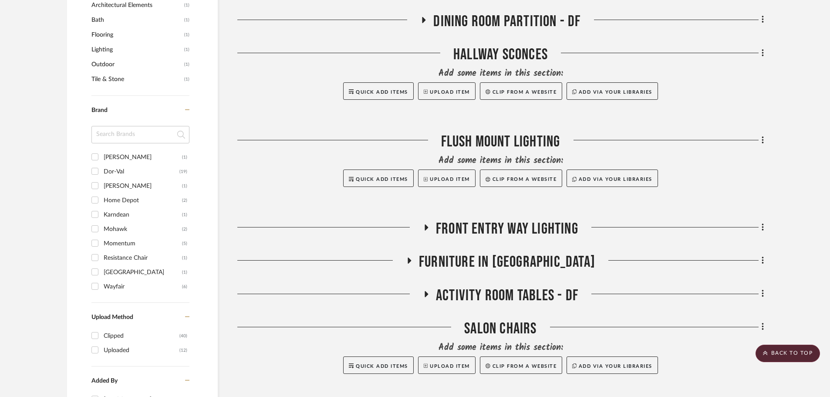
click at [411, 261] on icon at bounding box center [409, 260] width 3 height 6
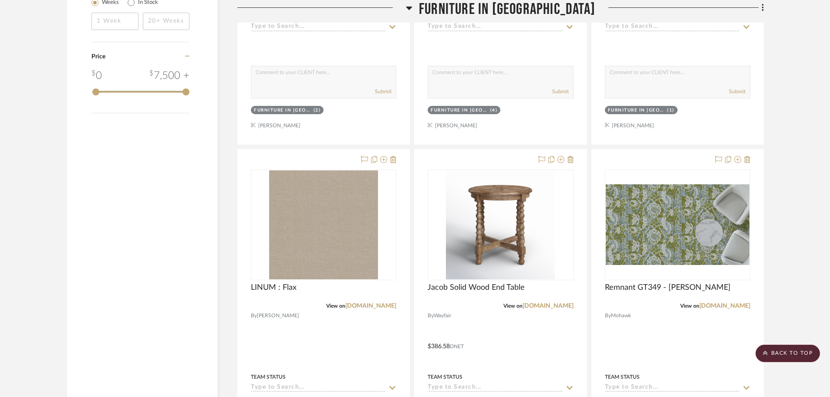
scroll to position [1134, 0]
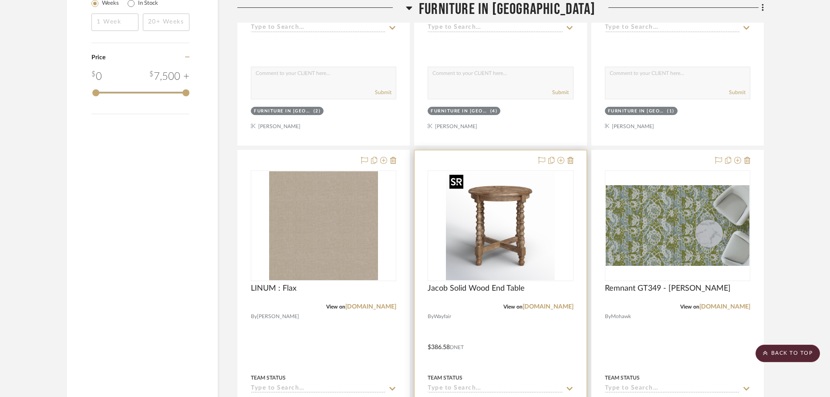
click at [493, 253] on img "0" at bounding box center [500, 225] width 109 height 109
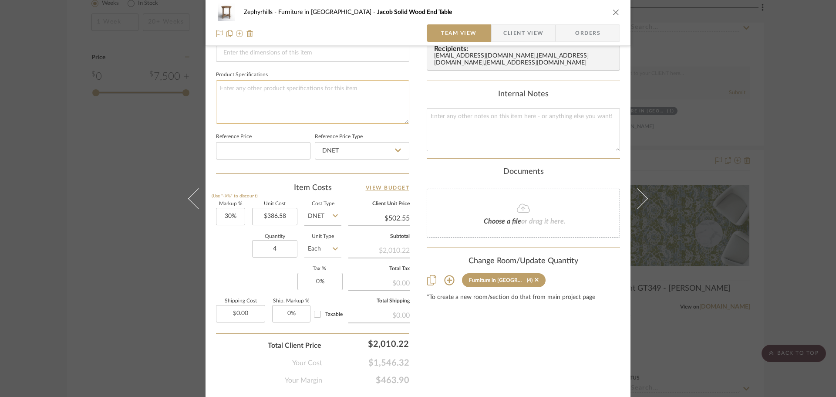
scroll to position [392, 0]
click at [617, 13] on button "close" at bounding box center [616, 12] width 8 height 8
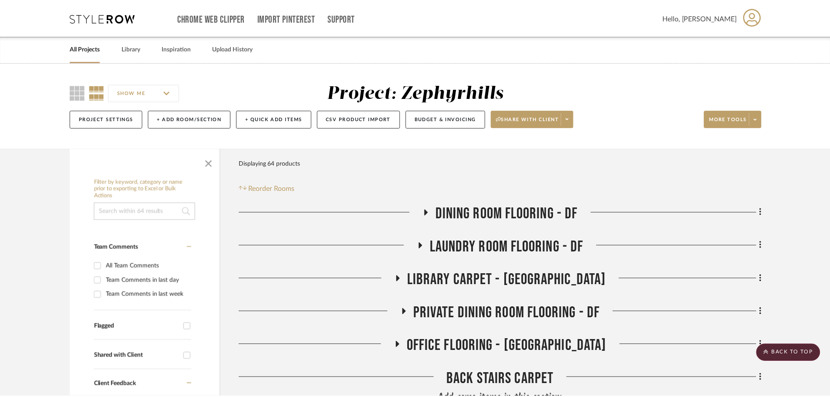
scroll to position [1134, 0]
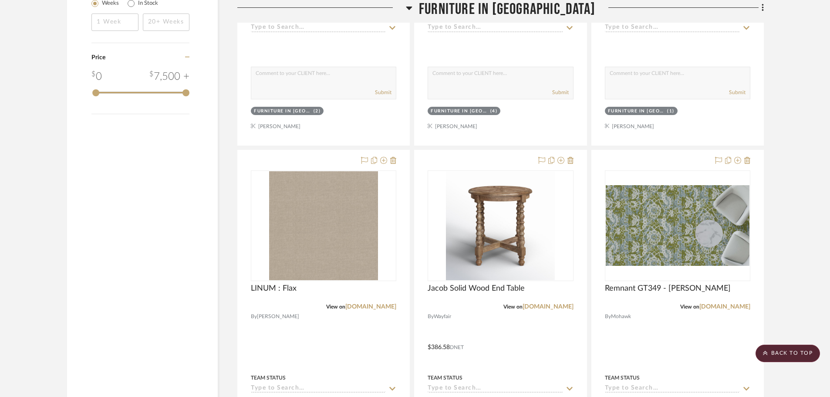
click at [412, 9] on icon at bounding box center [409, 8] width 7 height 10
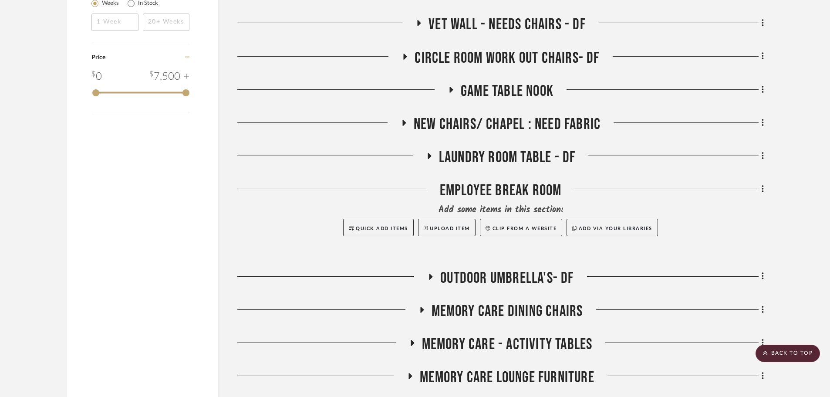
click at [417, 22] on icon at bounding box center [419, 23] width 10 height 7
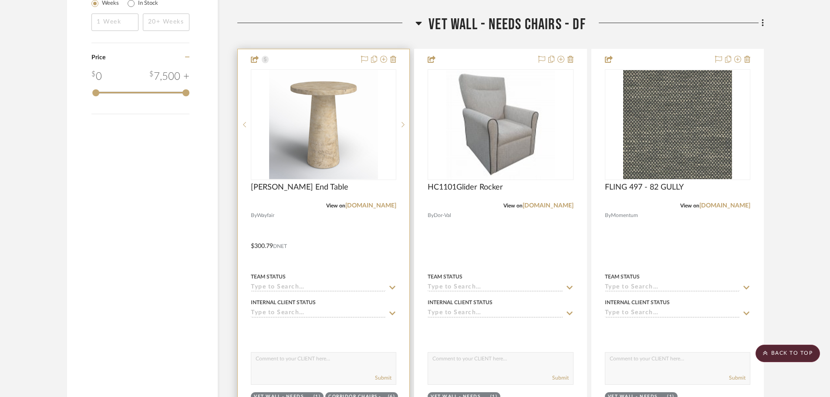
click at [335, 61] on div at bounding box center [324, 239] width 172 height 381
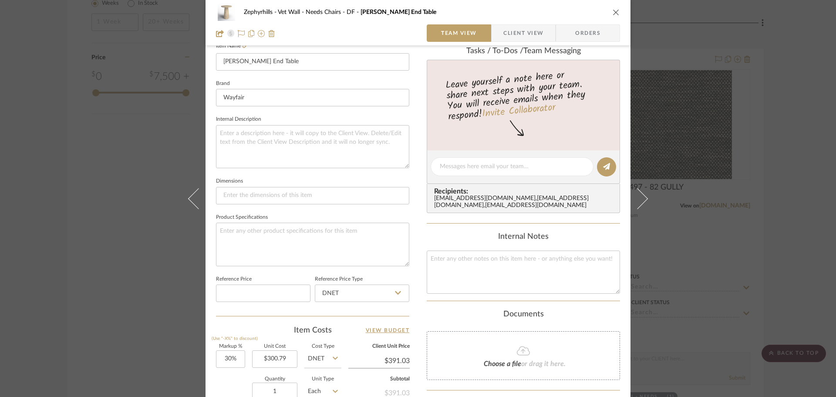
scroll to position [261, 0]
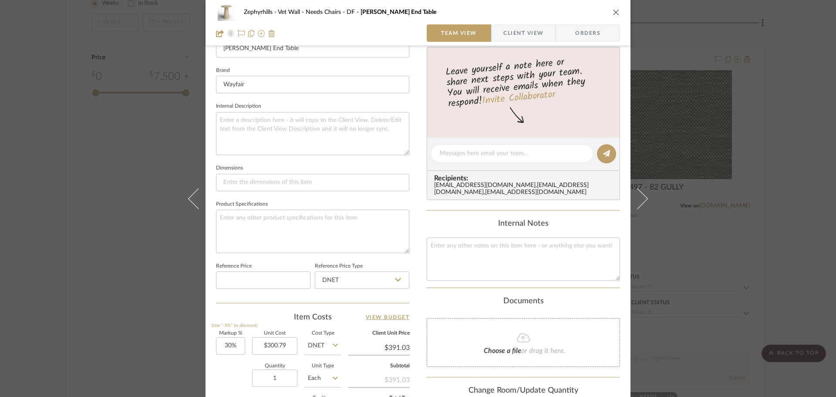
drag, startPoint x: 611, startPoint y: 12, endPoint x: 605, endPoint y: 41, distance: 29.7
click at [613, 12] on icon "close" at bounding box center [616, 12] width 7 height 7
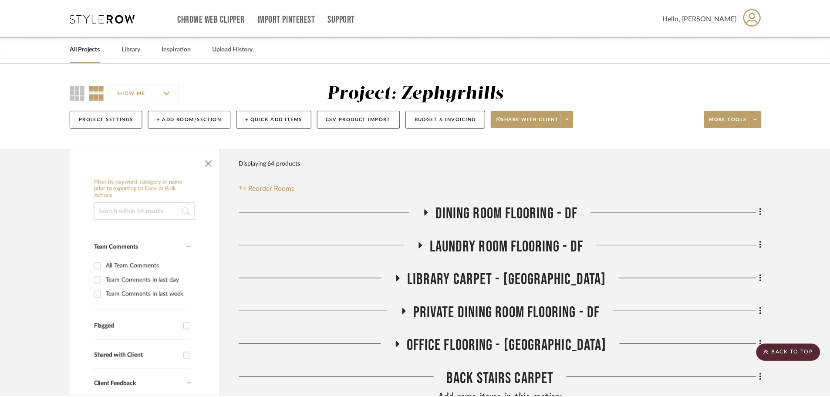
scroll to position [1134, 0]
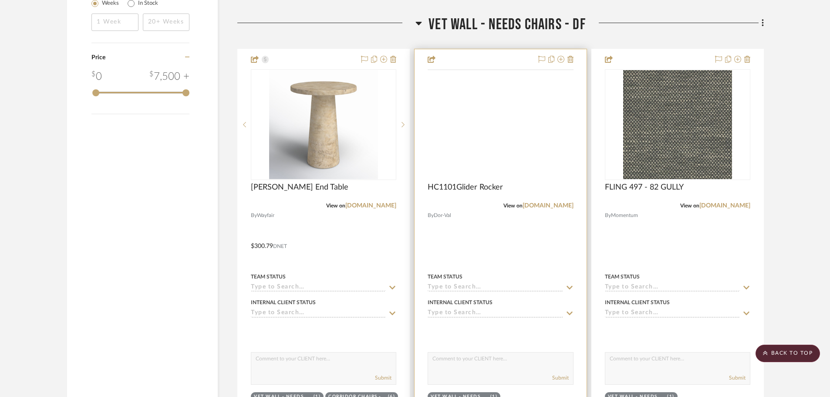
click at [0, 0] on img at bounding box center [0, 0] width 0 height 0
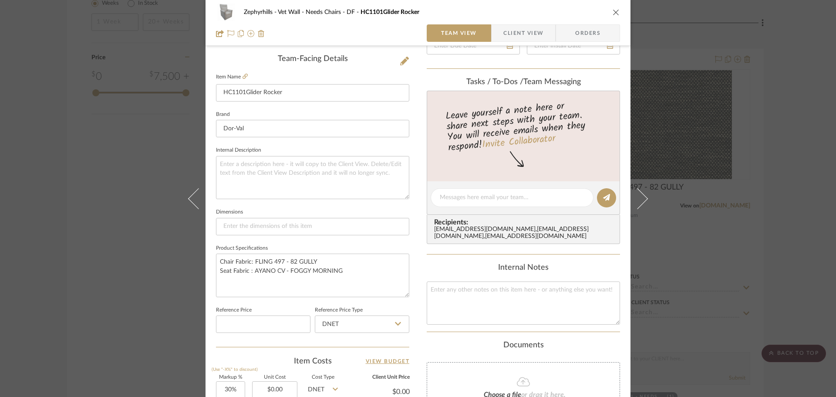
scroll to position [218, 0]
click at [607, 10] on div "Zephyrhills Vet Wall - Needs Chairs - DF HC1101Glider Rocker" at bounding box center [418, 11] width 404 height 17
click at [613, 11] on icon "close" at bounding box center [616, 12] width 7 height 7
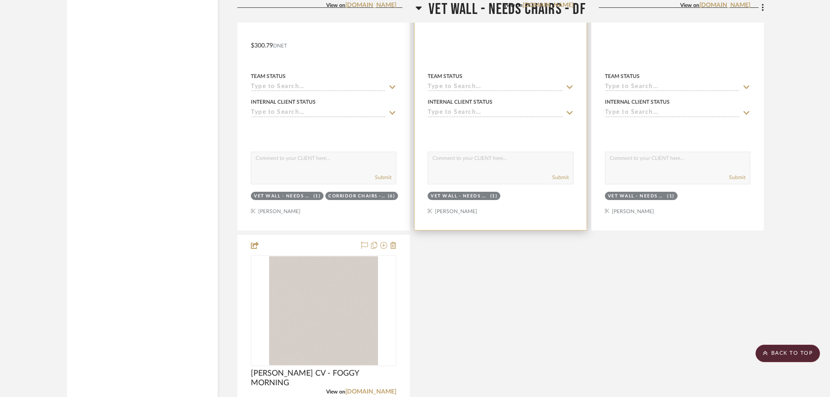
scroll to position [1221, 0]
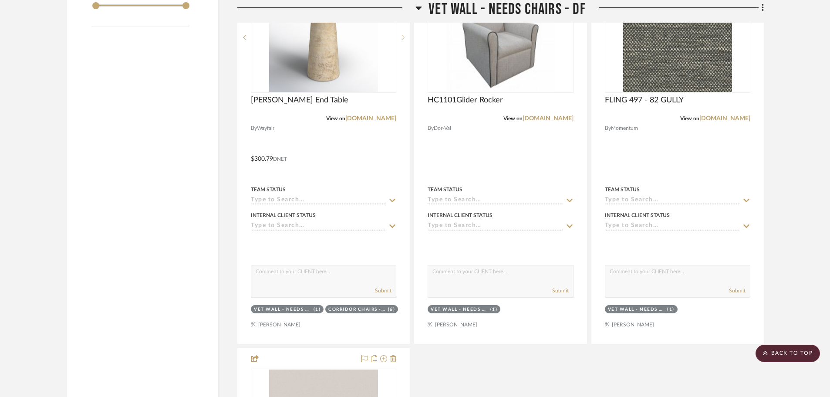
click at [419, 11] on icon at bounding box center [418, 8] width 7 height 10
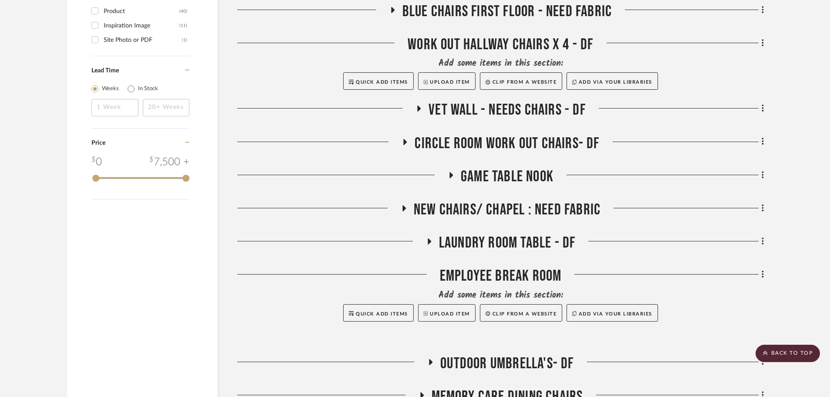
scroll to position [1047, 0]
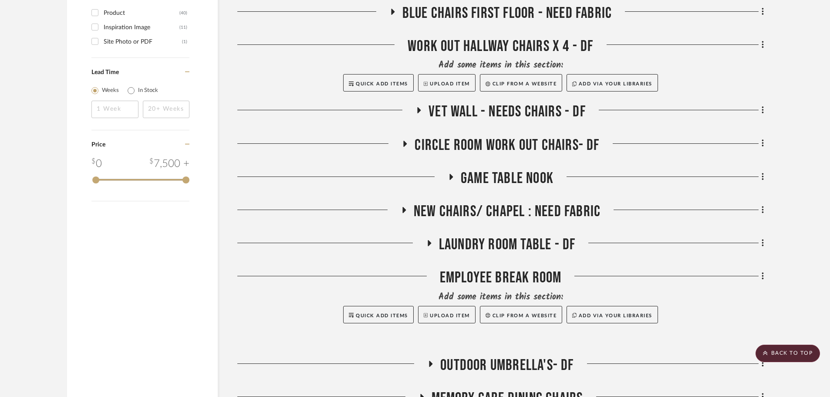
click at [421, 108] on icon at bounding box center [419, 110] width 10 height 7
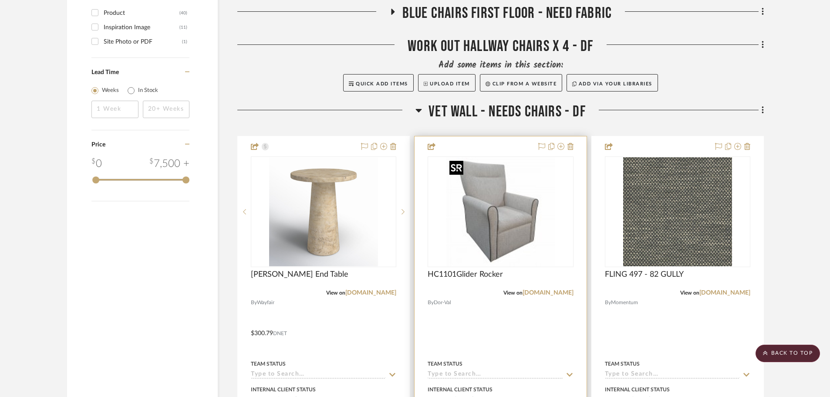
click at [0, 0] on img at bounding box center [0, 0] width 0 height 0
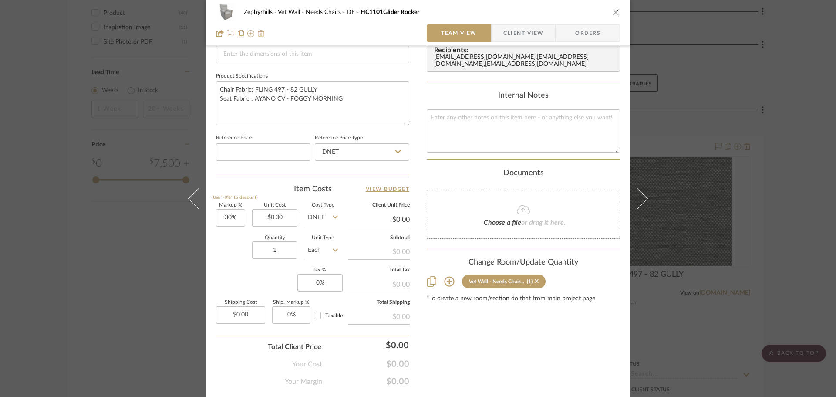
scroll to position [392, 0]
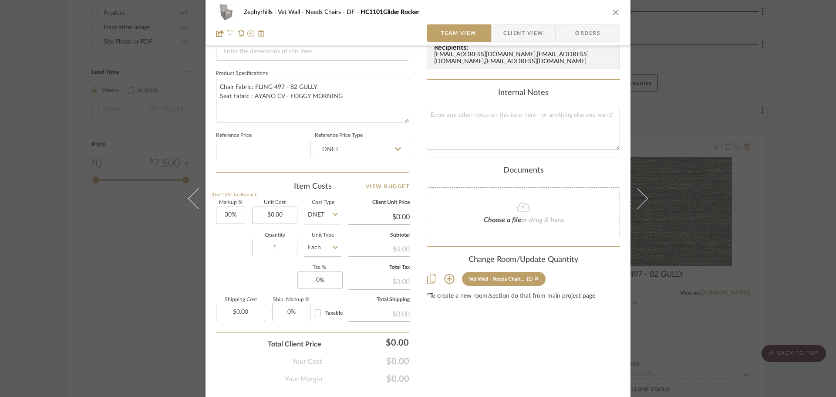
click at [613, 14] on icon "close" at bounding box center [616, 12] width 7 height 7
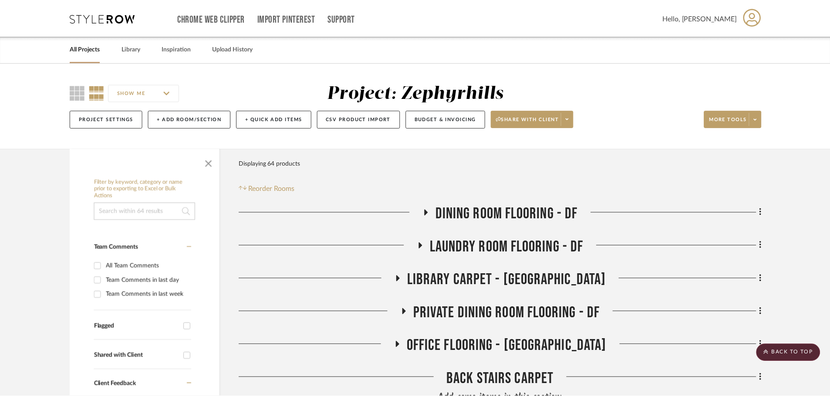
scroll to position [1047, 0]
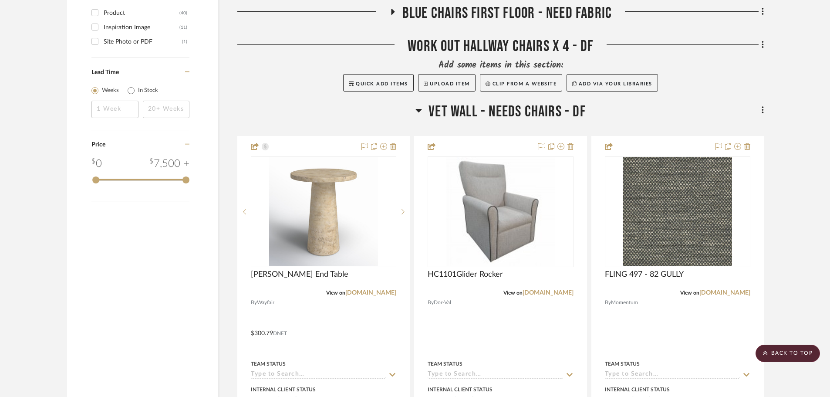
click at [417, 108] on icon at bounding box center [418, 110] width 7 height 10
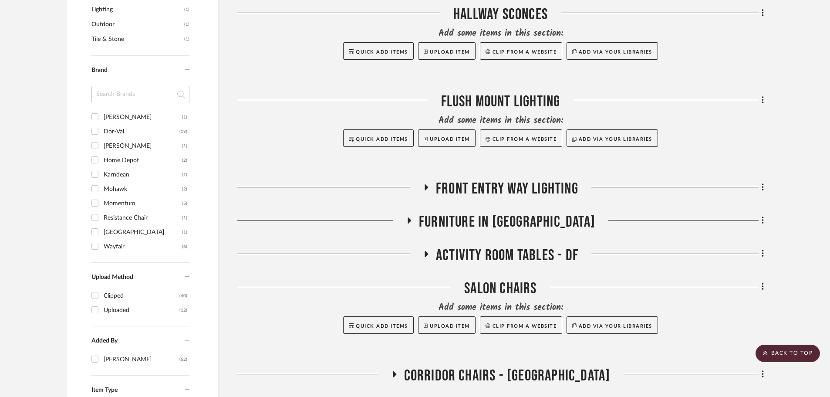
scroll to position [655, 0]
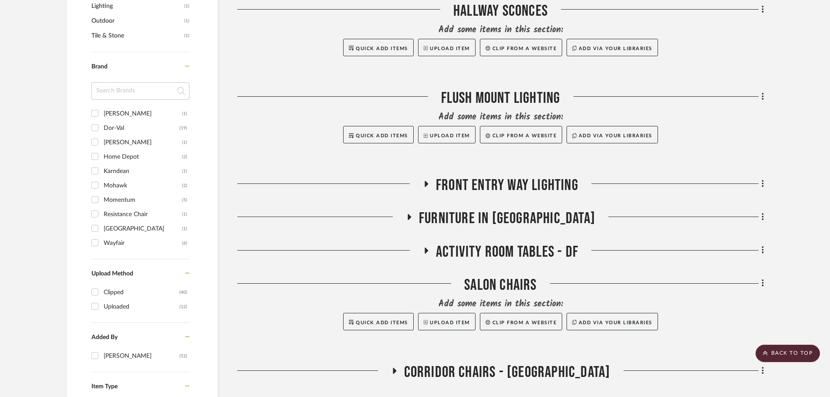
click at [430, 251] on icon at bounding box center [426, 250] width 10 height 7
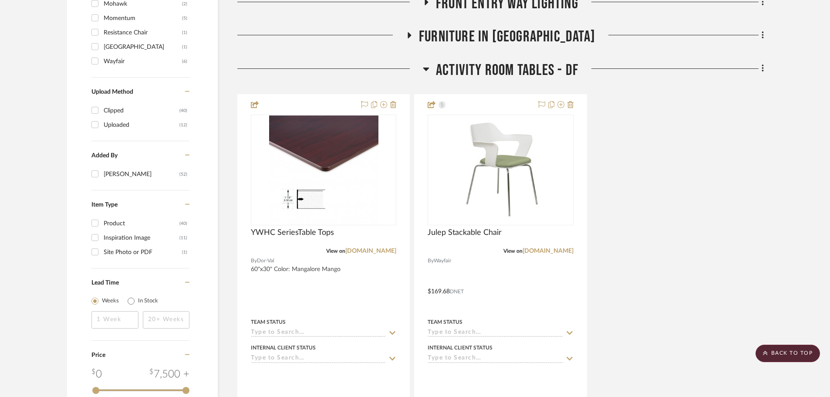
scroll to position [873, 0]
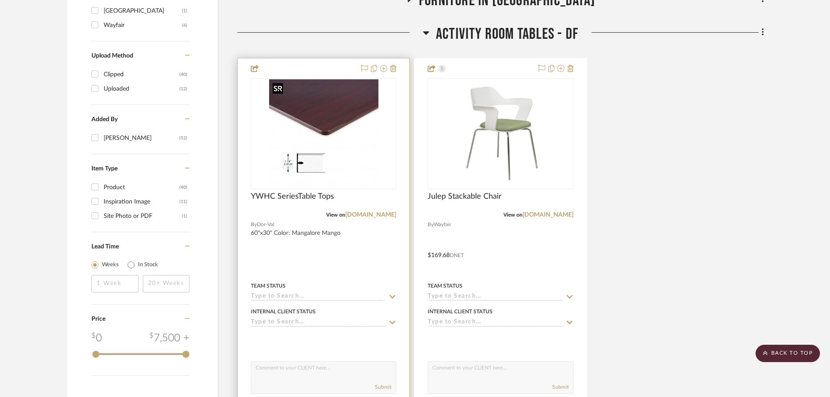
click at [0, 0] on img at bounding box center [0, 0] width 0 height 0
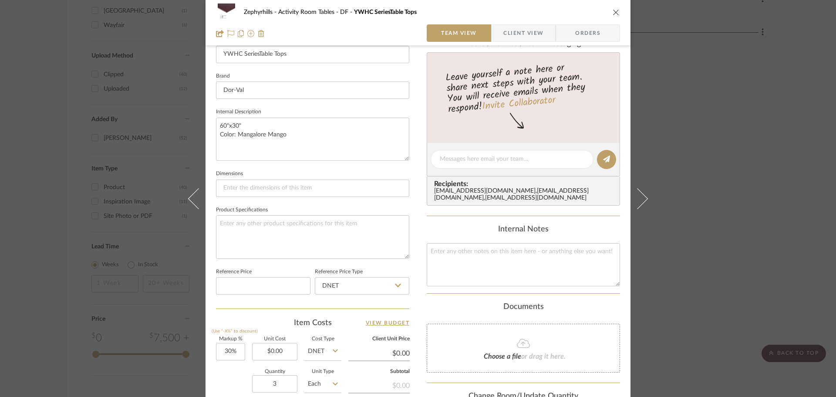
scroll to position [261, 0]
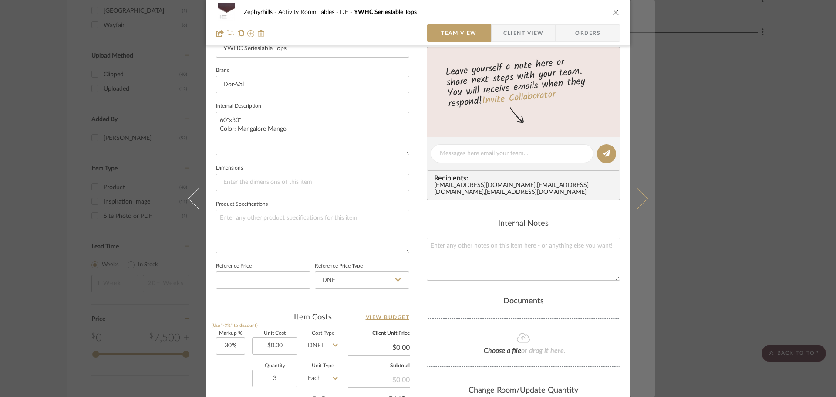
click at [642, 203] on button at bounding box center [642, 198] width 24 height 397
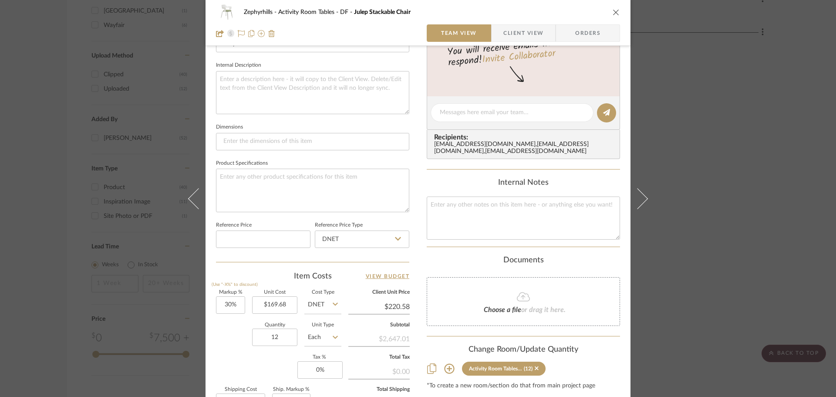
scroll to position [348, 0]
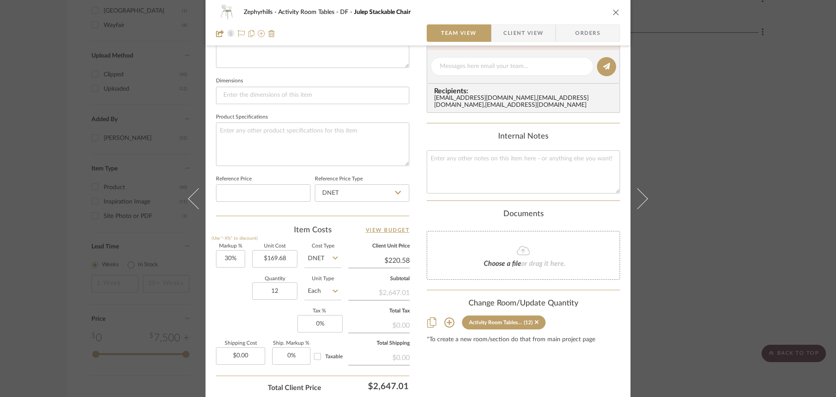
click at [613, 9] on icon "close" at bounding box center [616, 12] width 7 height 7
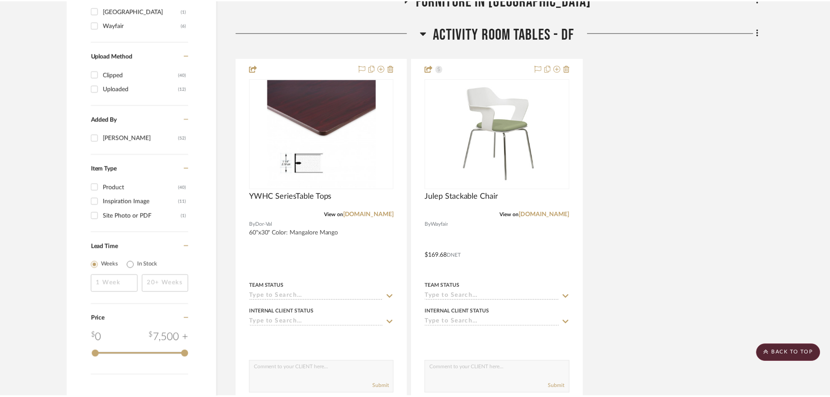
scroll to position [873, 0]
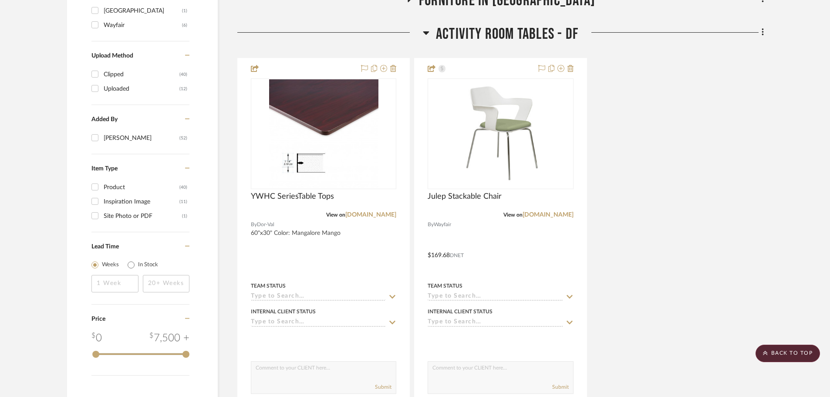
click at [425, 33] on icon at bounding box center [426, 32] width 6 height 3
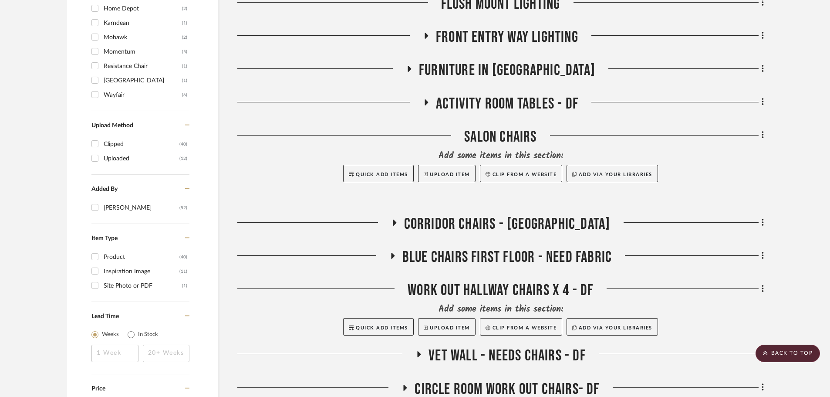
scroll to position [785, 0]
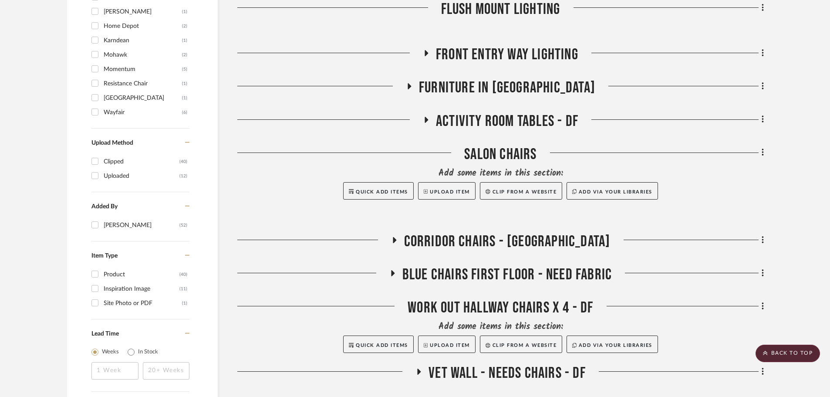
click at [399, 239] on icon at bounding box center [394, 239] width 10 height 7
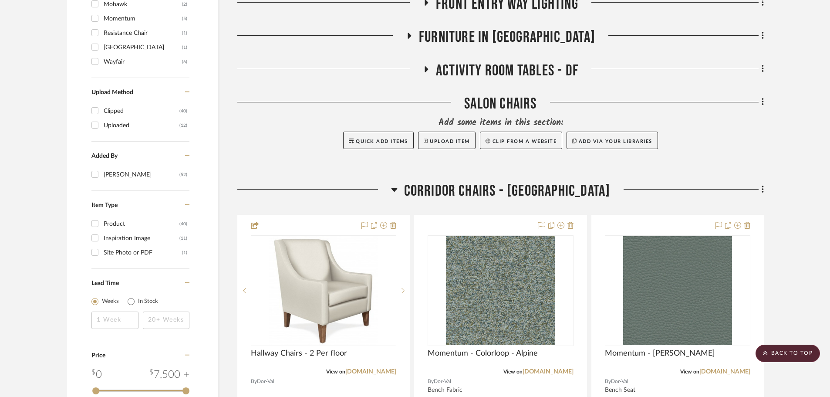
scroll to position [960, 0]
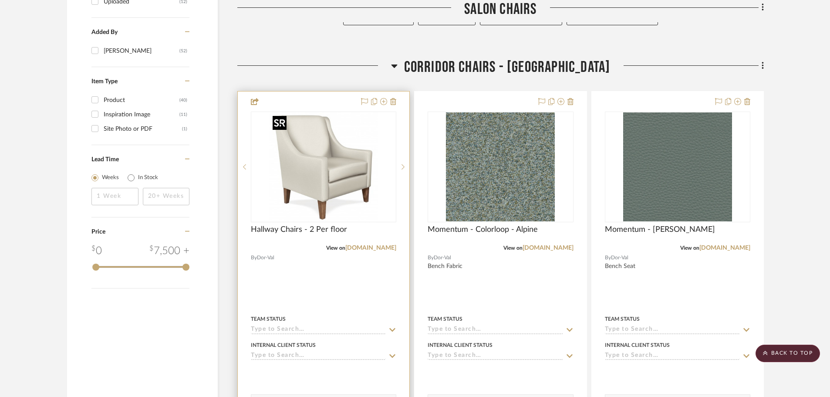
click at [344, 182] on img "0" at bounding box center [323, 166] width 109 height 109
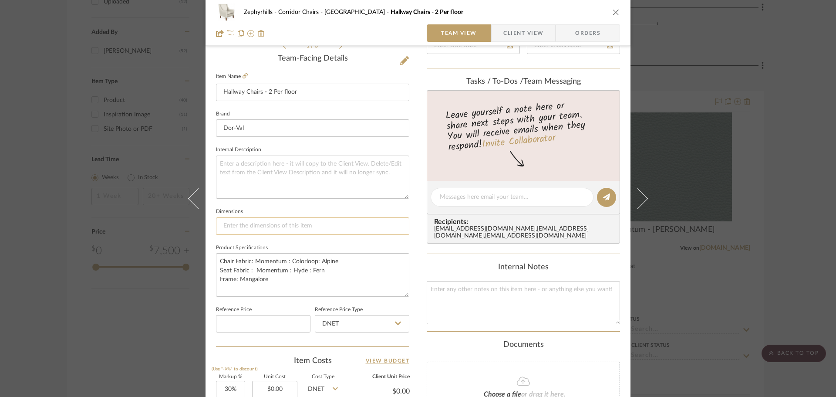
scroll to position [348, 0]
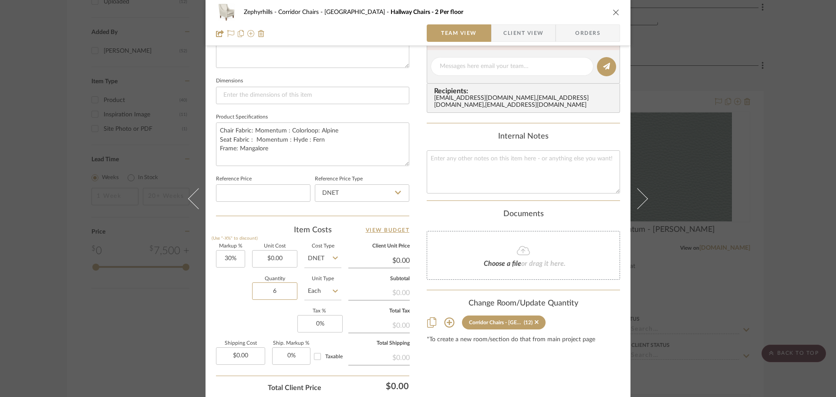
type input "6"
click at [569, 16] on div "Zephyrhills Corridor Chairs - DF Hallway Chairs - 2 Per floor" at bounding box center [418, 11] width 404 height 17
click at [613, 13] on icon "close" at bounding box center [616, 12] width 7 height 7
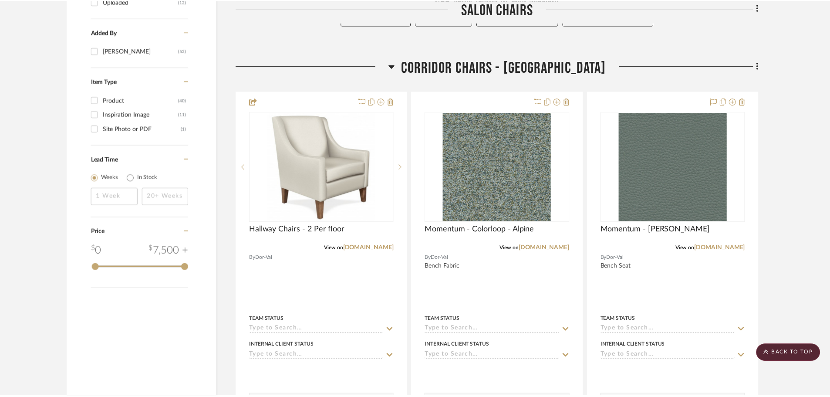
scroll to position [960, 0]
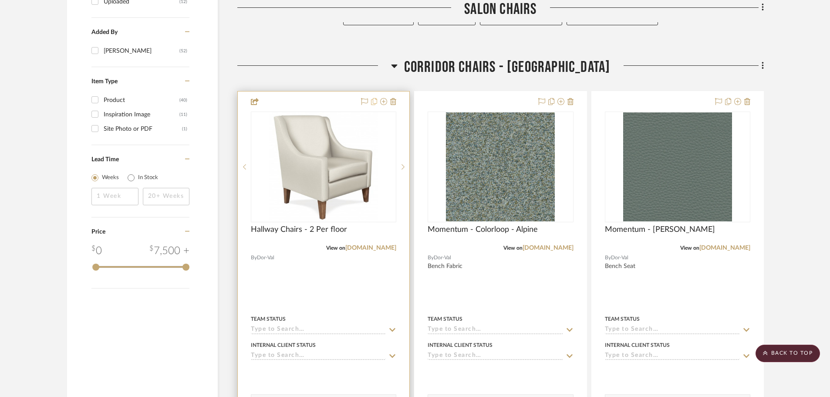
click at [375, 101] on icon at bounding box center [374, 101] width 6 height 7
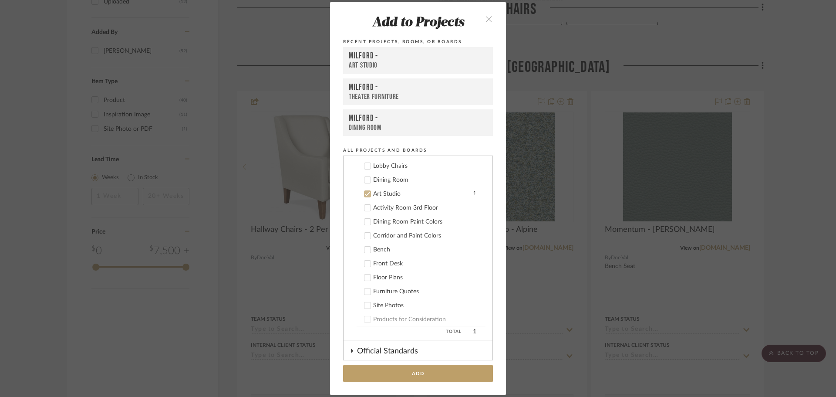
scroll to position [314, 0]
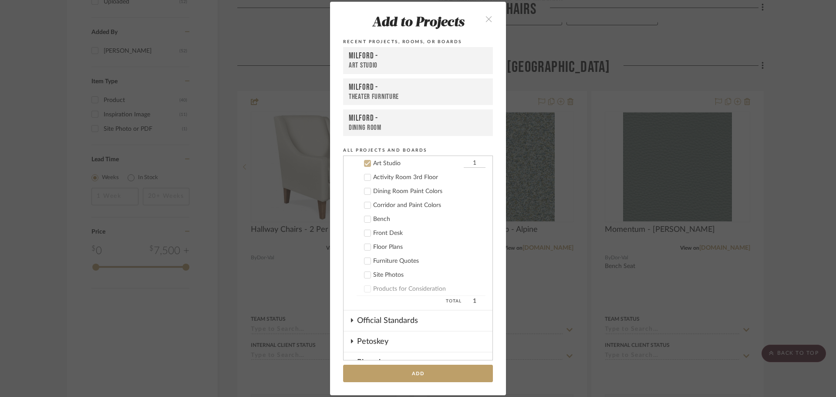
click at [364, 162] on icon at bounding box center [367, 163] width 6 height 6
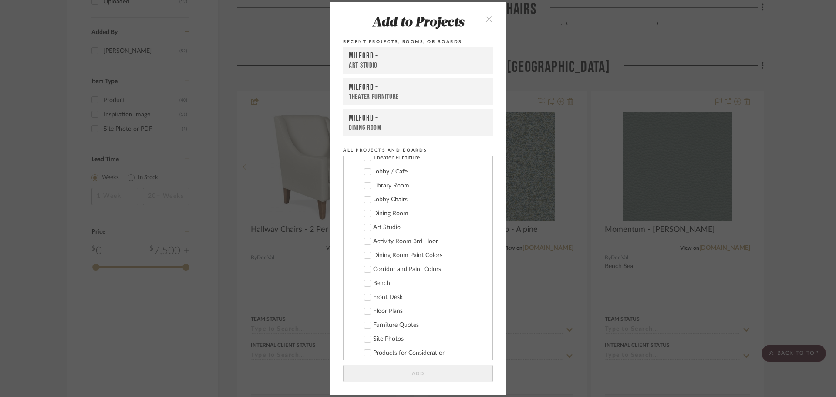
scroll to position [227, 0]
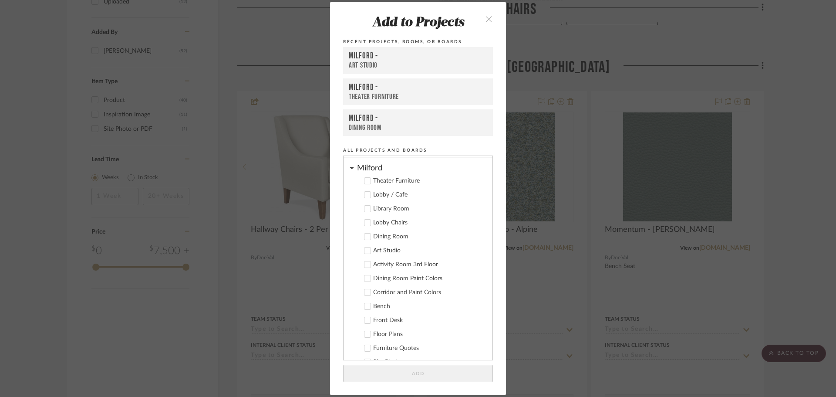
click at [487, 22] on icon "close" at bounding box center [488, 18] width 7 height 7
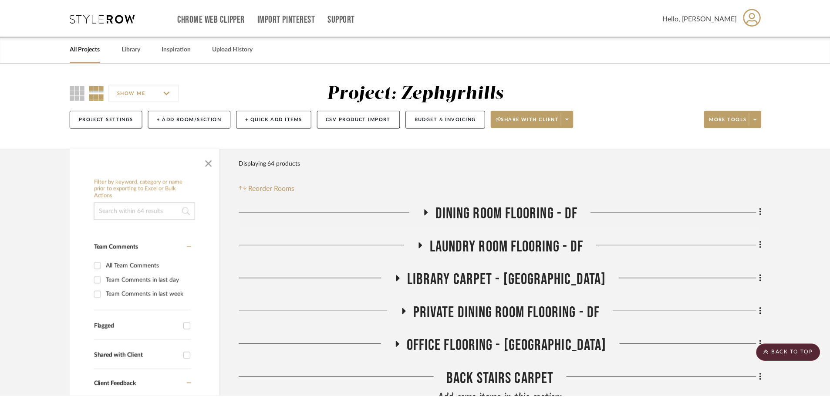
scroll to position [960, 0]
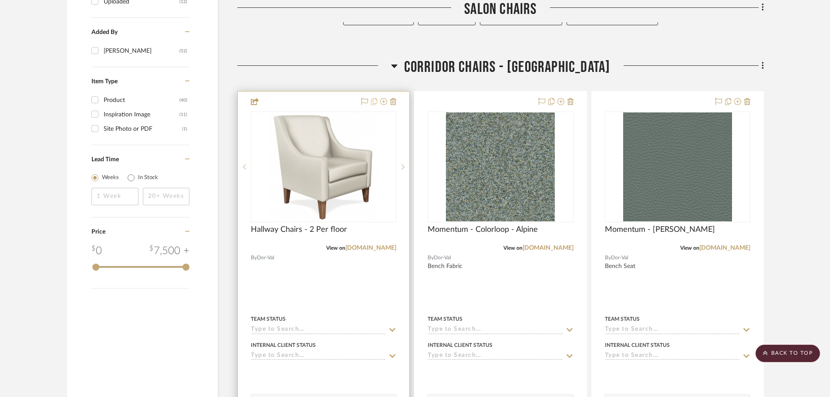
click at [374, 103] on icon at bounding box center [374, 101] width 6 height 7
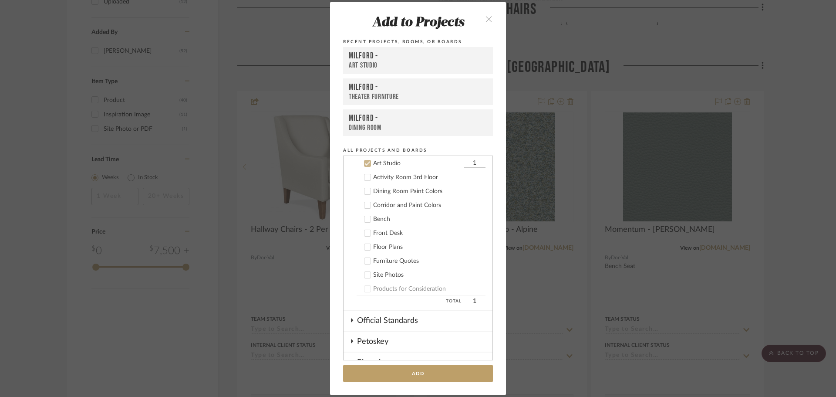
scroll to position [270, 0]
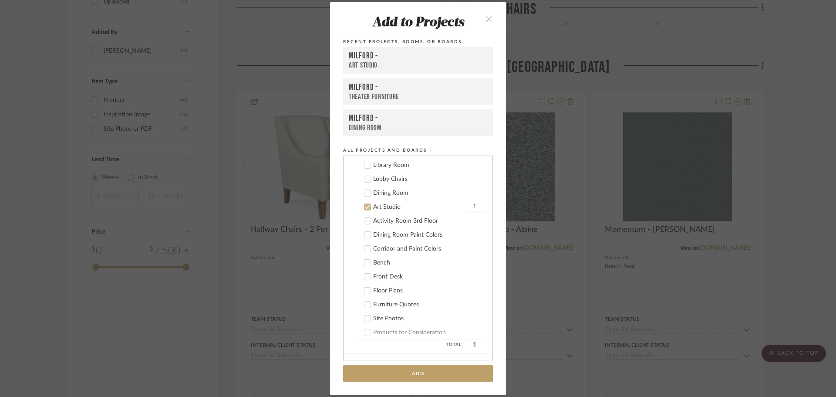
click at [365, 207] on icon at bounding box center [368, 207] width 6 height 4
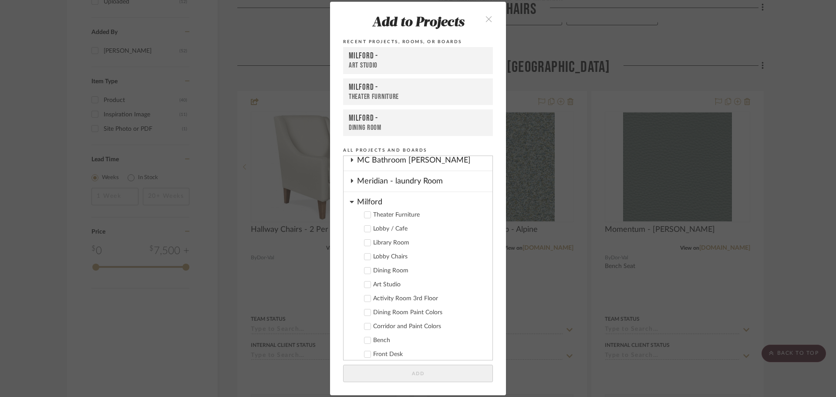
scroll to position [183, 0]
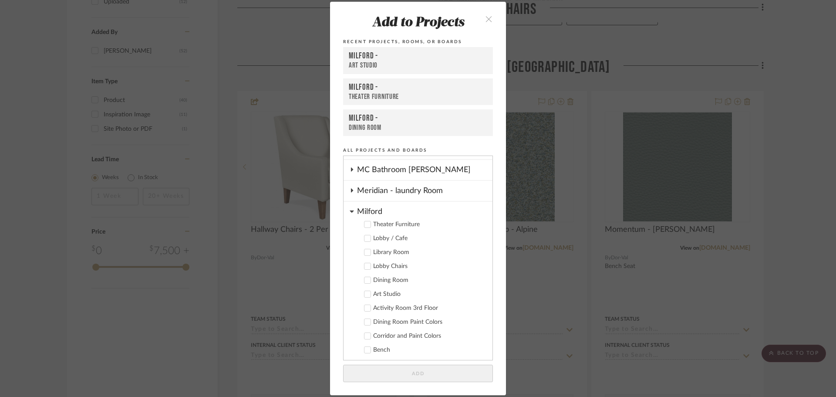
click at [350, 212] on icon at bounding box center [352, 211] width 4 height 7
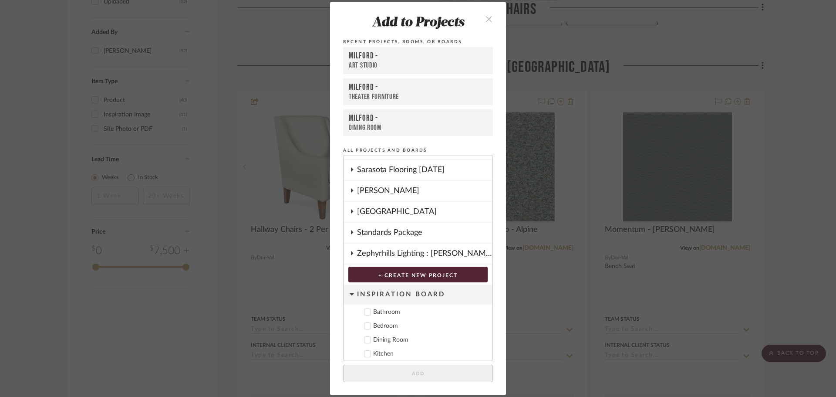
scroll to position [340, 0]
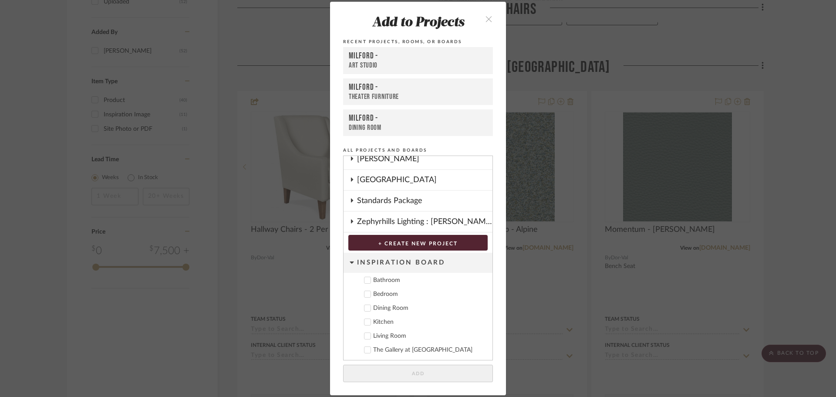
click at [348, 221] on icon at bounding box center [351, 221] width 7 height 4
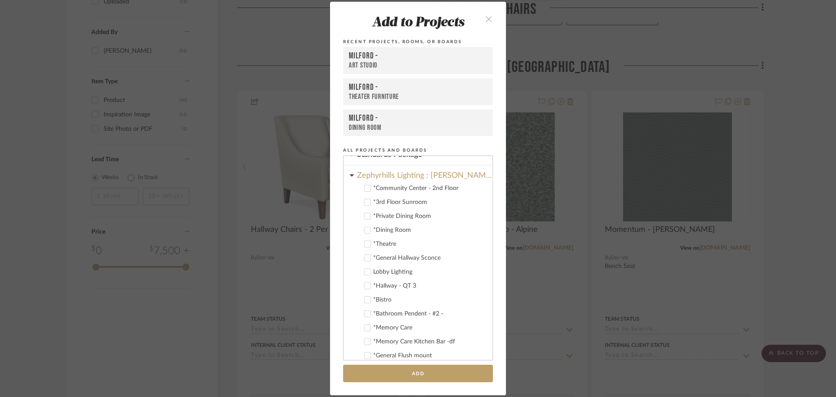
scroll to position [428, 0]
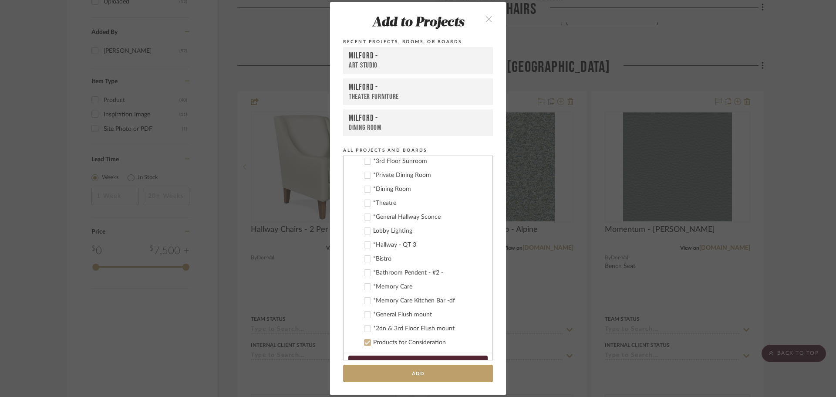
click at [485, 17] on icon "close" at bounding box center [488, 18] width 7 height 7
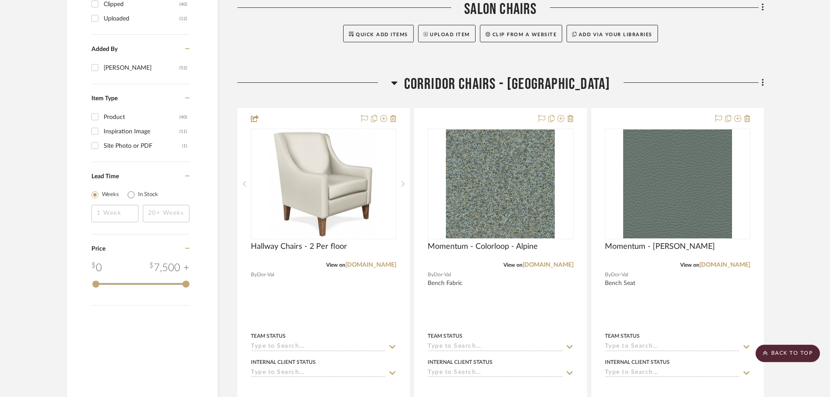
scroll to position [958, 0]
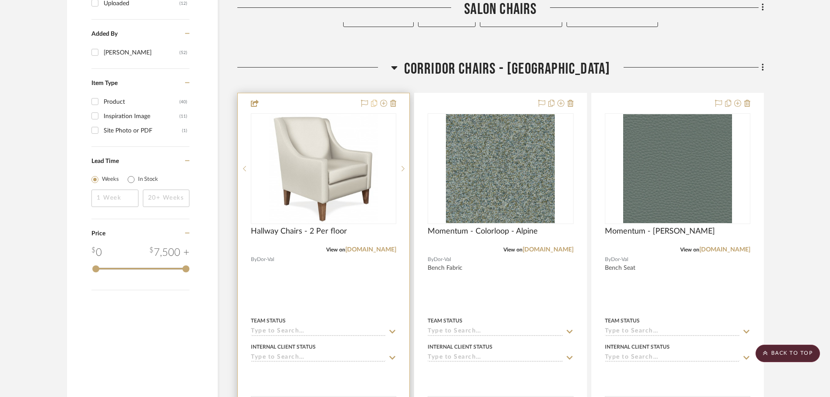
click at [375, 102] on icon at bounding box center [374, 103] width 6 height 7
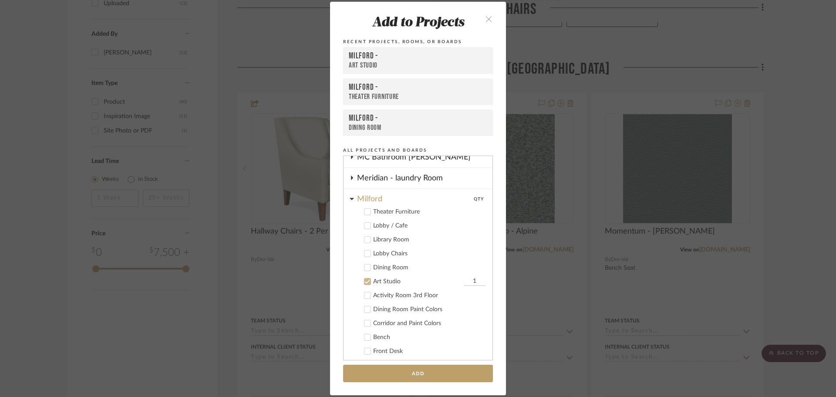
scroll to position [140, 0]
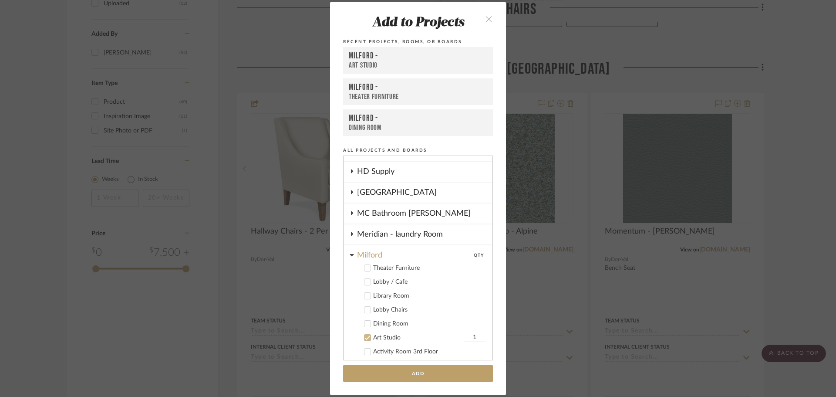
click at [366, 340] on icon at bounding box center [367, 337] width 6 height 6
click at [351, 255] on cdk-nested-tree-node "Milford Theater Furniture Lobby / Cafe Library Room Lobby Chairs Dining Room Ar…" at bounding box center [418, 359] width 149 height 229
click at [350, 253] on icon at bounding box center [352, 254] width 4 height 7
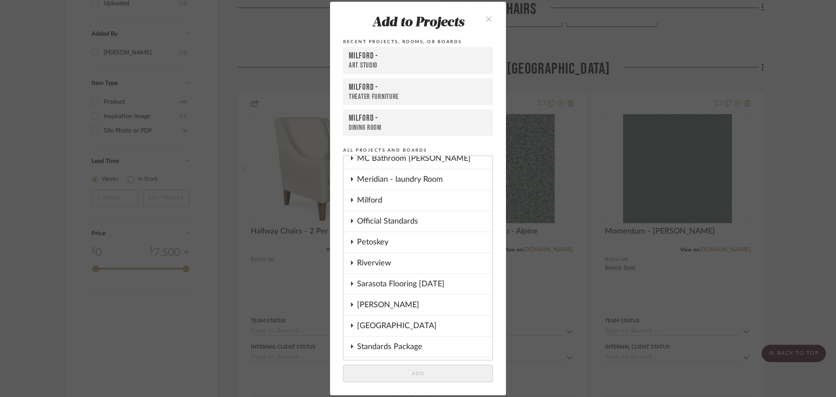
scroll to position [340, 0]
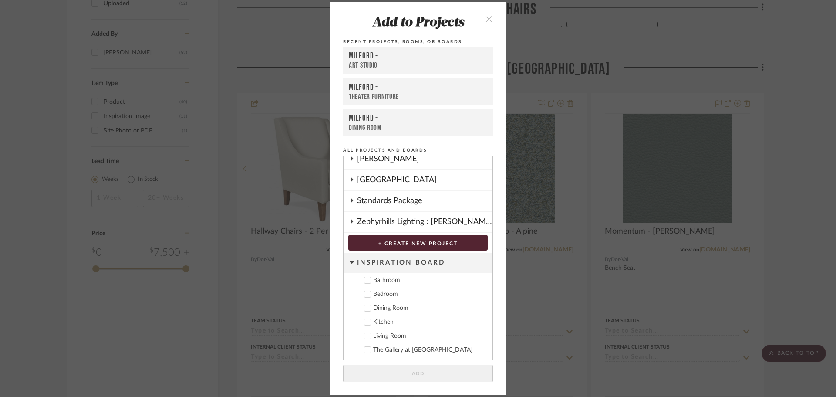
click at [485, 18] on icon "close" at bounding box center [488, 18] width 7 height 7
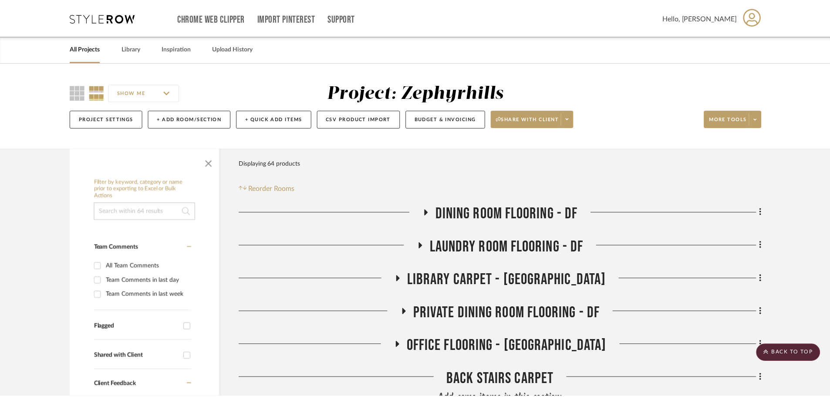
scroll to position [958, 0]
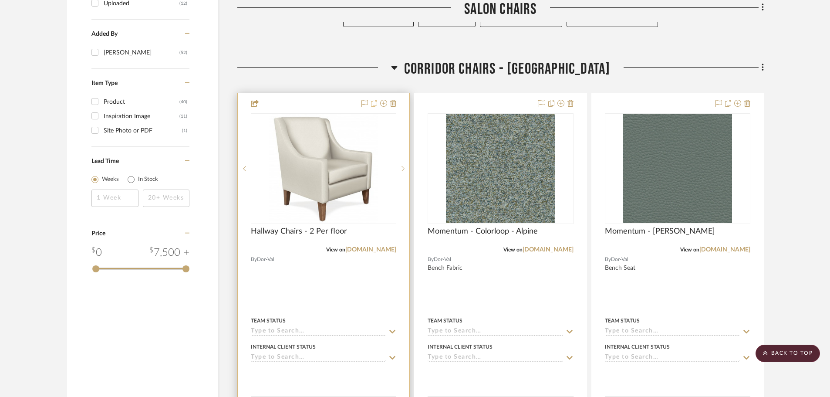
click at [372, 104] on icon at bounding box center [374, 103] width 6 height 7
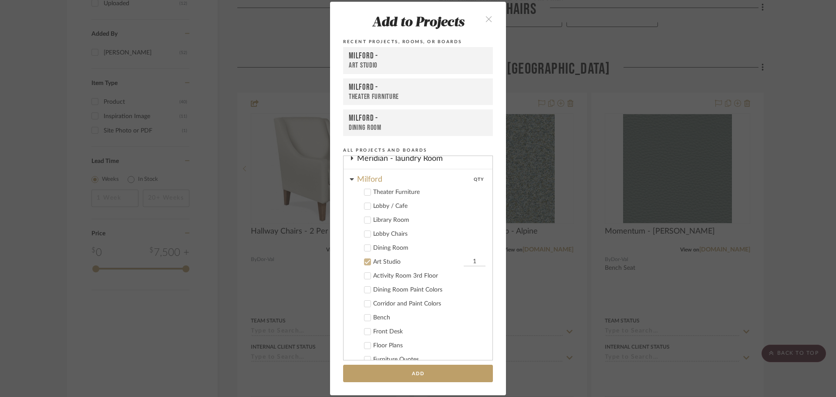
scroll to position [183, 0]
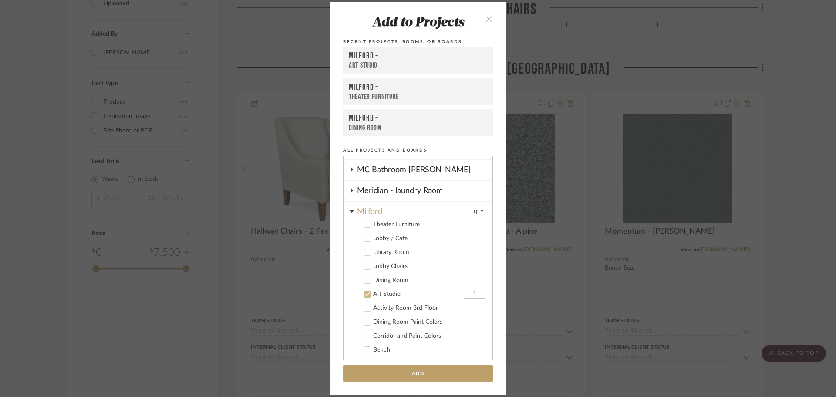
click at [364, 292] on icon at bounding box center [367, 294] width 6 height 6
click at [350, 209] on icon at bounding box center [352, 211] width 4 height 7
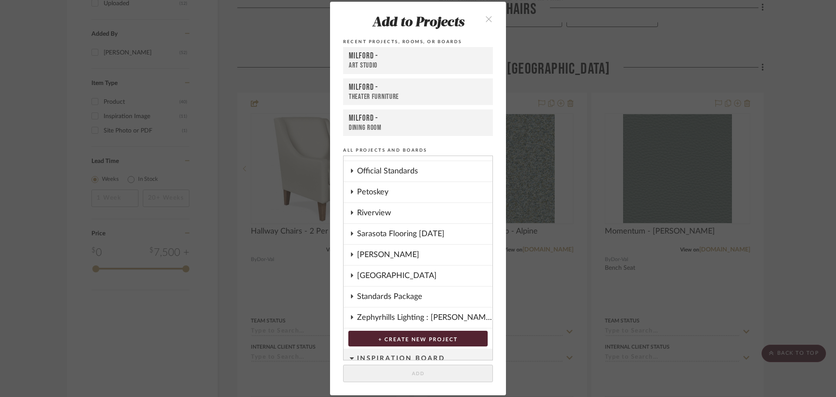
scroll to position [340, 0]
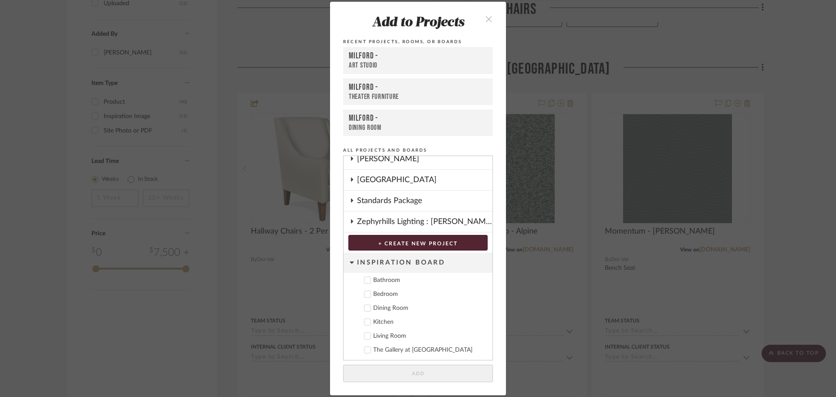
click at [486, 16] on icon "close" at bounding box center [488, 18] width 7 height 7
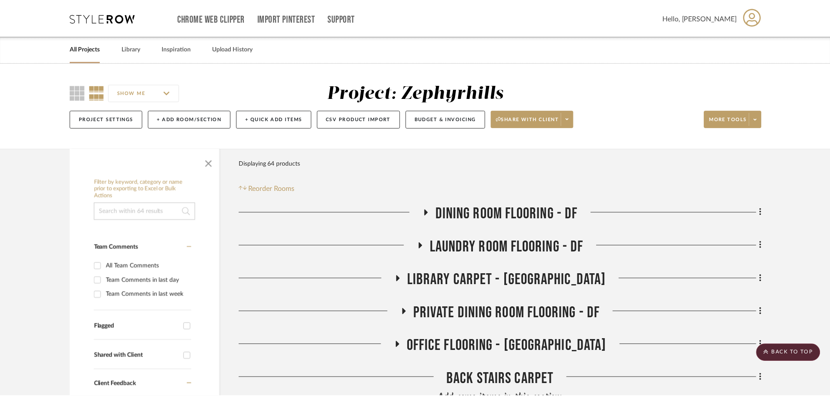
scroll to position [958, 0]
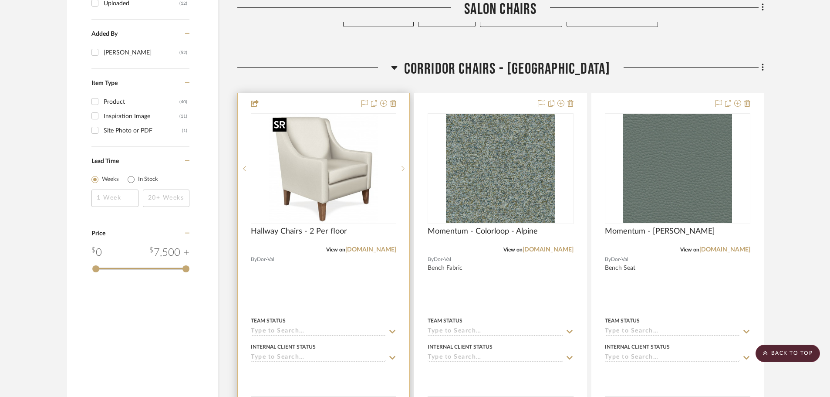
click at [353, 169] on img "0" at bounding box center [323, 168] width 109 height 109
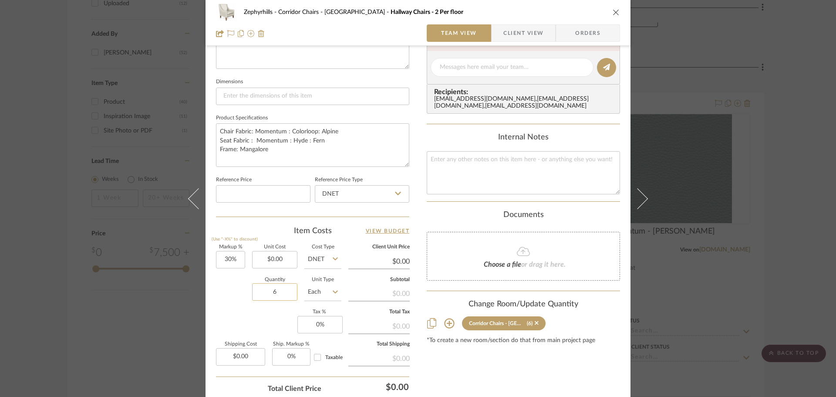
scroll to position [348, 0]
type input "12"
click at [217, 133] on textarea "Chair Fabric: Momentum : Colorloop: Alpine Seat Fabric : Momentum : Hyde : Fern…" at bounding box center [312, 143] width 193 height 43
click at [217, 140] on textarea "six chiairs with Chair Fabric: Momentum : Colorloop: Alpine Seat Fabric : Momen…" at bounding box center [312, 143] width 193 height 43
click at [220, 138] on textarea "six chiairs with Chair Fabric: Momentum : Colorloop: Alpine Seat Fabric : Momen…" at bounding box center [312, 143] width 193 height 43
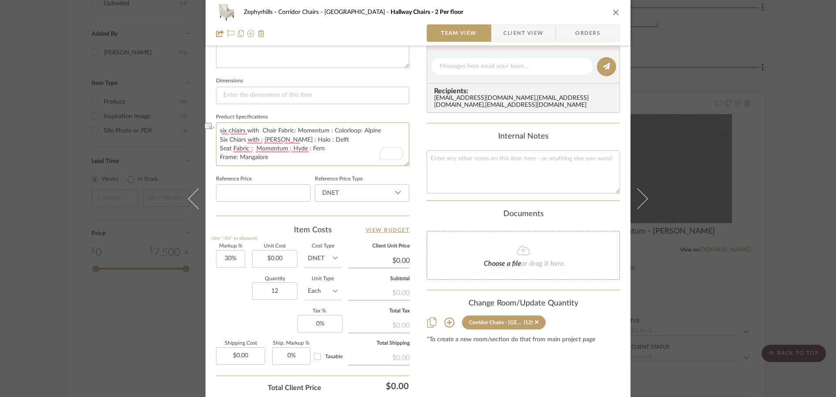
drag, startPoint x: 315, startPoint y: 138, endPoint x: 209, endPoint y: 138, distance: 106.7
click at [209, 138] on div "Zephyrhills Corridor Chairs - DF Hallway Chairs - 2 Per floor Team View Client …" at bounding box center [418, 60] width 425 height 804
click at [226, 138] on textarea "six chiairs with Chair Fabric: Momentum : Colorloop: Alpine Six Chiars with : B…" at bounding box center [312, 143] width 193 height 43
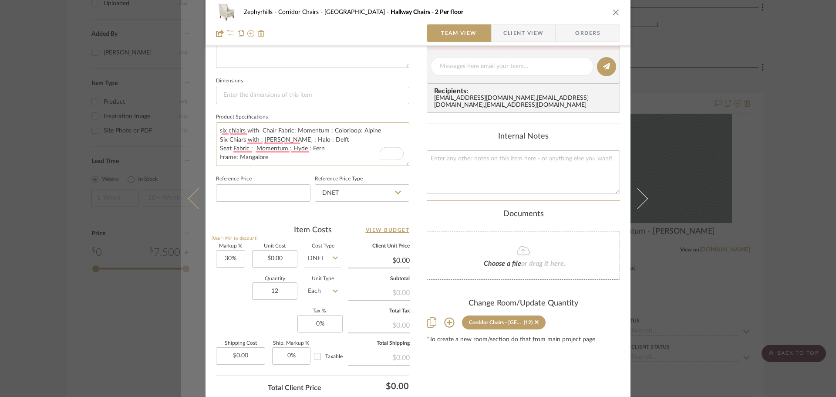
drag, startPoint x: 260, startPoint y: 131, endPoint x: 193, endPoint y: 126, distance: 67.2
click at [193, 126] on mat-dialog-content "Zephyrhills Corridor Chairs - DF Hallway Chairs - 2 Per floor Team View Client …" at bounding box center [418, 60] width 474 height 804
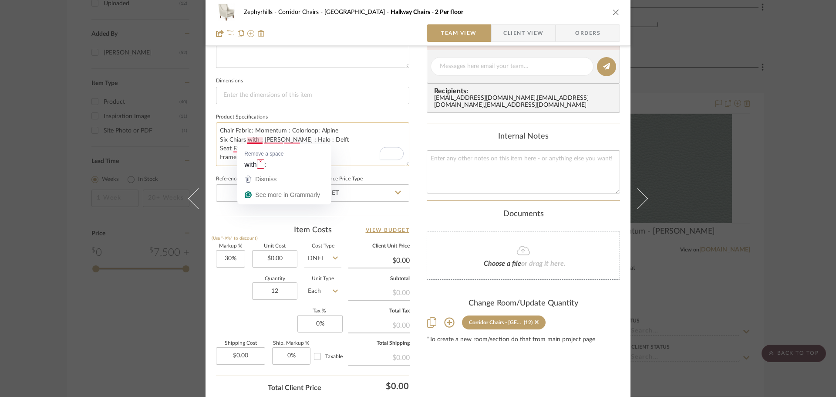
click at [259, 139] on textarea "Chair Fabric: Momentum : Colorloop: Alpine Six Chiars with : Bruch : Halo : Del…" at bounding box center [312, 143] width 193 height 43
click at [255, 141] on textarea "Chair Fabric: Momentum : Colorloop: Alpine Six Chiars with : Bruch : Halo : Del…" at bounding box center [312, 143] width 193 height 43
click at [211, 139] on dialog-content "Zephyrhills Corridor Chairs - DF Hallway Chairs - 2 Per floor Team View Client …" at bounding box center [418, 60] width 474 height 804
drag, startPoint x: 277, startPoint y: 156, endPoint x: 214, endPoint y: 142, distance: 64.7
click at [214, 142] on dialog-content "Zephyrhills Corridor Chairs - DF Hallway Chairs - 2 Per floor Team View Client …" at bounding box center [418, 60] width 474 height 804
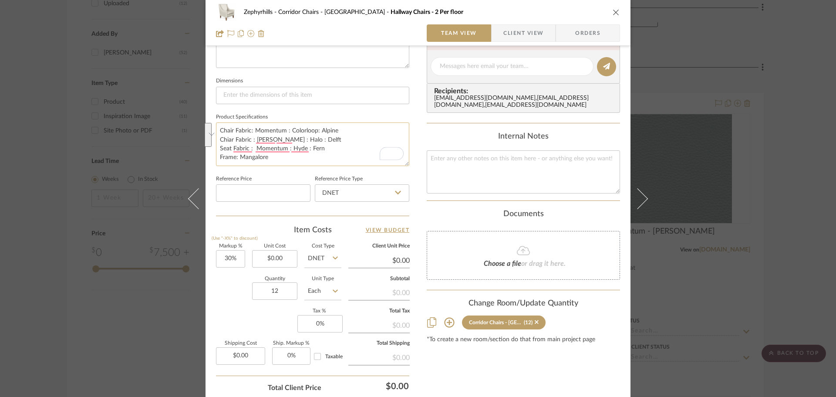
click at [241, 135] on textarea "Chair Fabric: Momentum : Colorloop: Alpine Chiar Fabric : Bruch : Halo : Delft …" at bounding box center [312, 143] width 193 height 43
click at [243, 139] on textarea "Chair Fabric: Momentum : Colorloop: Alpine Chiar Fabric : Bruch : Halo : Delft …" at bounding box center [312, 143] width 193 height 43
click at [314, 139] on textarea "Chair Fabric: Momentum : Colorloop: Alpine Chiar Fabric : Bruch : Halo : Delft …" at bounding box center [312, 143] width 193 height 43
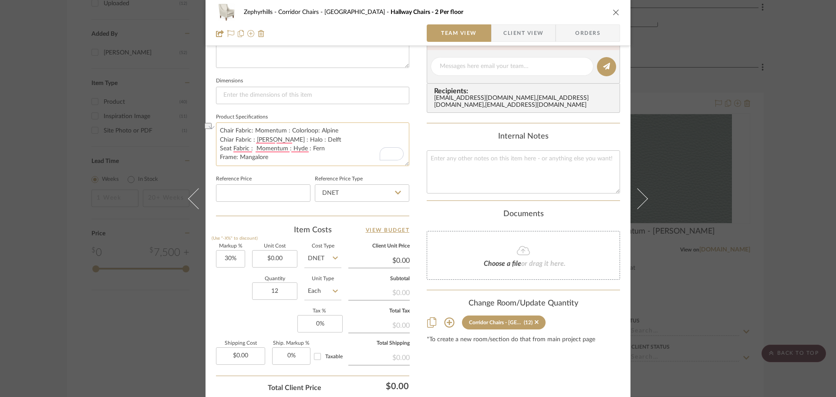
drag, startPoint x: 313, startPoint y: 139, endPoint x: 216, endPoint y: 140, distance: 98.0
click at [216, 141] on dialog-content "Zephyrhills Corridor Chairs - DF Hallway Chairs - 2 Per floor Team View Client …" at bounding box center [418, 60] width 474 height 804
type textarea "Chair Fabric: Momentum : Colorloop: Alpine Seat Fabric : Momentum : Hyde : Fern…"
click at [405, 116] on fieldset "Product Specifications Chair Fabric: Momentum : Colorloop: Alpine Seat Fabric :…" at bounding box center [312, 138] width 193 height 55
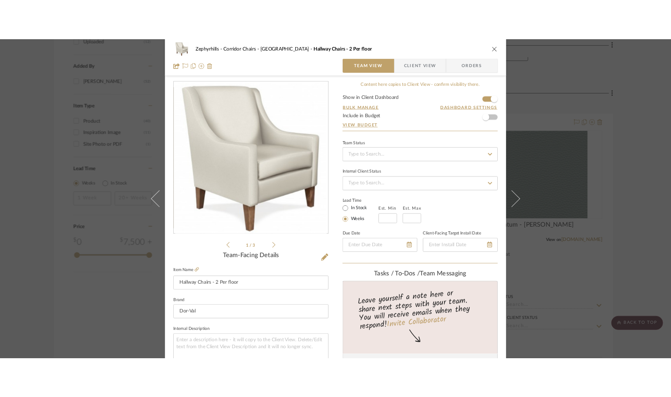
scroll to position [0, 0]
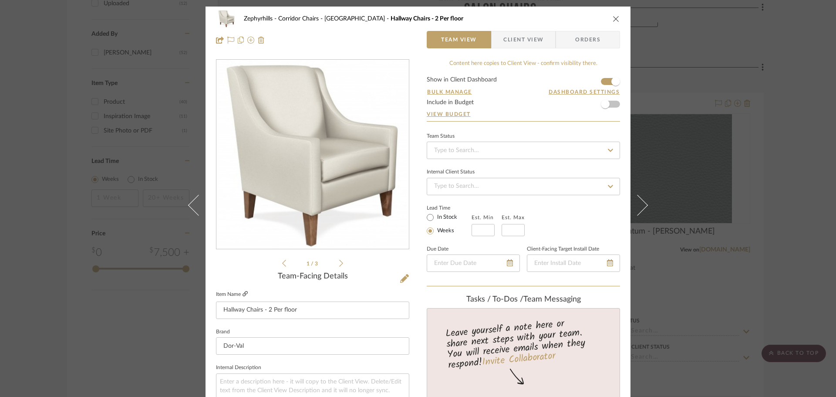
click at [244, 295] on icon at bounding box center [245, 293] width 5 height 5
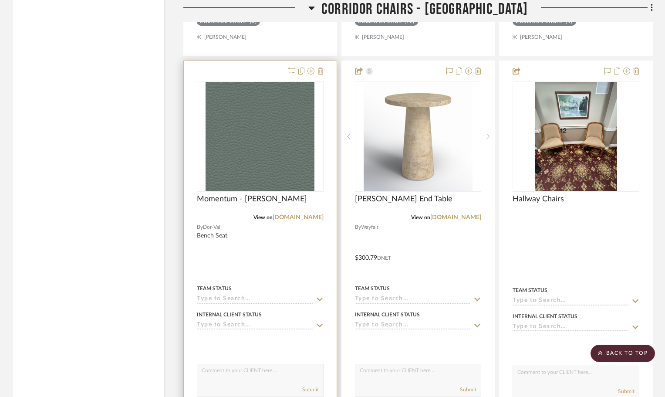
scroll to position [1393, 0]
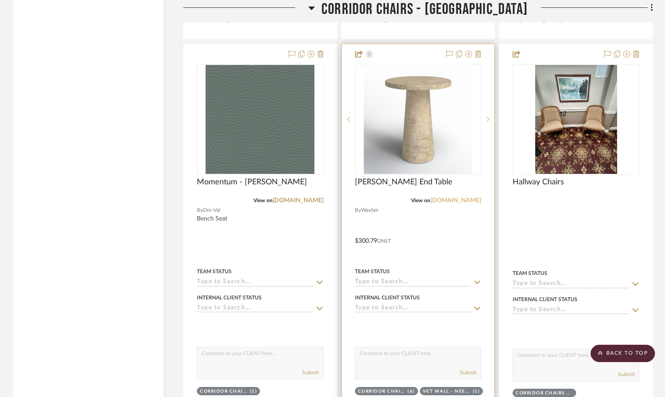
click at [447, 200] on link "[DOMAIN_NAME]" at bounding box center [455, 200] width 51 height 6
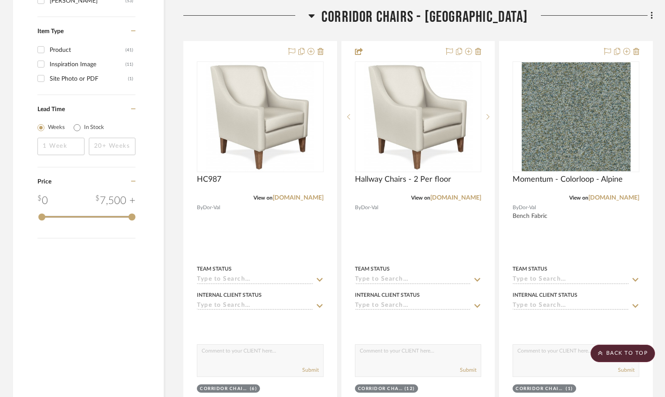
scroll to position [1001, 0]
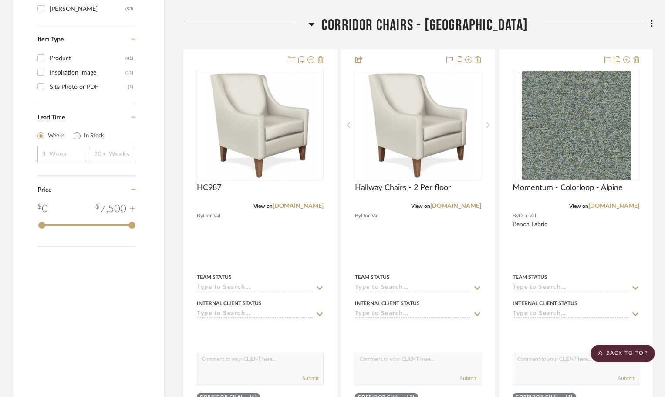
click at [315, 25] on icon at bounding box center [312, 24] width 6 height 3
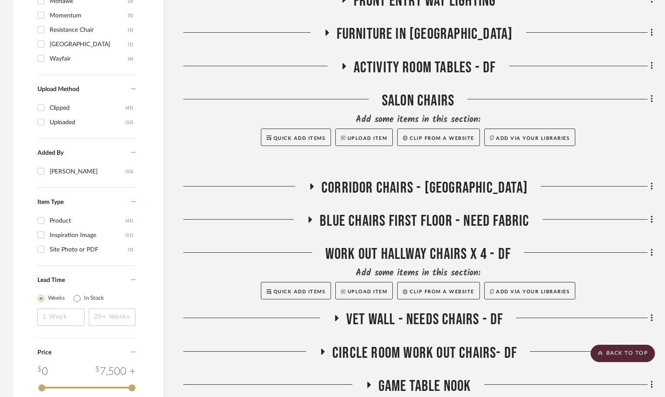
scroll to position [829, 0]
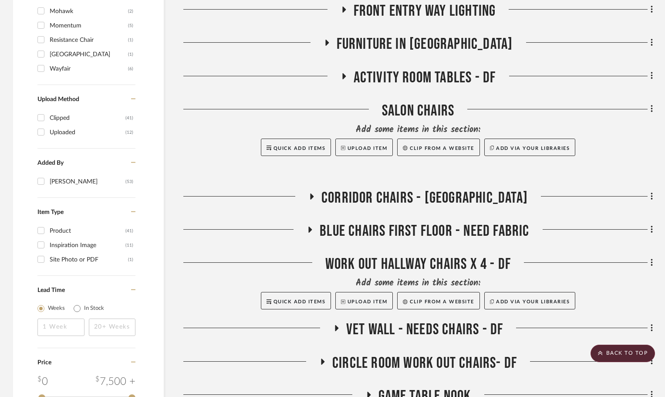
click at [310, 226] on icon at bounding box center [310, 229] width 10 height 7
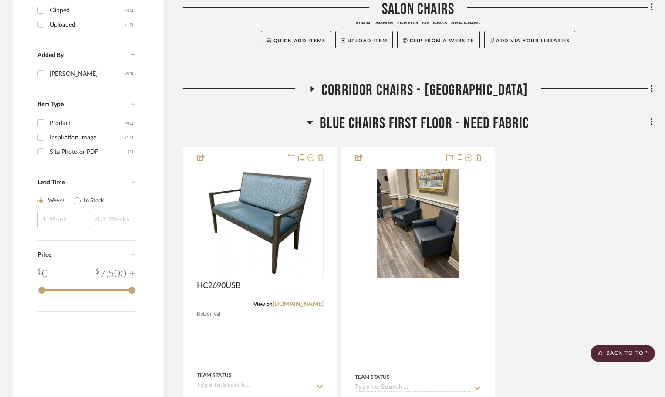
scroll to position [960, 0]
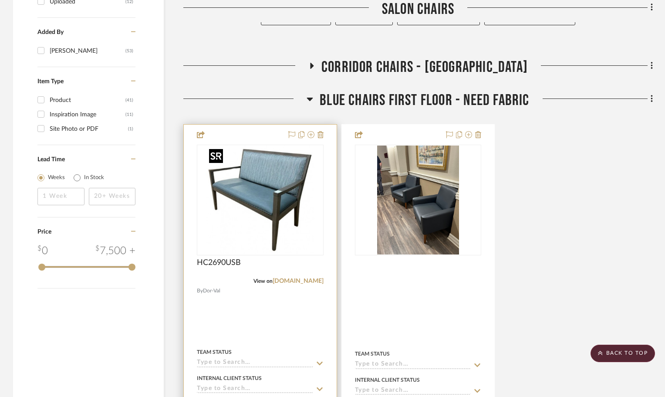
click at [293, 219] on img "0" at bounding box center [260, 199] width 109 height 109
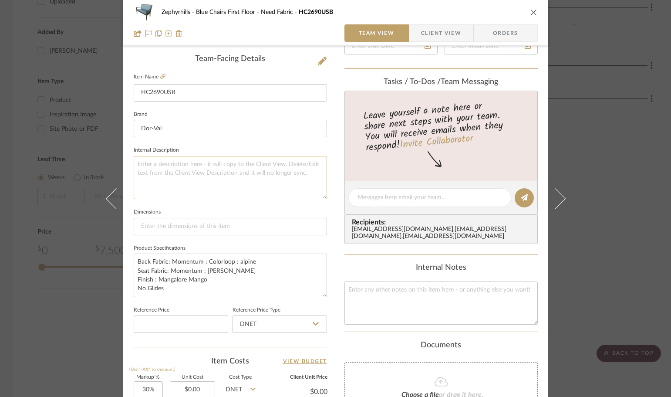
scroll to position [218, 0]
click at [189, 259] on textarea "Back Fabric: Momentum : Colorloop : alpine Seat Fabric: Momentum : Hyde fern Fi…" at bounding box center [230, 274] width 193 height 43
click at [199, 262] on textarea "Back Fabric: Burch: Colorloop : alpine Seat Fabric: Momentum : Hyde fern Finish…" at bounding box center [230, 274] width 193 height 43
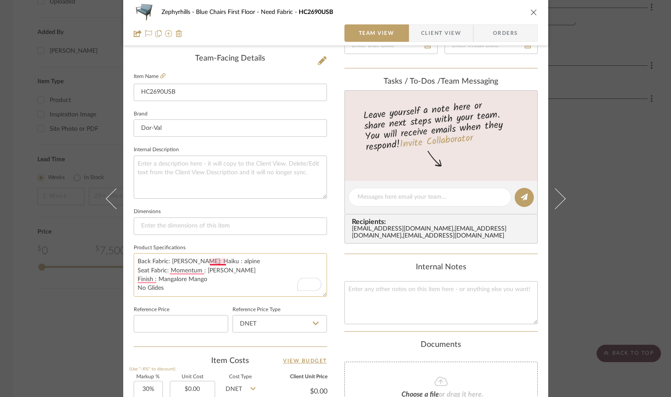
click at [219, 259] on textarea "Back Fabric: Burch: Haiku : alpine Seat Fabric: Momentum : Hyde fern Finish : M…" at bounding box center [230, 274] width 193 height 43
click at [244, 275] on textarea "Back Fabric: Burch: Haiku : Oxygen Seat Fabric: Momentum : Hyde fern Finish : M…" at bounding box center [230, 274] width 193 height 43
type textarea "Back Fabric: Burch: Haiku : Oxygen Seat Fabric: Momentum : Hyde fern Finish : M…"
click at [335, 269] on div "Zephyrhills Blue Chairs First Floor - Need Fabric HC2690USB Team View Client Vi…" at bounding box center [335, 191] width 425 height 804
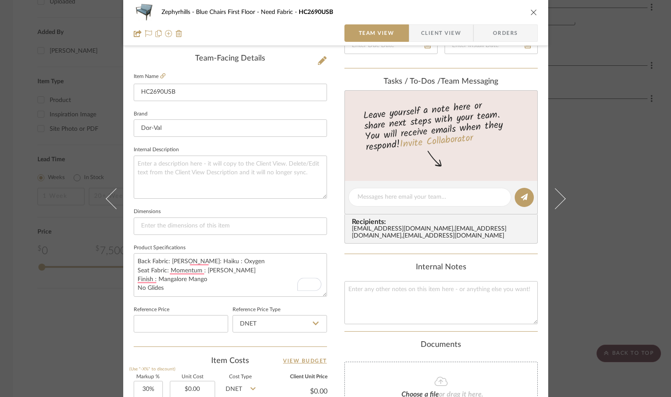
click at [530, 13] on icon "close" at bounding box center [533, 12] width 7 height 7
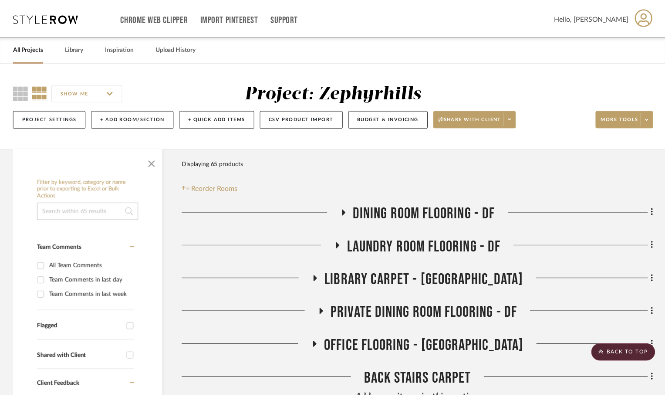
scroll to position [960, 0]
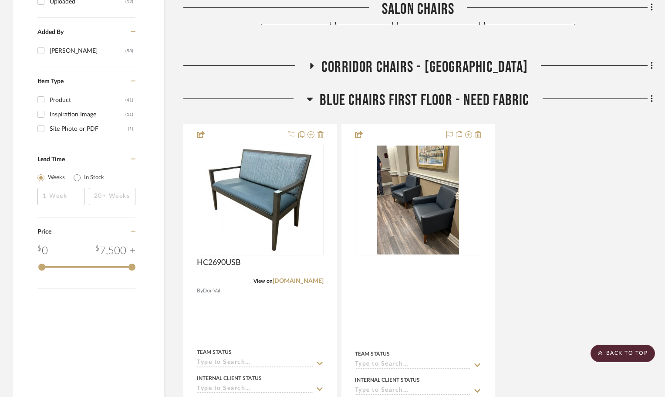
click at [313, 98] on icon at bounding box center [310, 99] width 6 height 3
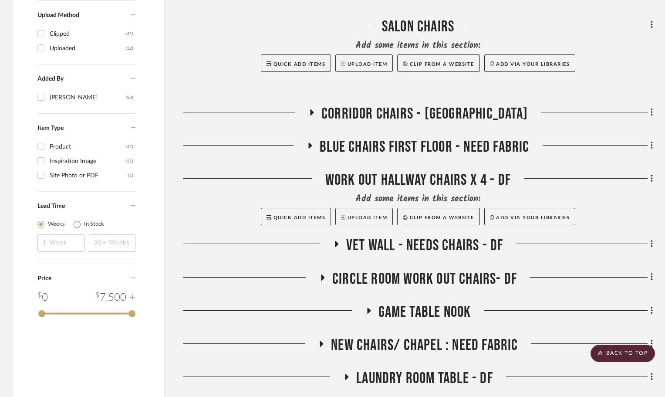
scroll to position [829, 0]
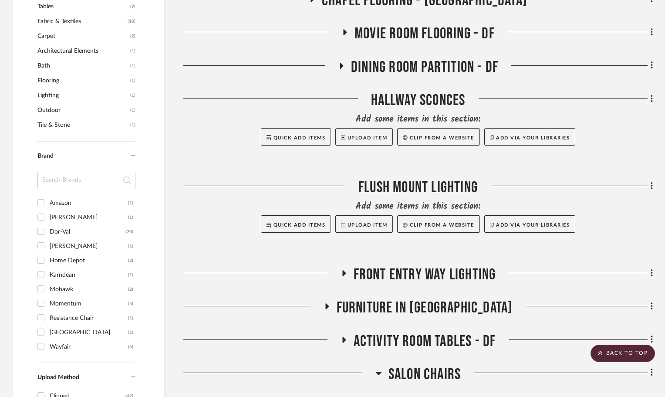
scroll to position [697, 0]
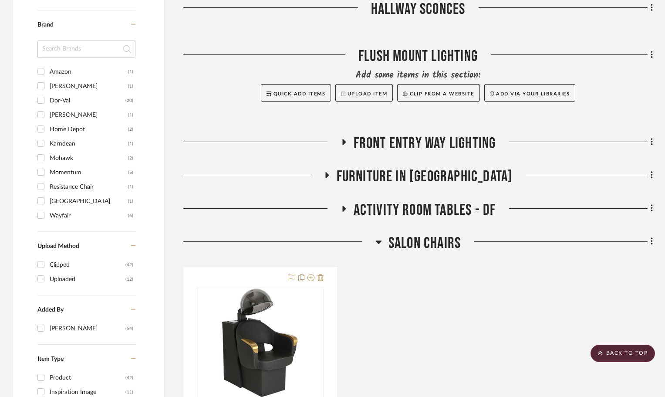
click at [378, 243] on icon at bounding box center [378, 241] width 6 height 3
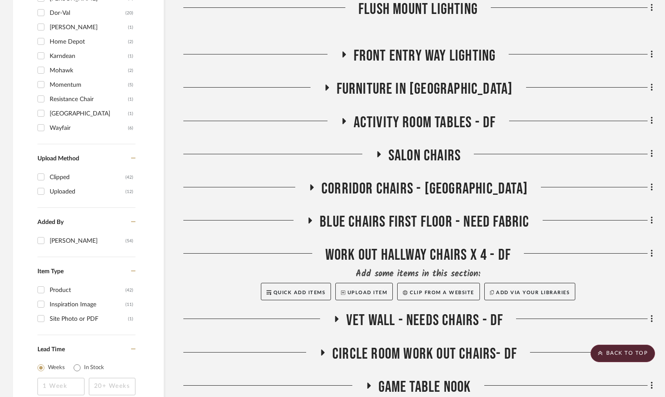
scroll to position [784, 0]
click at [342, 121] on icon at bounding box center [343, 121] width 10 height 7
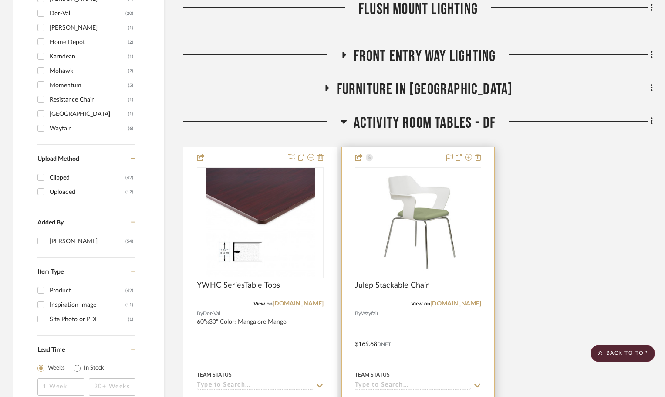
click at [466, 307] on div "View on wayfair.com" at bounding box center [418, 304] width 127 height 8
click at [464, 301] on link "[DOMAIN_NAME]" at bounding box center [455, 303] width 51 height 6
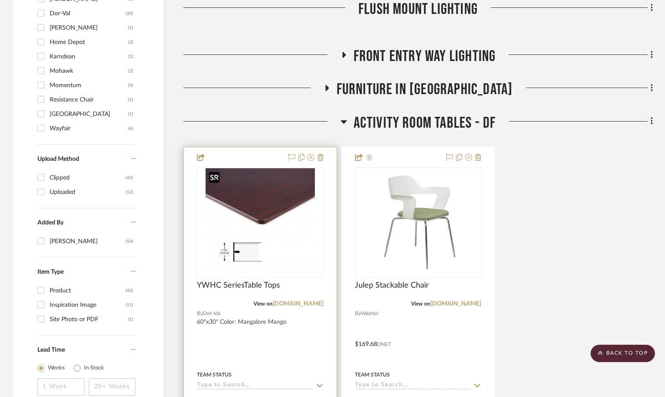
click at [245, 201] on img "0" at bounding box center [260, 222] width 109 height 109
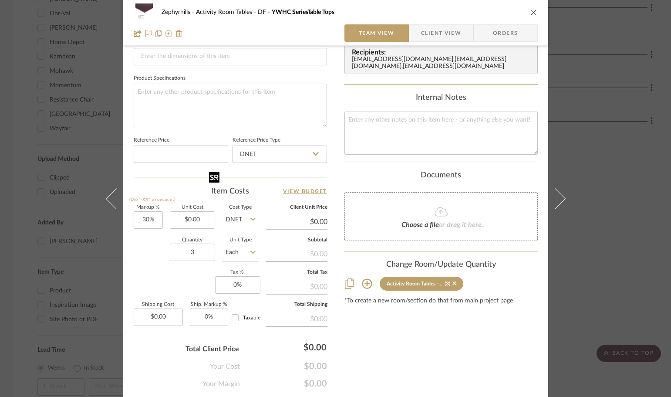
scroll to position [392, 0]
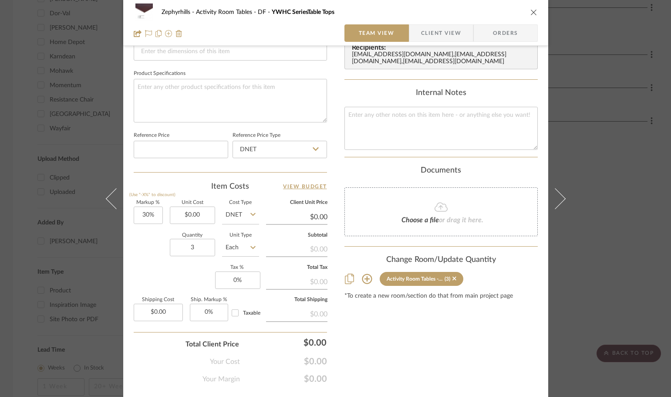
click at [530, 15] on icon "close" at bounding box center [533, 12] width 7 height 7
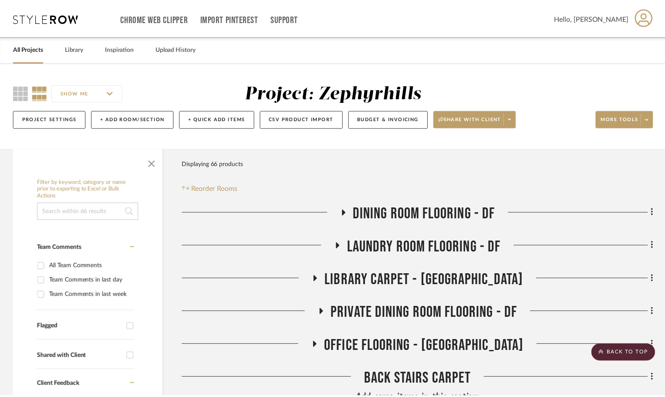
scroll to position [784, 0]
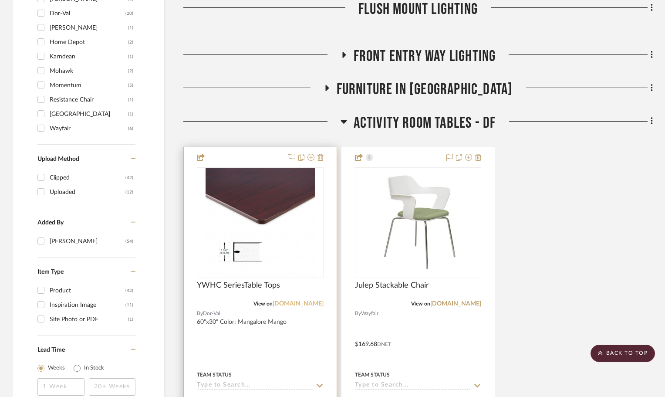
click at [309, 303] on link "[DOMAIN_NAME]" at bounding box center [298, 303] width 51 height 6
click at [326, 157] on div at bounding box center [260, 337] width 153 height 381
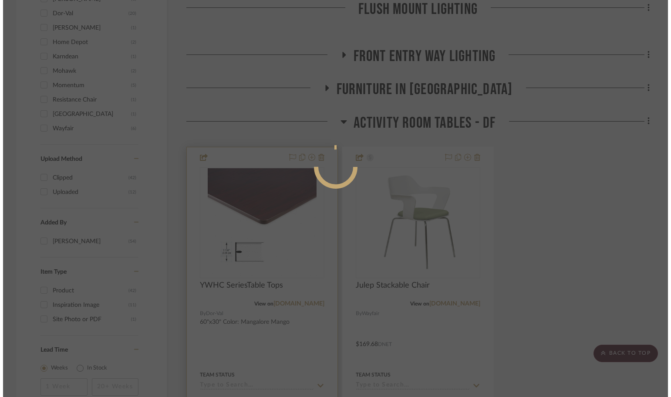
scroll to position [0, 0]
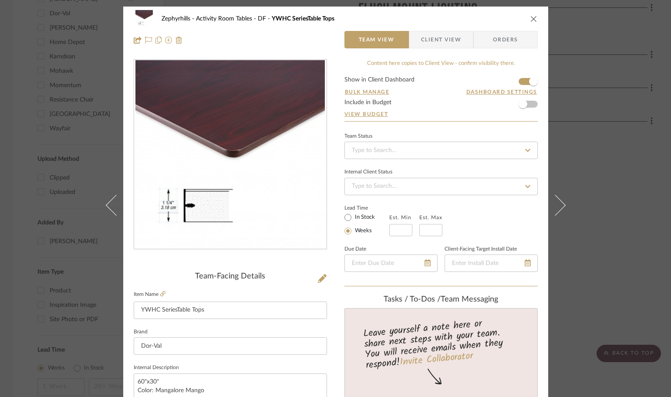
click at [533, 17] on icon "close" at bounding box center [533, 18] width 7 height 7
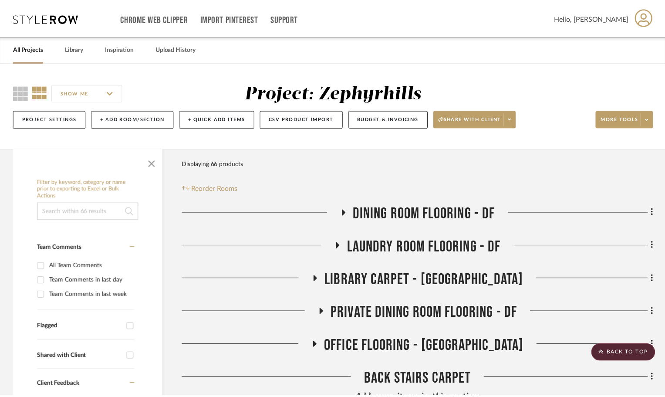
scroll to position [784, 0]
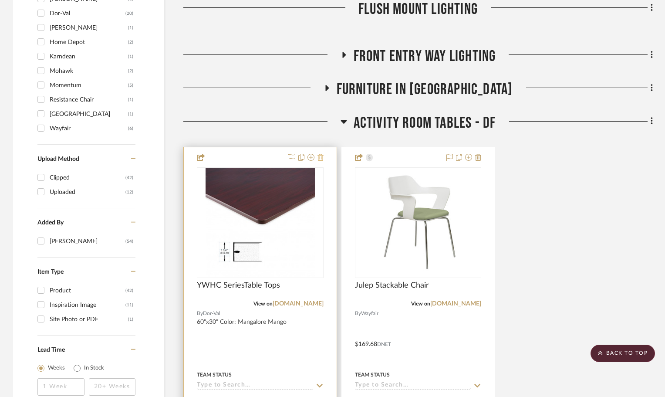
click at [319, 155] on icon at bounding box center [320, 157] width 6 height 7
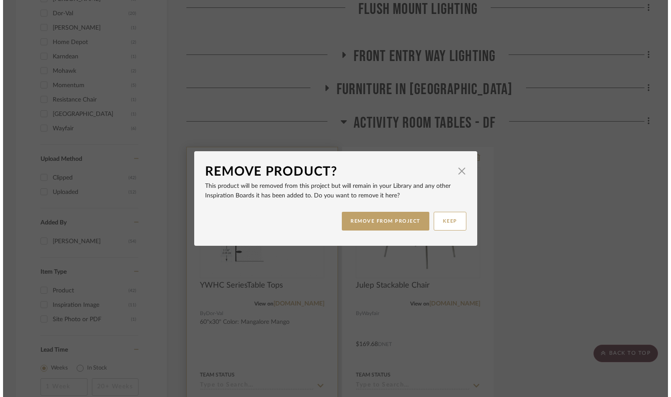
scroll to position [0, 0]
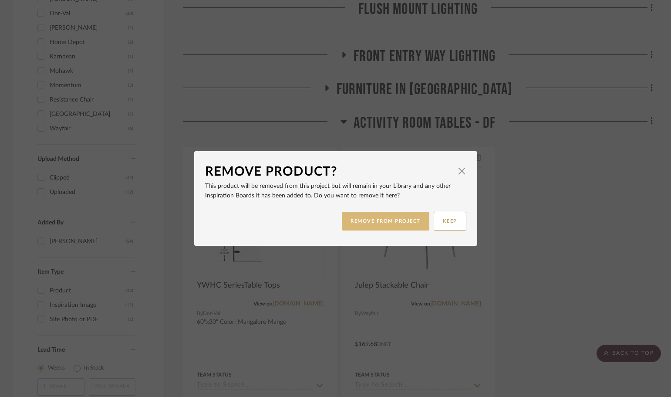
click at [376, 215] on button "REMOVE FROM PROJECT" at bounding box center [386, 221] width 88 height 19
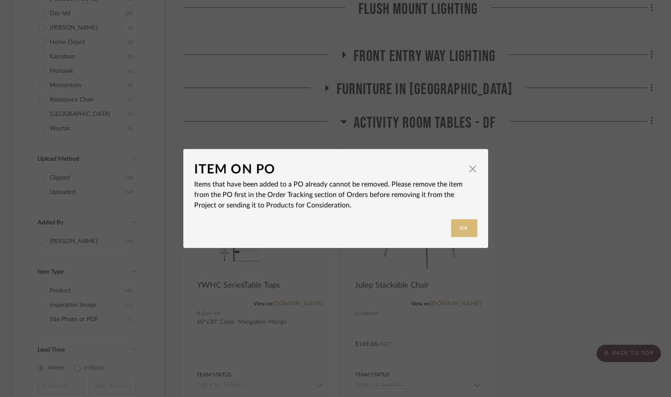
click at [457, 229] on button "Ok" at bounding box center [464, 228] width 26 height 18
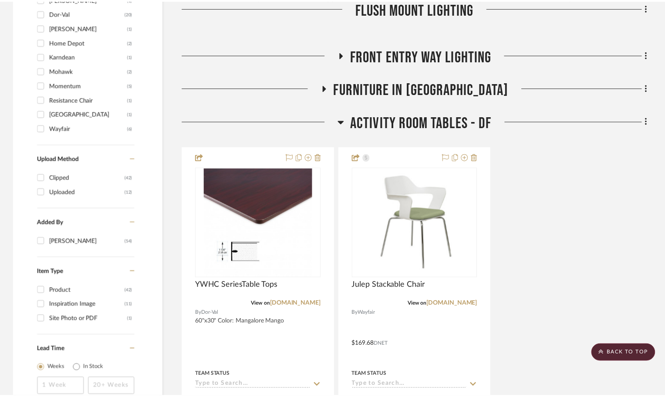
scroll to position [784, 0]
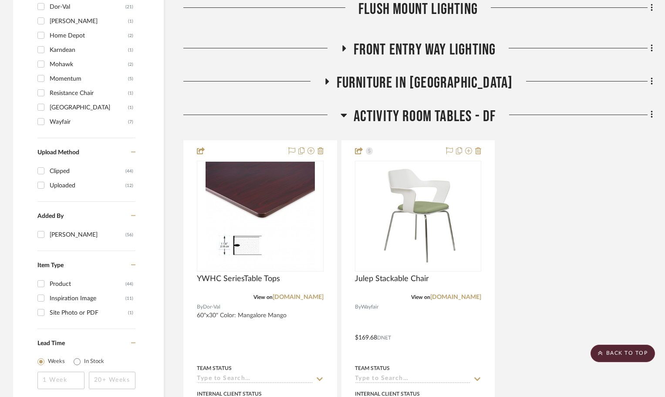
scroll to position [827, 0]
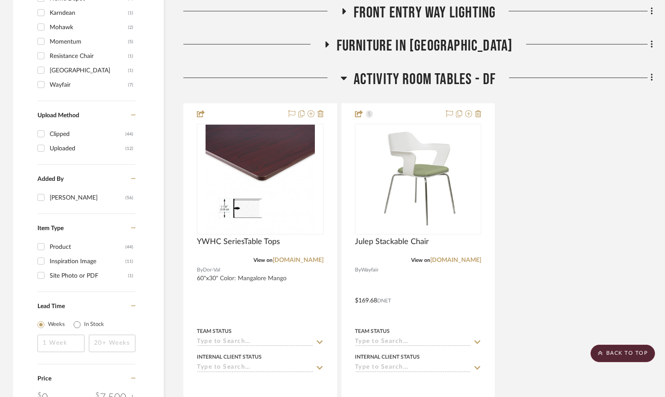
click at [342, 82] on icon at bounding box center [343, 78] width 7 height 10
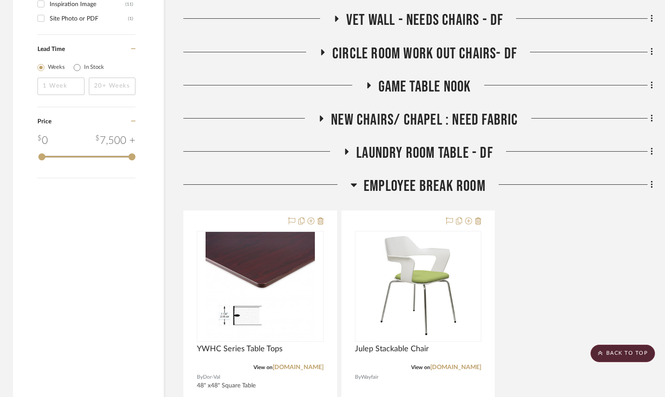
scroll to position [1089, 0]
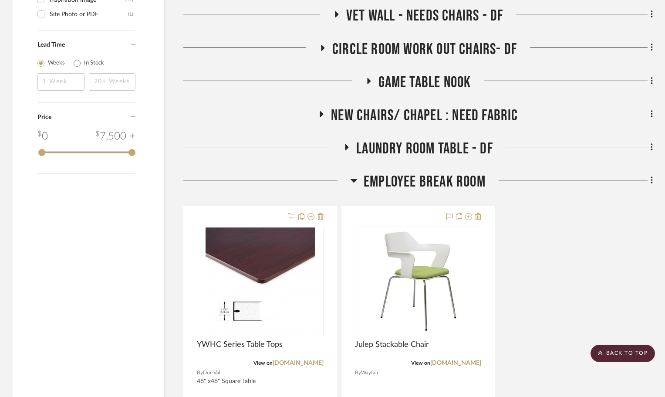
click at [359, 175] on h3 "Employee Break Room" at bounding box center [417, 181] width 135 height 19
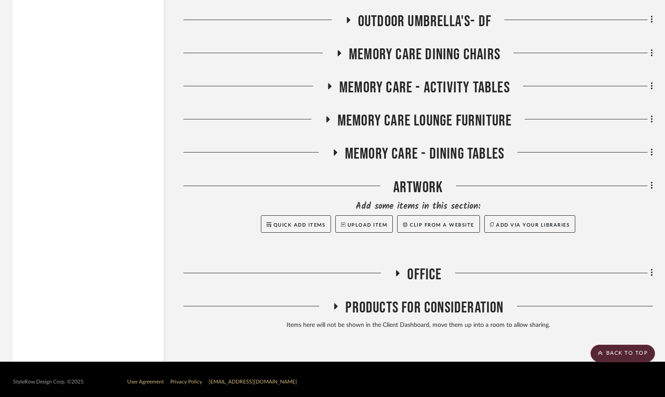
scroll to position [1287, 0]
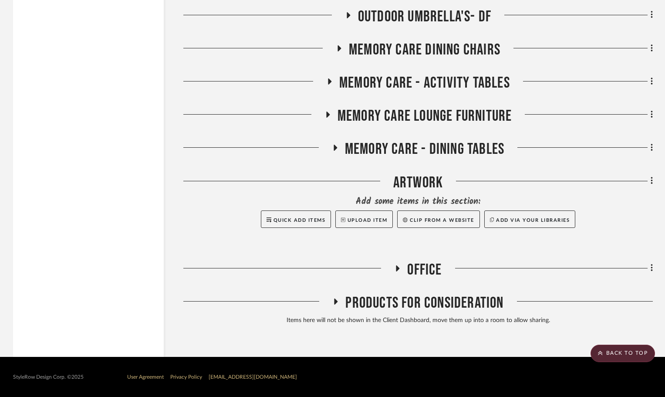
click at [399, 266] on icon at bounding box center [397, 268] width 10 height 7
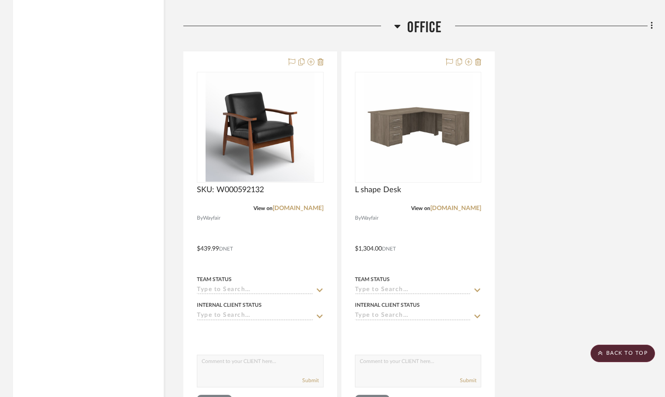
scroll to position [1506, 0]
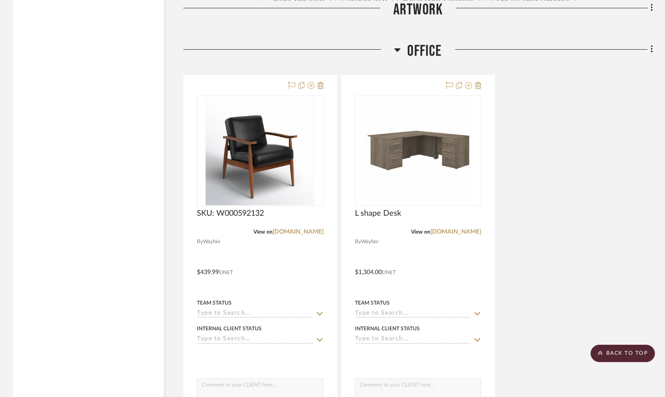
click at [394, 50] on icon at bounding box center [397, 49] width 7 height 10
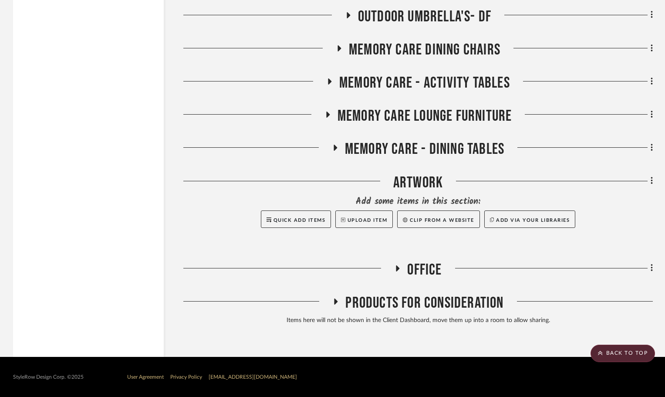
scroll to position [1287, 0]
click at [341, 49] on icon at bounding box center [339, 48] width 10 height 7
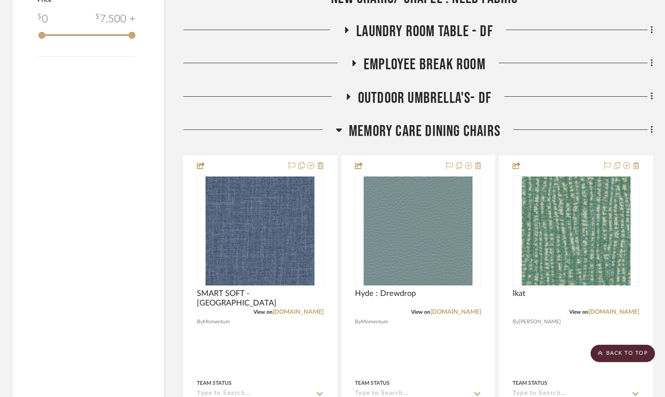
scroll to position [1201, 0]
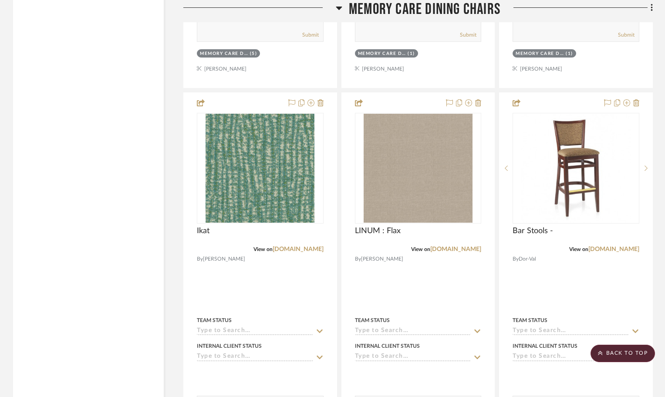
scroll to position [1611, 0]
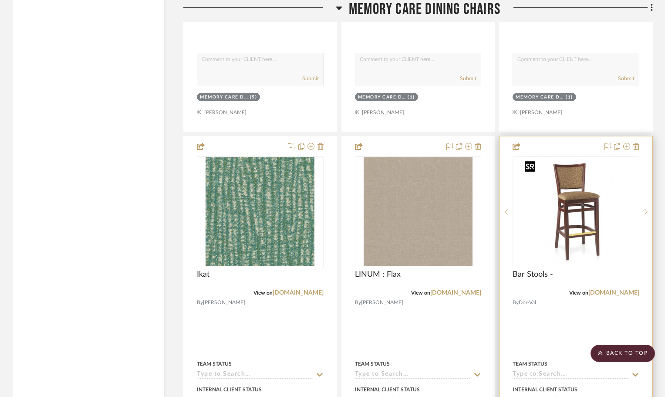
click at [0, 0] on img at bounding box center [0, 0] width 0 height 0
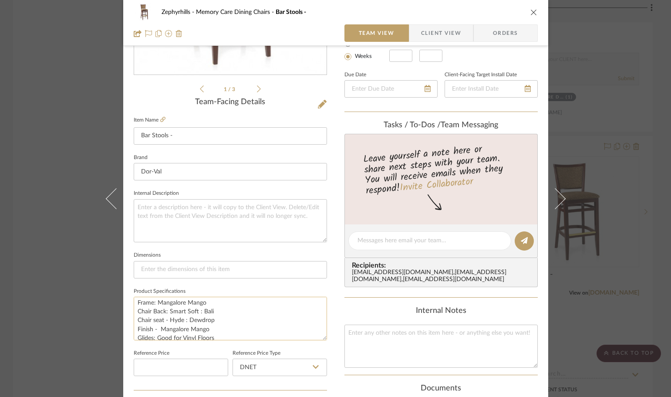
scroll to position [17, 0]
click at [230, 310] on textarea "HC6457USB Frame: Mangalore Mango Chair Back: Smart Soft : Bali Chair seat - Hyd…" at bounding box center [230, 318] width 193 height 43
click at [530, 13] on button "close" at bounding box center [534, 12] width 8 height 8
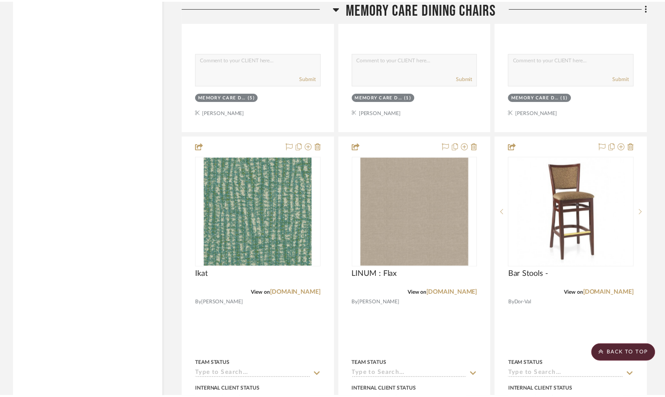
scroll to position [1611, 0]
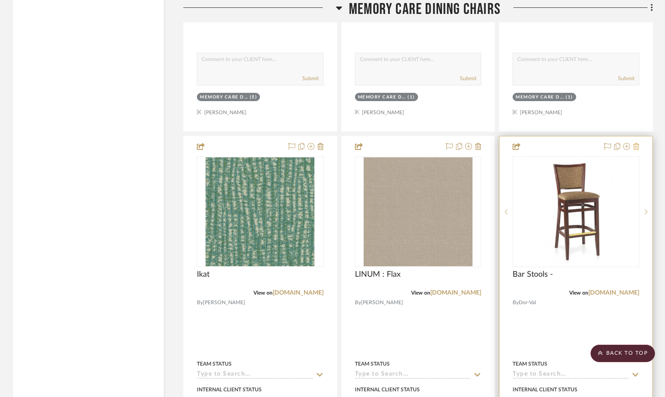
click at [636, 144] on icon at bounding box center [636, 146] width 6 height 7
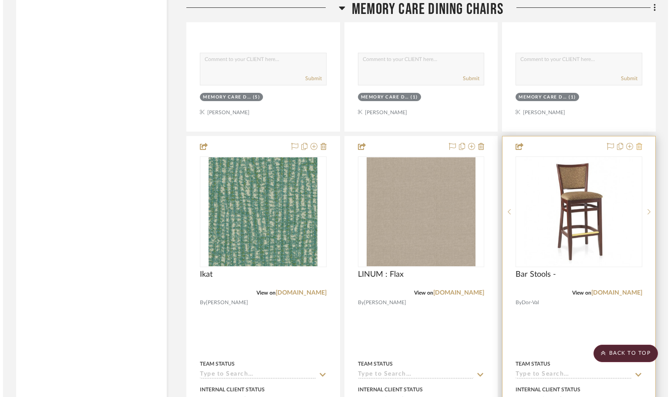
scroll to position [0, 0]
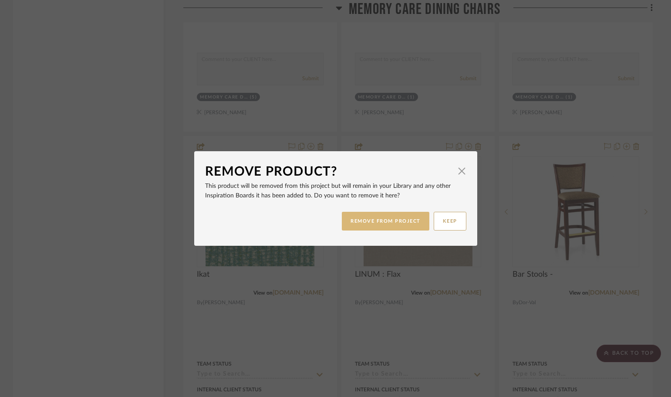
click at [416, 221] on button "REMOVE FROM PROJECT" at bounding box center [386, 221] width 88 height 19
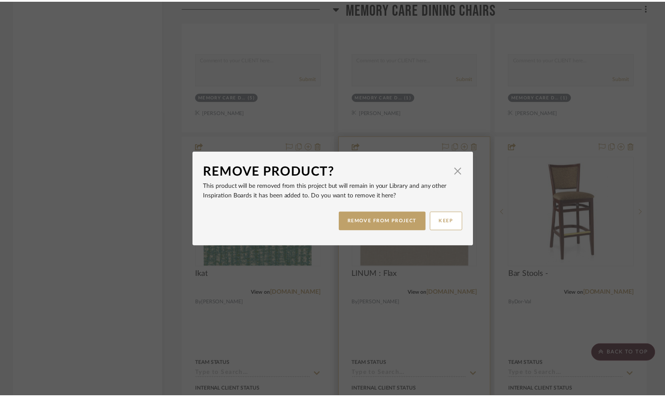
scroll to position [1611, 0]
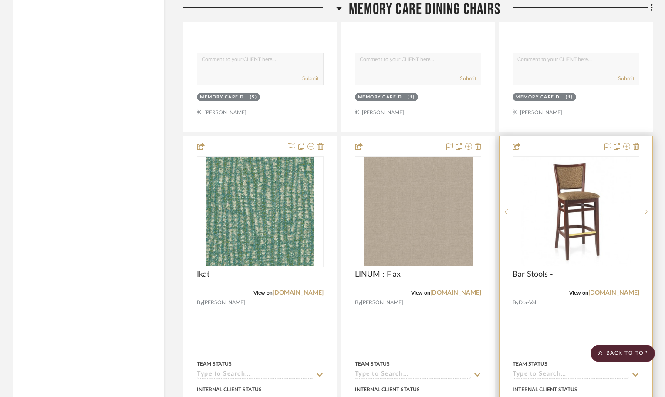
click at [596, 147] on div at bounding box center [575, 326] width 153 height 381
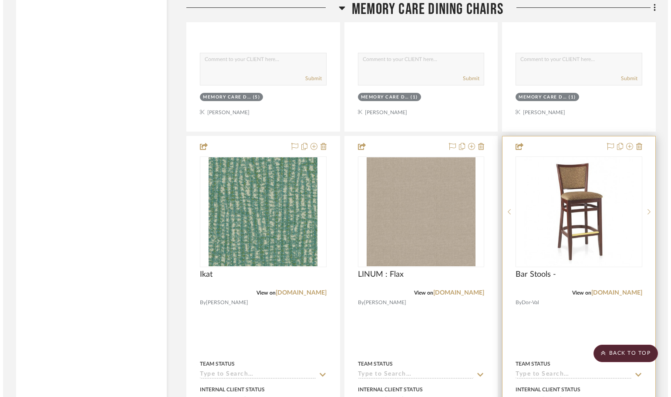
scroll to position [0, 0]
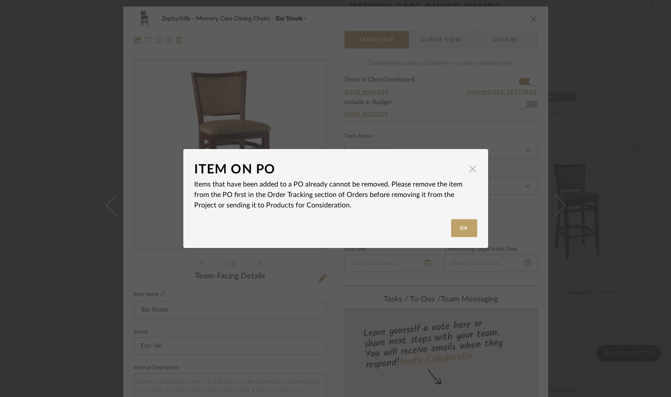
click at [468, 165] on span "button" at bounding box center [472, 168] width 17 height 17
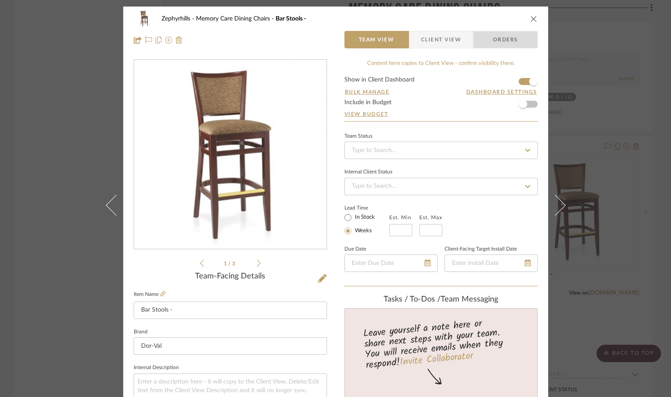
click at [496, 47] on span "Orders" at bounding box center [505, 39] width 44 height 17
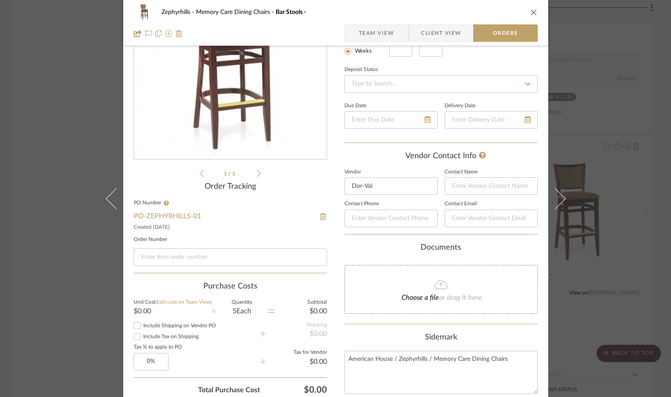
scroll to position [87, 0]
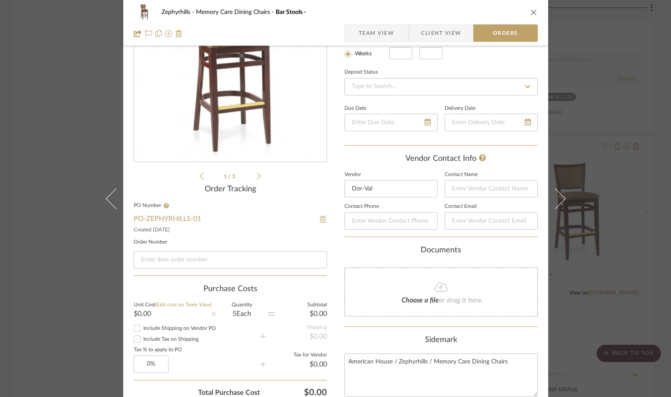
click at [320, 221] on img at bounding box center [323, 219] width 8 height 7
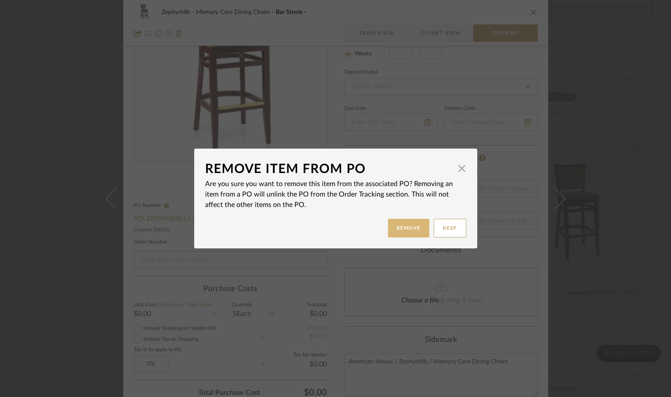
click at [421, 226] on button "Remove" at bounding box center [408, 228] width 41 height 19
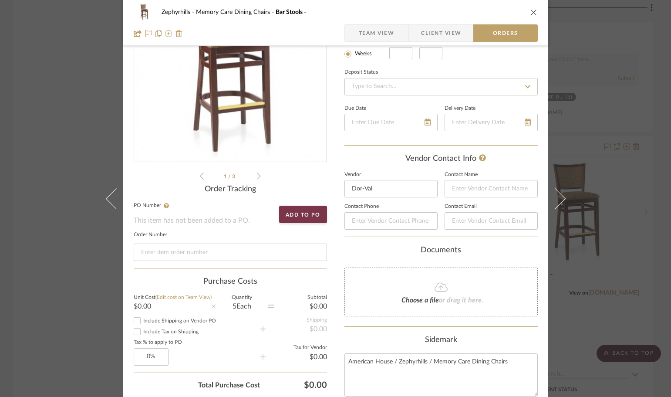
click at [531, 11] on icon "close" at bounding box center [533, 12] width 7 height 7
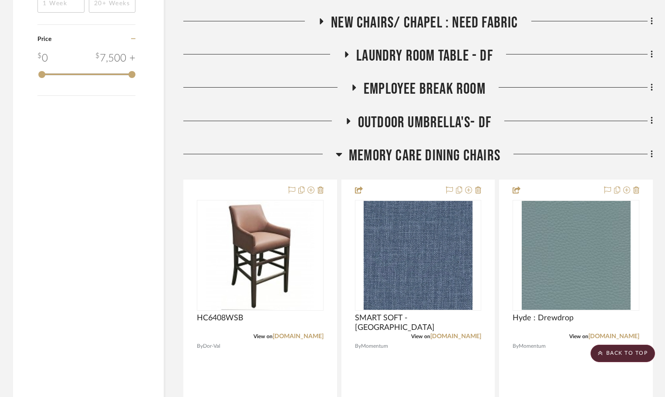
scroll to position [1176, 0]
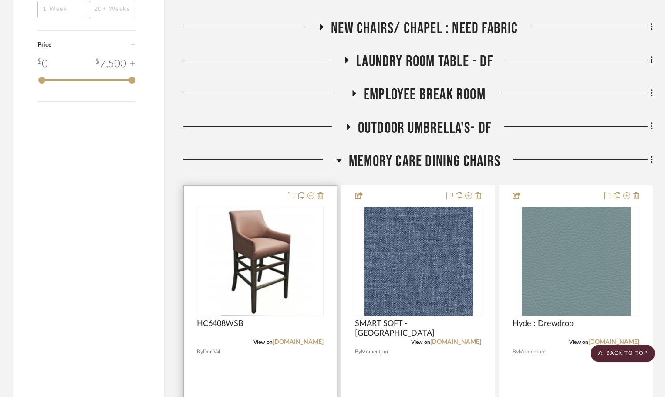
click at [265, 204] on div at bounding box center [260, 375] width 153 height 381
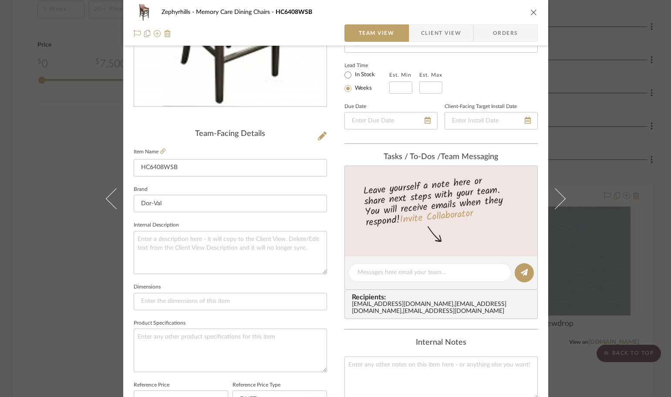
scroll to position [261, 0]
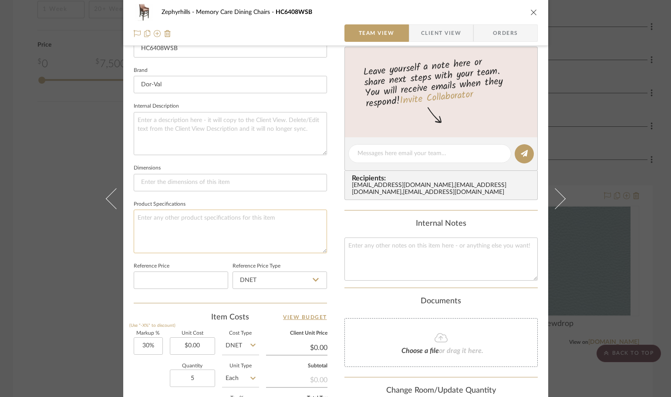
click at [214, 229] on textarea at bounding box center [230, 230] width 193 height 43
paste textarea "HC6457USB Frame: Mangalore Mango Chair Back: Smart Soft : Bali Chair seat - Hyd…"
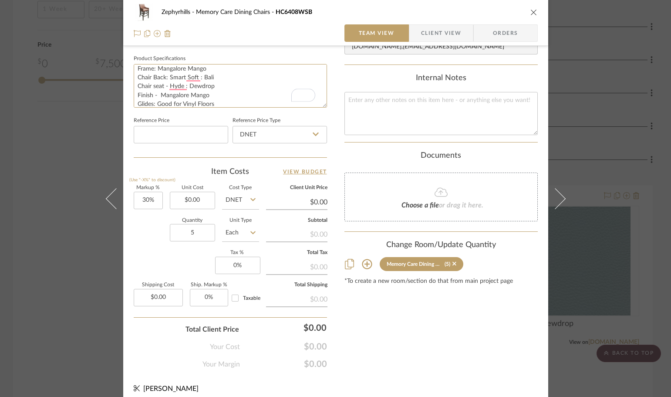
scroll to position [414, 0]
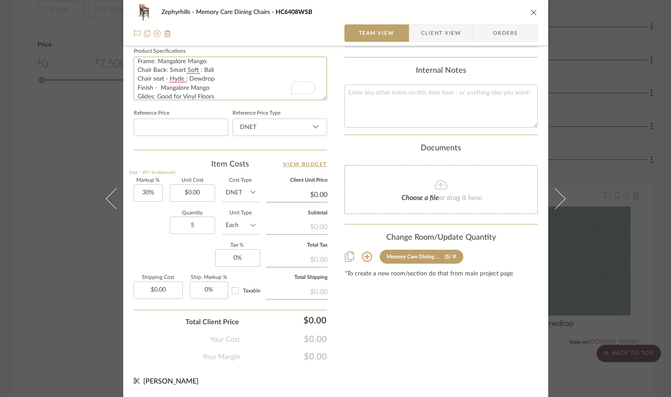
type textarea "HC6457USB Frame: Mangalore Mango Chair Back: Smart Soft : Bali Chair seat - Hyd…"
click at [362, 338] on div "Content here copies to Client View - confirm visibility there. Show in Client D…" at bounding box center [440, 3] width 193 height 717
click at [531, 12] on icon "close" at bounding box center [533, 12] width 7 height 7
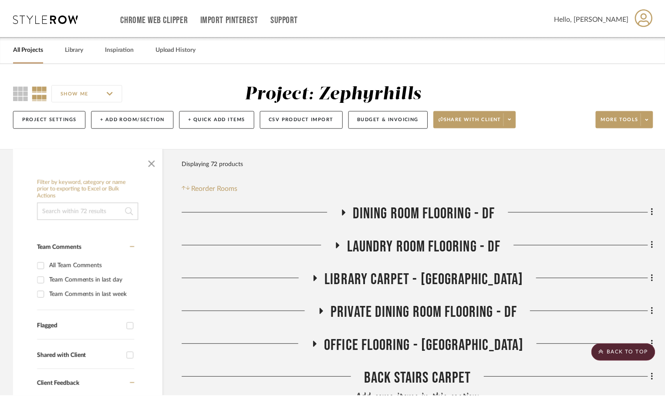
scroll to position [0, 0]
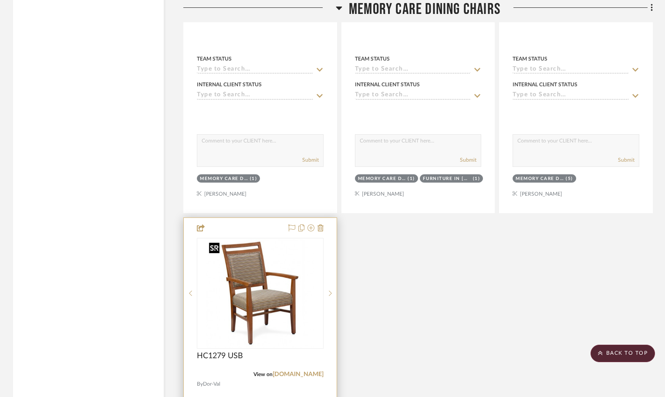
click at [0, 0] on img at bounding box center [0, 0] width 0 height 0
